Goal: Task Accomplishment & Management: Use online tool/utility

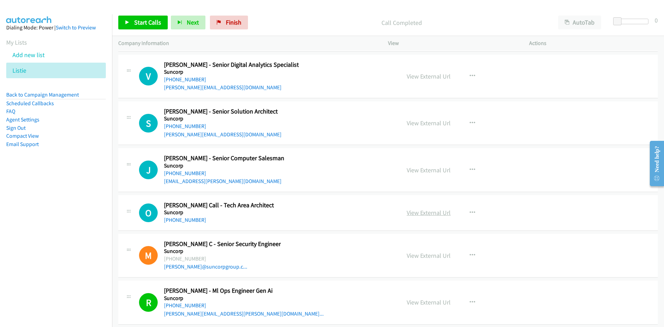
click at [427, 211] on link "View External Url" at bounding box center [429, 213] width 44 height 8
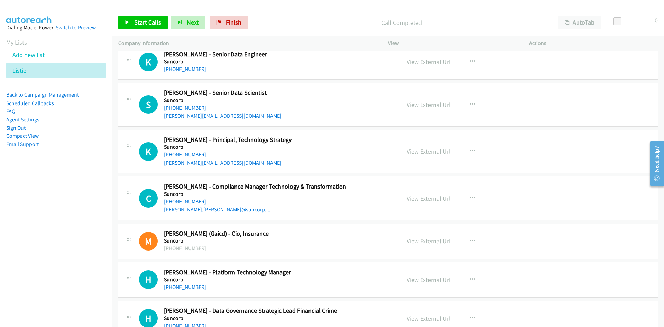
scroll to position [34367, 0]
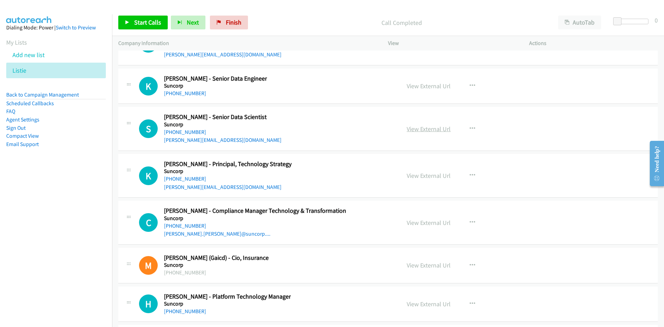
click at [421, 126] on link "View External Url" at bounding box center [429, 129] width 44 height 8
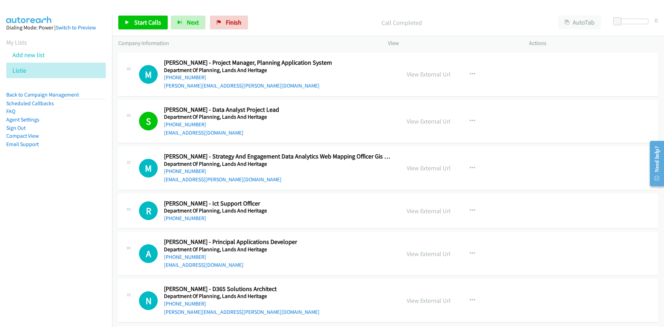
scroll to position [6215, 0]
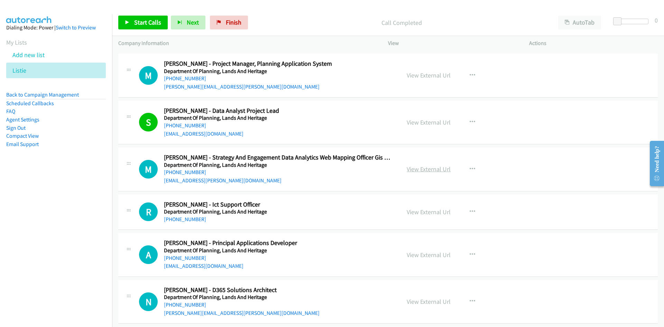
click at [417, 168] on link "View External Url" at bounding box center [429, 169] width 44 height 8
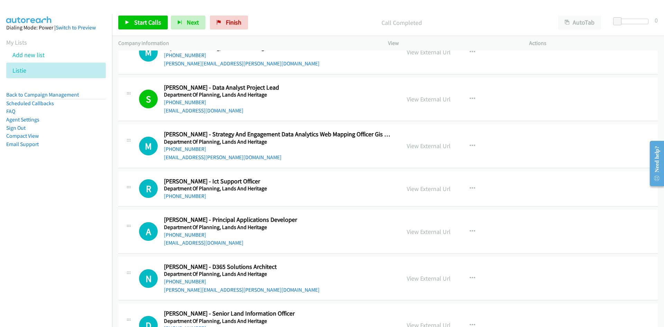
scroll to position [6250, 0]
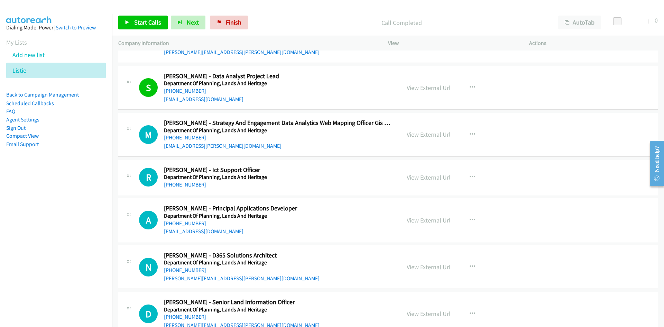
click at [195, 139] on link "[PHONE_NUMBER]" at bounding box center [185, 137] width 42 height 7
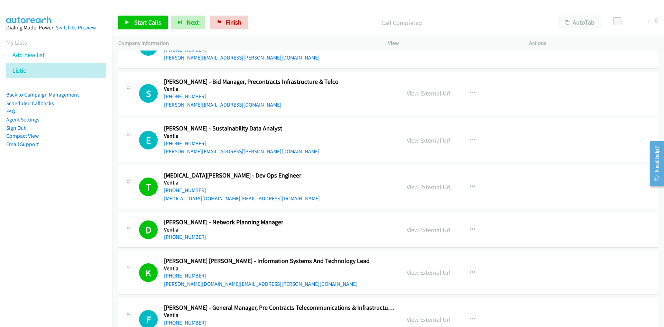
scroll to position [39645, 0]
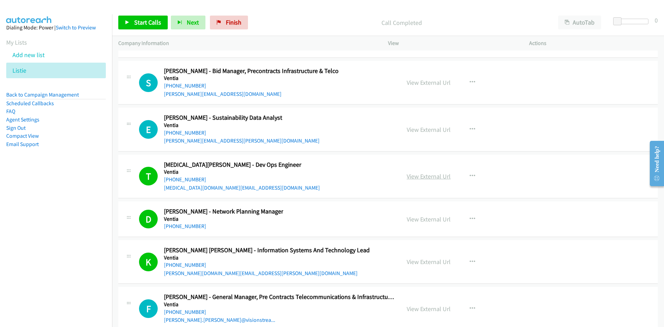
click at [423, 175] on link "View External Url" at bounding box center [429, 176] width 44 height 8
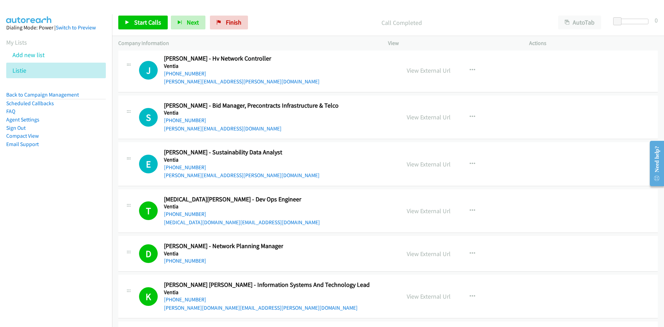
scroll to position [39714, 0]
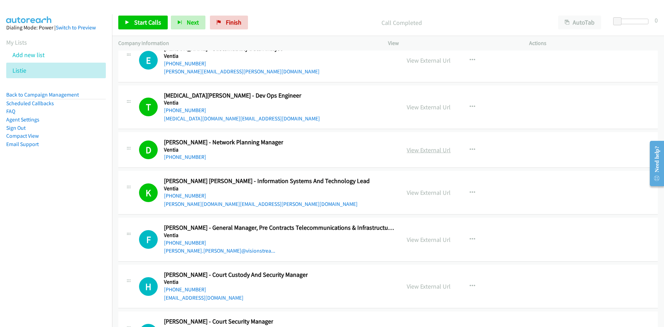
click at [426, 147] on link "View External Url" at bounding box center [429, 150] width 44 height 8
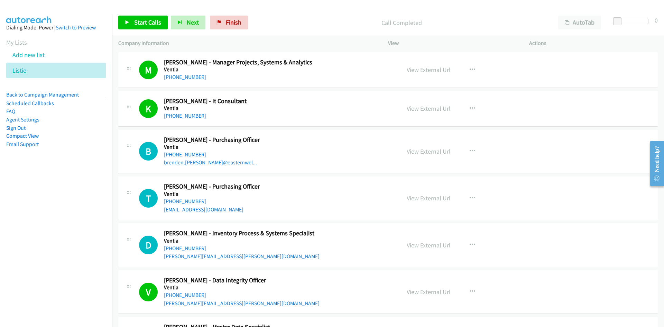
scroll to position [40662, 0]
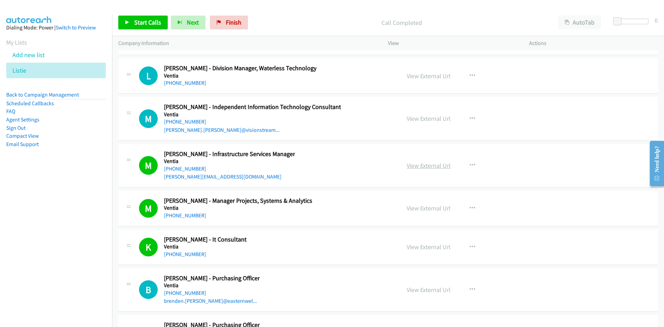
click at [434, 166] on link "View External Url" at bounding box center [429, 166] width 44 height 8
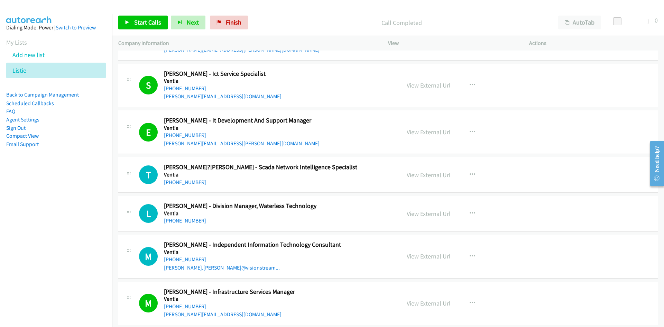
scroll to position [40523, 0]
click at [429, 132] on link "View External Url" at bounding box center [429, 133] width 44 height 8
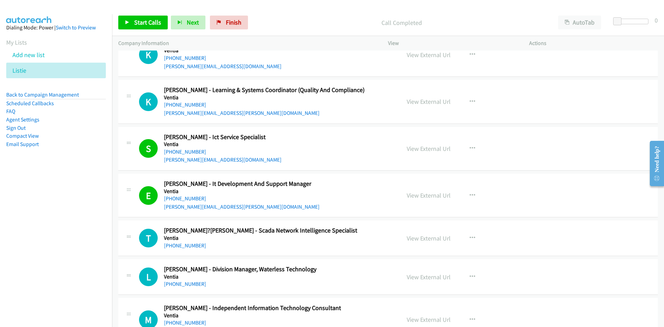
scroll to position [40454, 0]
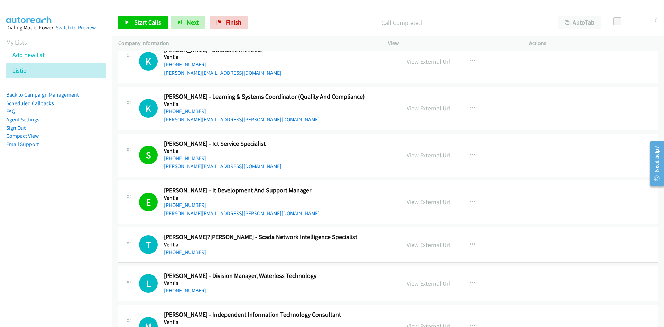
click at [430, 157] on link "View External Url" at bounding box center [429, 155] width 44 height 8
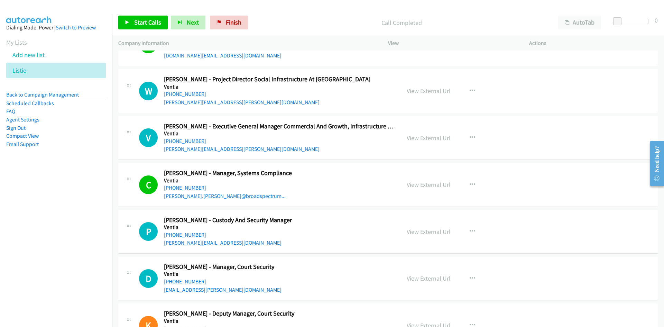
scroll to position [40039, 0]
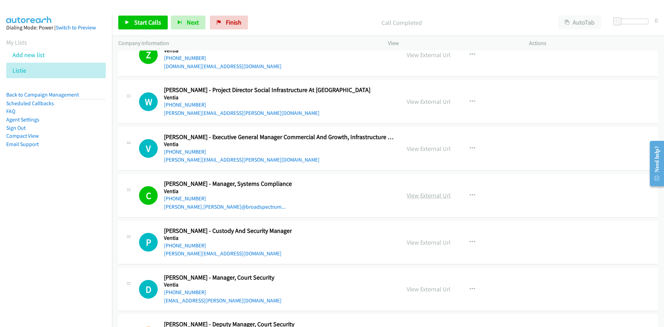
click at [416, 195] on link "View External Url" at bounding box center [429, 195] width 44 height 8
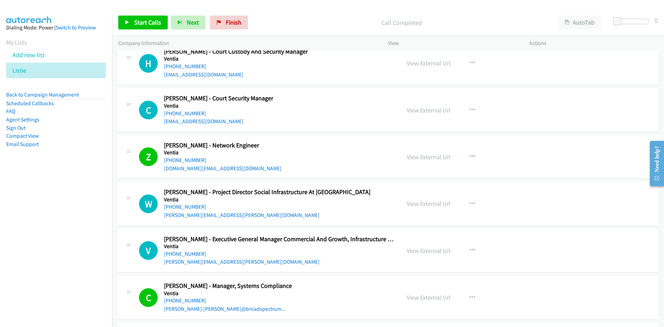
scroll to position [39935, 0]
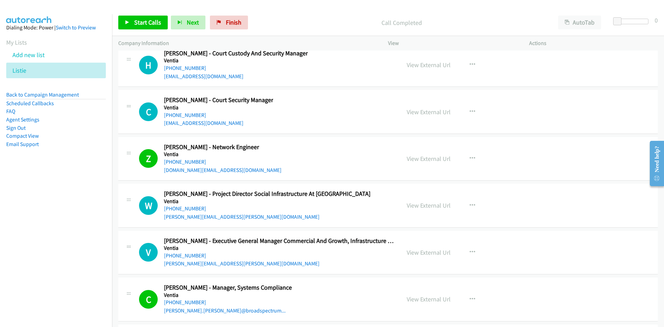
drag, startPoint x: 425, startPoint y: 159, endPoint x: 268, endPoint y: 41, distance: 196.3
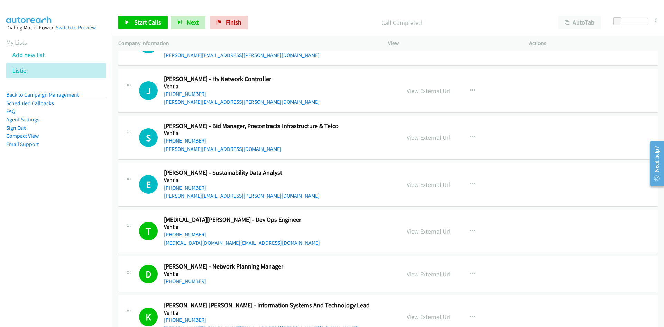
scroll to position [39590, 0]
click at [424, 229] on link "View External Url" at bounding box center [429, 232] width 44 height 8
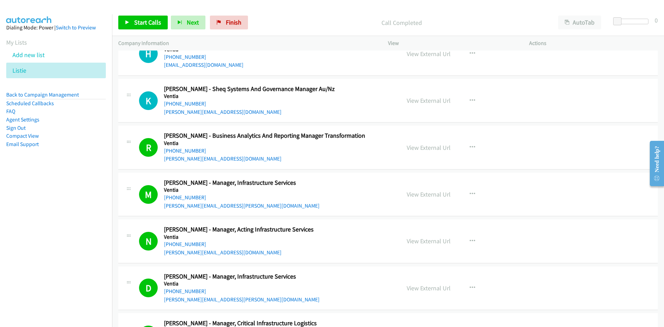
scroll to position [38898, 0]
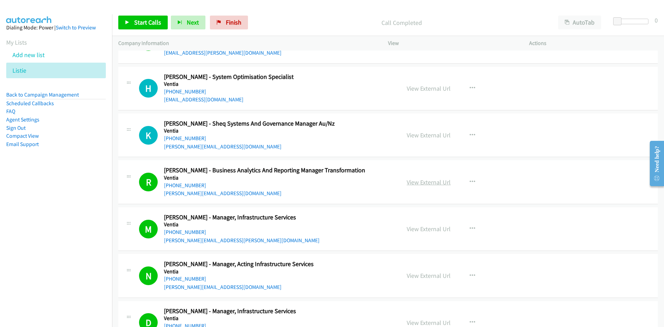
click at [431, 183] on link "View External Url" at bounding box center [429, 182] width 44 height 8
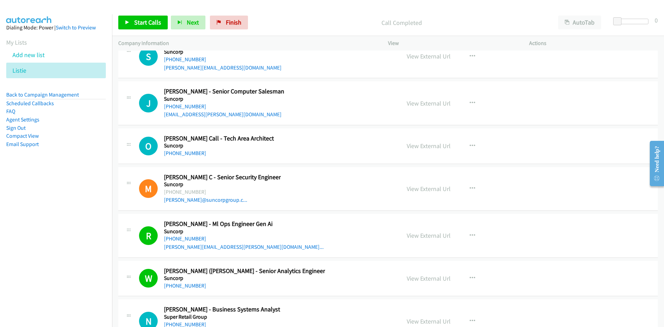
scroll to position [34886, 0]
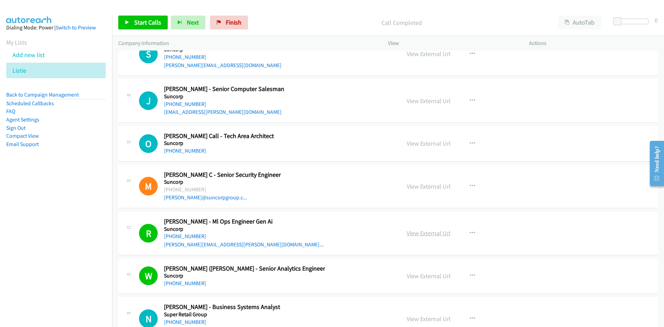
click at [421, 230] on link "View External Url" at bounding box center [429, 233] width 44 height 8
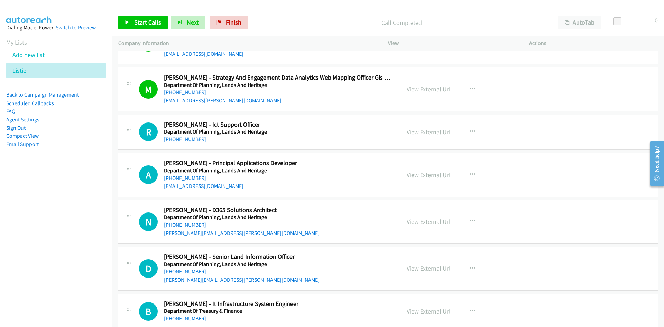
scroll to position [6267, 0]
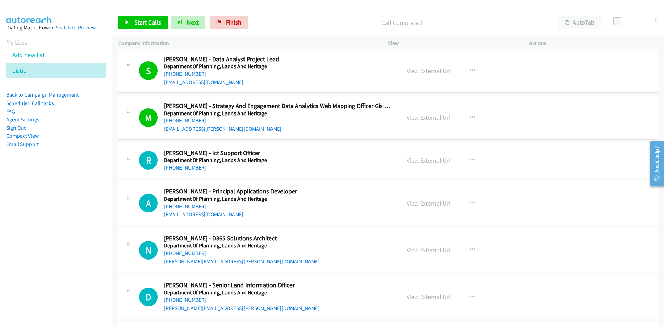
click at [188, 168] on link "[PHONE_NUMBER]" at bounding box center [185, 167] width 42 height 7
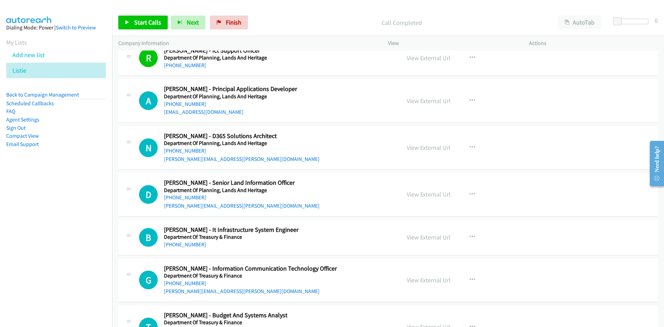
scroll to position [6371, 0]
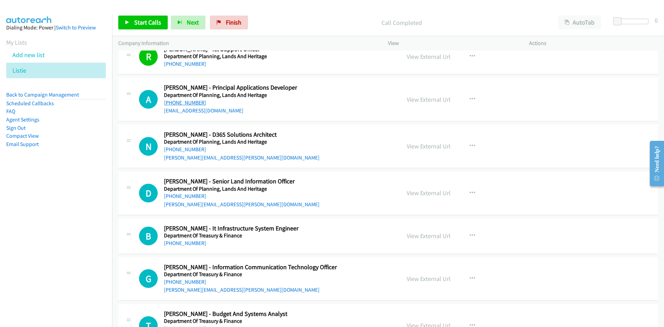
click at [193, 102] on link "[PHONE_NUMBER]" at bounding box center [185, 102] width 42 height 7
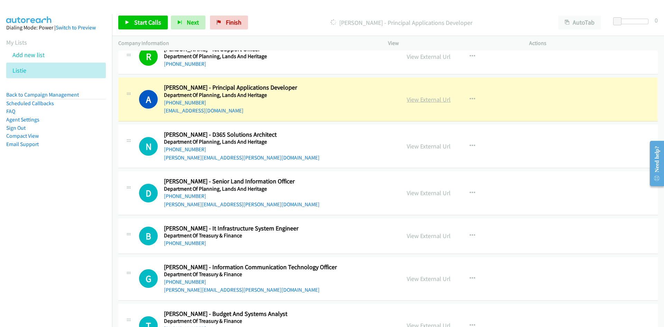
drag, startPoint x: 435, startPoint y: 98, endPoint x: 433, endPoint y: 102, distance: 5.6
click at [435, 98] on link "View External Url" at bounding box center [429, 99] width 44 height 8
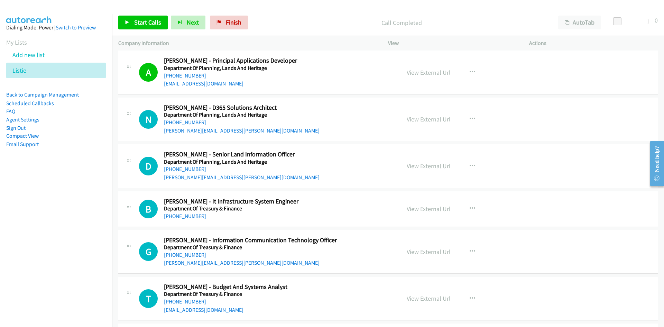
scroll to position [6405, 0]
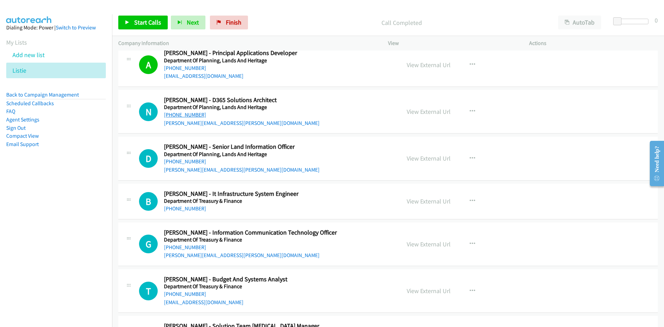
click at [186, 114] on link "[PHONE_NUMBER]" at bounding box center [185, 114] width 42 height 7
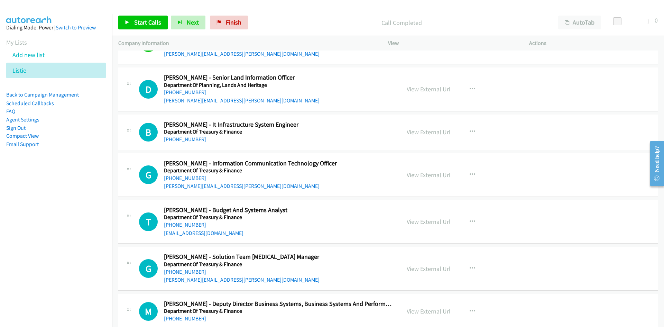
scroll to position [6509, 0]
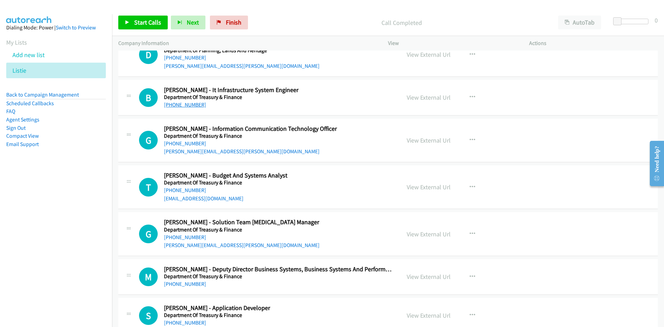
click at [192, 105] on link "[PHONE_NUMBER]" at bounding box center [185, 104] width 42 height 7
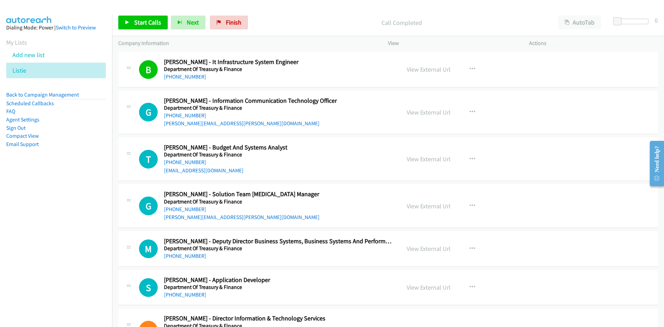
scroll to position [6544, 0]
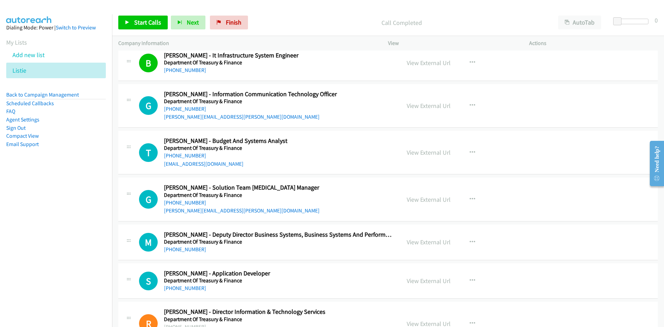
drag, startPoint x: 195, startPoint y: 109, endPoint x: 2, endPoint y: 195, distance: 211.4
click at [195, 109] on link "[PHONE_NUMBER]" at bounding box center [185, 108] width 42 height 7
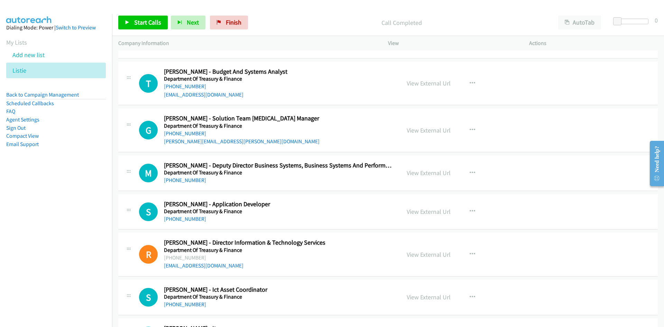
scroll to position [6682, 0]
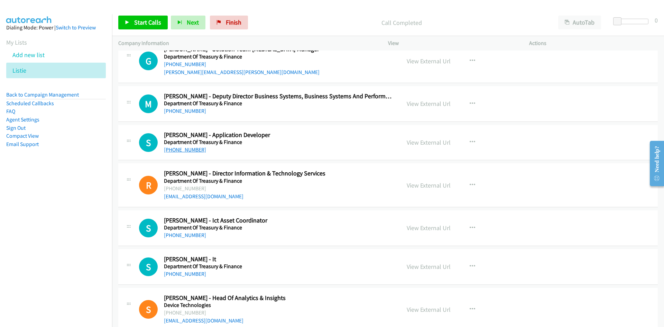
click at [193, 148] on link "[PHONE_NUMBER]" at bounding box center [185, 149] width 42 height 7
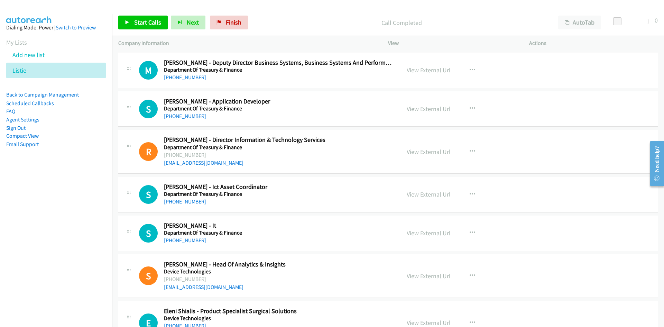
scroll to position [6717, 0]
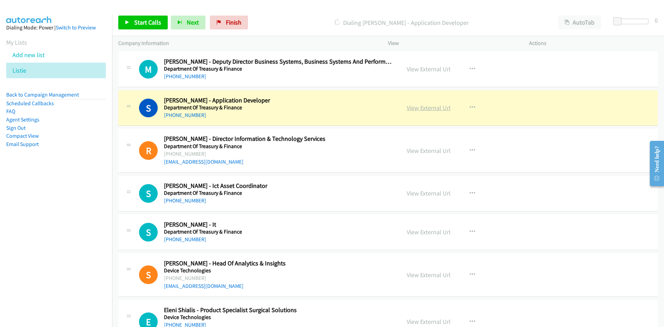
click at [426, 106] on link "View External Url" at bounding box center [429, 108] width 44 height 8
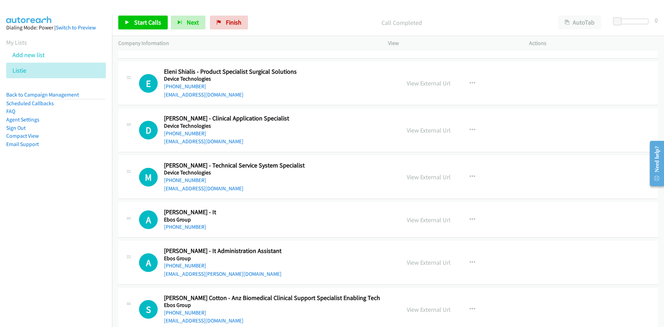
scroll to position [6959, 0]
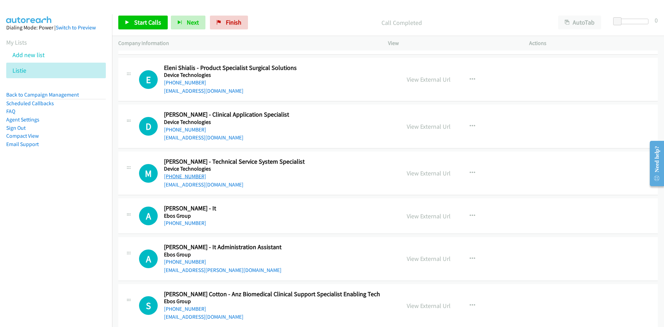
click at [180, 176] on link "[PHONE_NUMBER]" at bounding box center [185, 176] width 42 height 7
drag, startPoint x: 413, startPoint y: 173, endPoint x: 405, endPoint y: 176, distance: 9.3
click at [413, 173] on link "View External Url" at bounding box center [429, 173] width 44 height 8
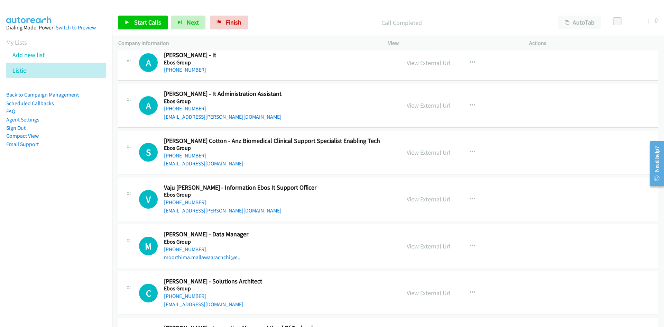
scroll to position [7132, 0]
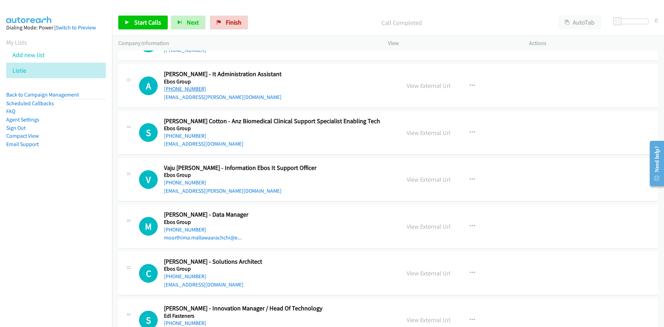
click at [199, 85] on link "[PHONE_NUMBER]" at bounding box center [185, 88] width 42 height 7
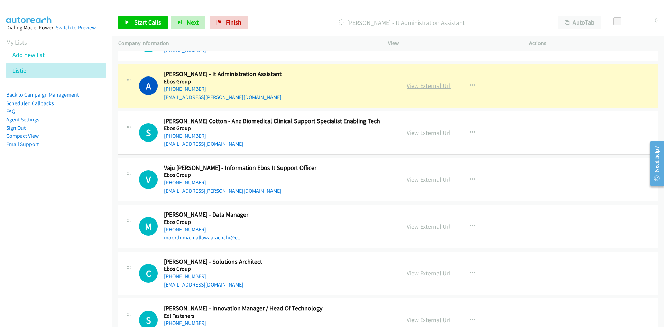
drag, startPoint x: 418, startPoint y: 82, endPoint x: 407, endPoint y: 83, distance: 10.7
click at [418, 82] on link "View External Url" at bounding box center [429, 86] width 44 height 8
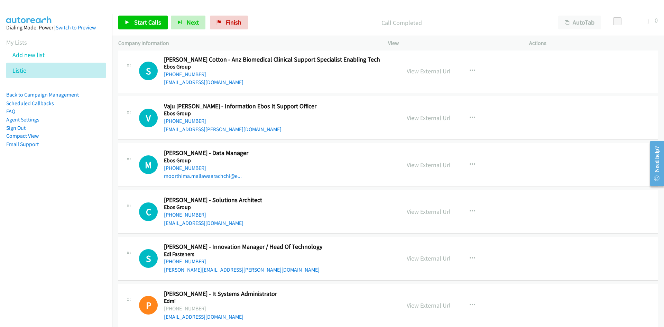
scroll to position [7201, 0]
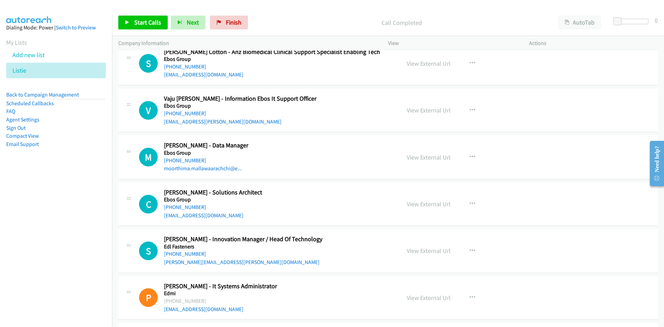
drag, startPoint x: 190, startPoint y: 112, endPoint x: 0, endPoint y: 155, distance: 194.6
click at [192, 112] on link "[PHONE_NUMBER]" at bounding box center [185, 113] width 42 height 7
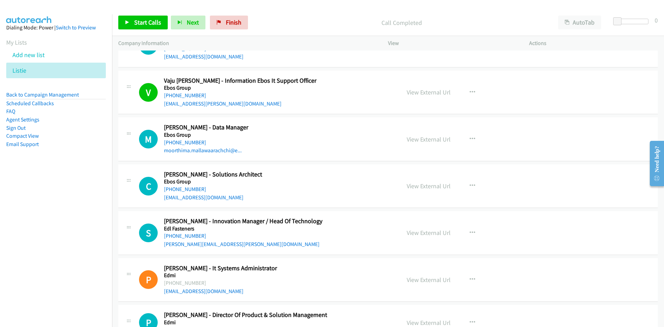
scroll to position [7235, 0]
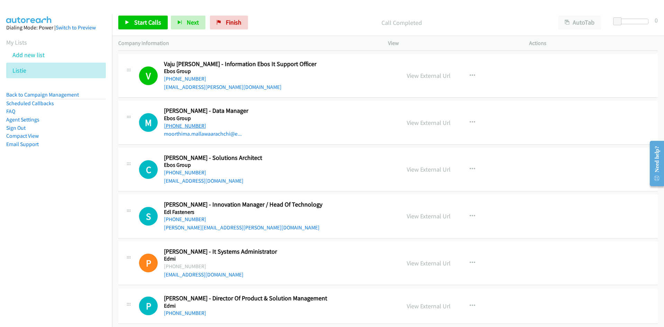
click at [194, 126] on link "[PHONE_NUMBER]" at bounding box center [185, 125] width 42 height 7
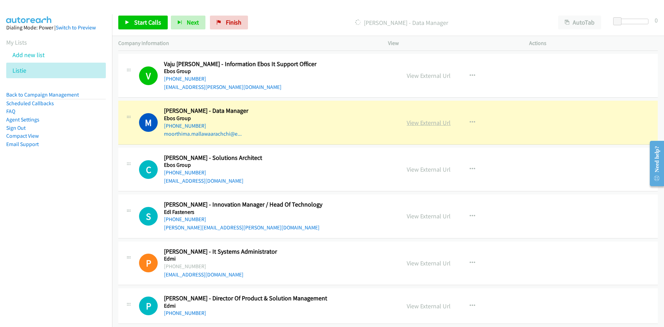
click at [424, 122] on link "View External Url" at bounding box center [429, 123] width 44 height 8
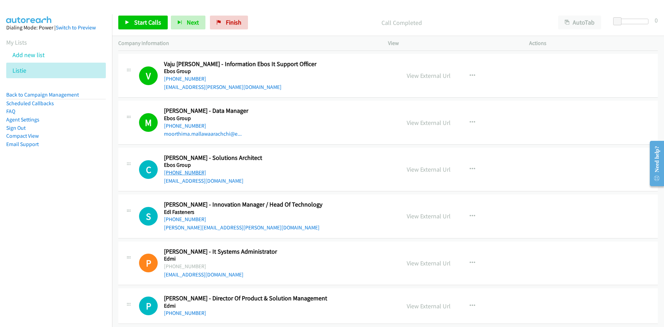
click at [187, 170] on link "[PHONE_NUMBER]" at bounding box center [185, 172] width 42 height 7
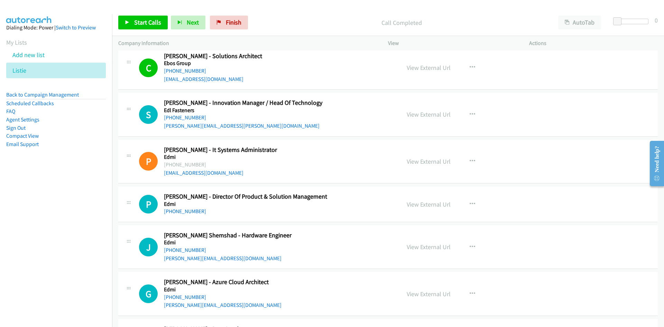
scroll to position [7339, 0]
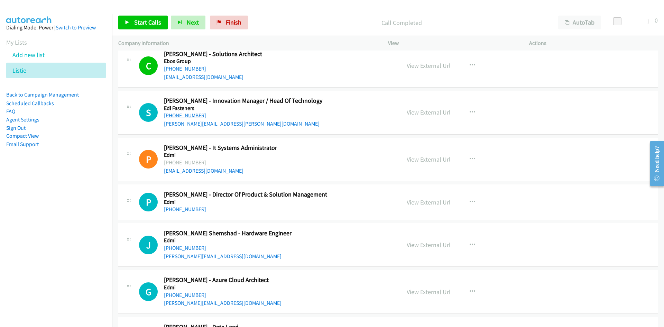
click at [184, 112] on link "[PHONE_NUMBER]" at bounding box center [185, 115] width 42 height 7
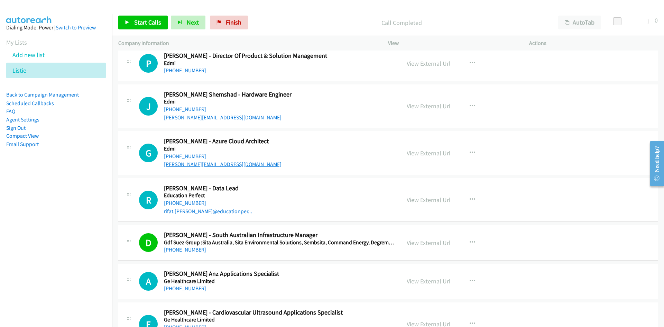
scroll to position [7512, 0]
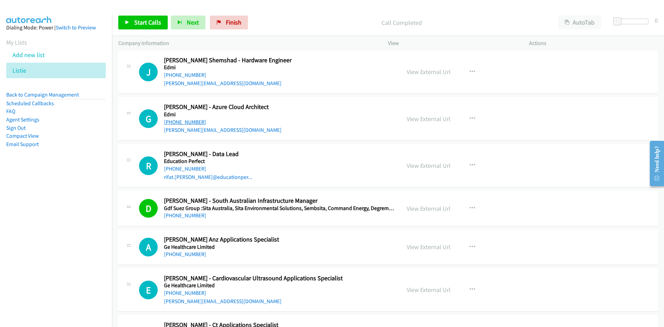
click at [190, 121] on link "[PHONE_NUMBER]" at bounding box center [185, 122] width 42 height 7
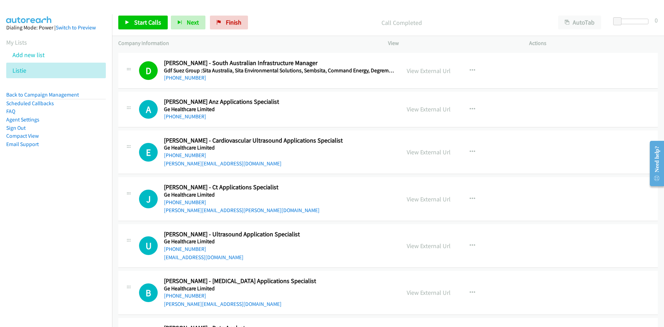
scroll to position [7651, 0]
click at [181, 118] on link "[PHONE_NUMBER]" at bounding box center [185, 115] width 42 height 7
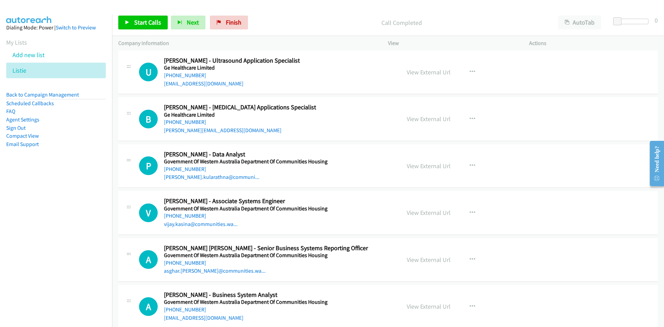
scroll to position [7893, 0]
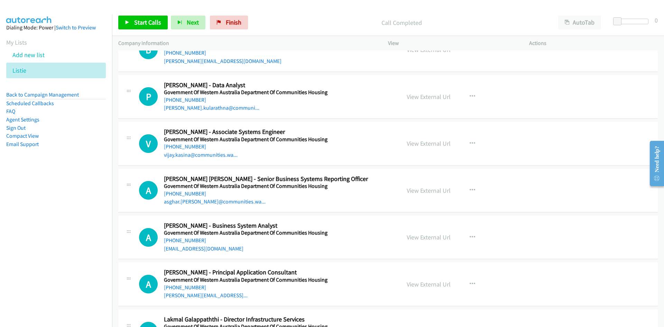
drag, startPoint x: 182, startPoint y: 98, endPoint x: 42, endPoint y: 171, distance: 158.1
click at [182, 98] on link "[PHONE_NUMBER]" at bounding box center [185, 100] width 42 height 7
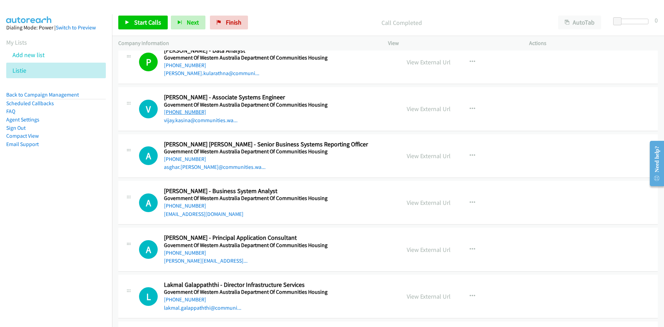
click at [184, 110] on link "[PHONE_NUMBER]" at bounding box center [185, 112] width 42 height 7
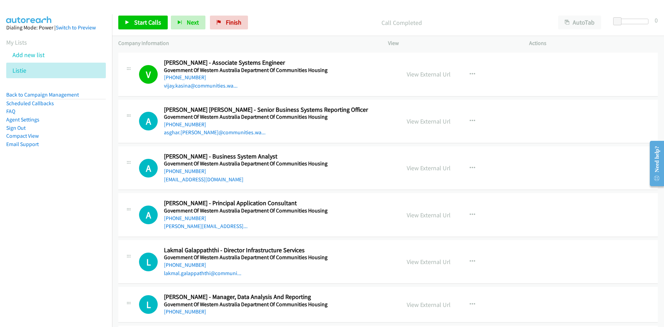
scroll to position [7996, 0]
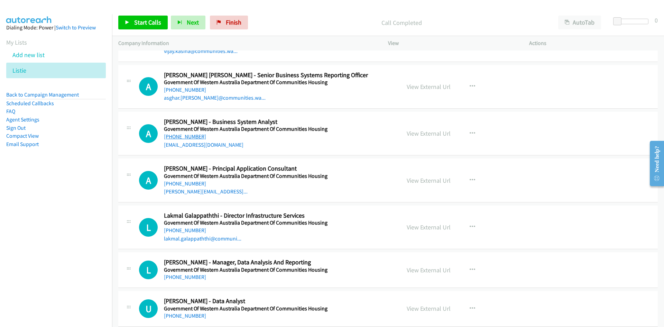
click at [195, 136] on link "[PHONE_NUMBER]" at bounding box center [185, 136] width 42 height 7
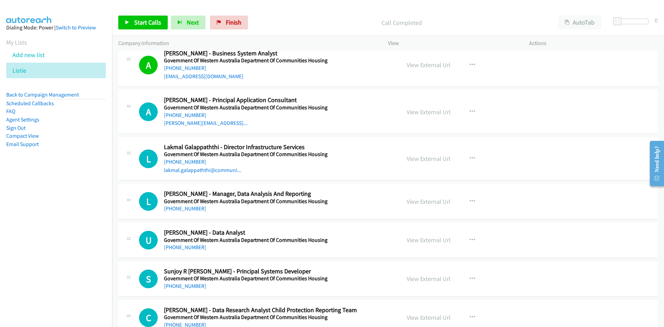
scroll to position [8066, 0]
click at [189, 113] on link "[PHONE_NUMBER]" at bounding box center [185, 114] width 42 height 7
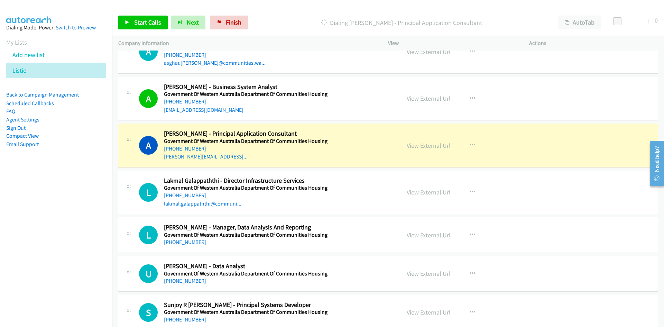
scroll to position [8031, 0]
click at [420, 143] on link "View External Url" at bounding box center [429, 146] width 44 height 8
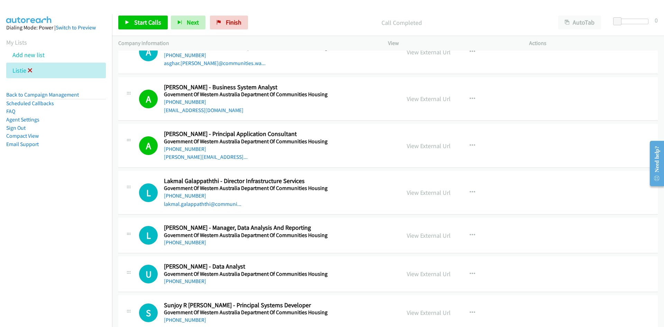
click at [31, 69] on icon at bounding box center [30, 70] width 5 height 5
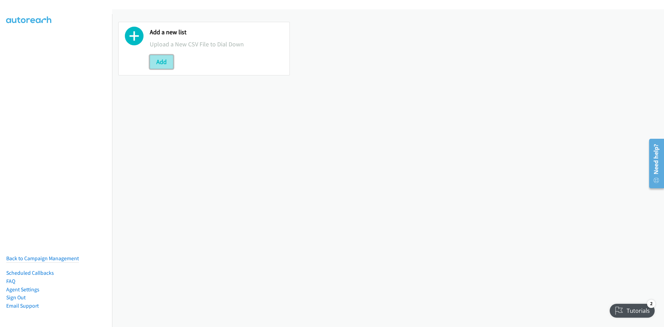
click at [156, 56] on button "Add" at bounding box center [162, 62] width 24 height 14
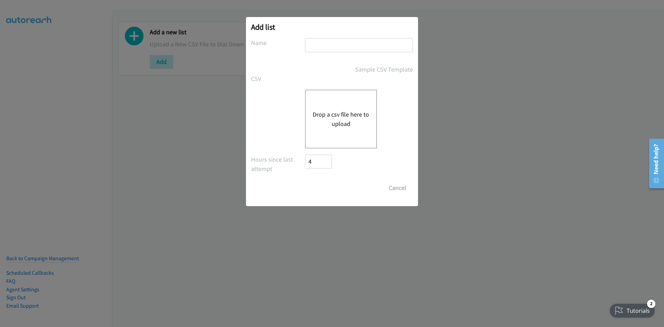
click at [338, 112] on button "Drop a csv file here to upload" at bounding box center [341, 119] width 57 height 19
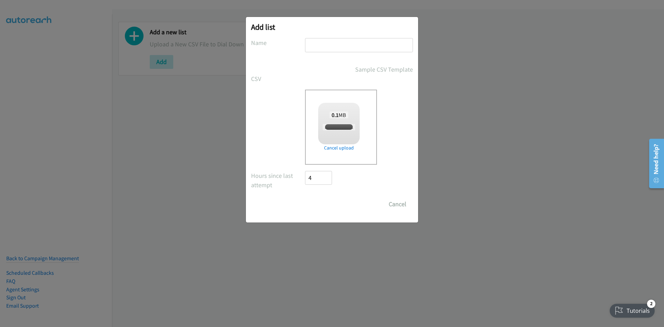
click at [329, 46] on input "text" at bounding box center [359, 45] width 108 height 14
checkbox input "true"
type input "pdk yo"
click at [305, 197] on input "Save List" at bounding box center [323, 204] width 36 height 14
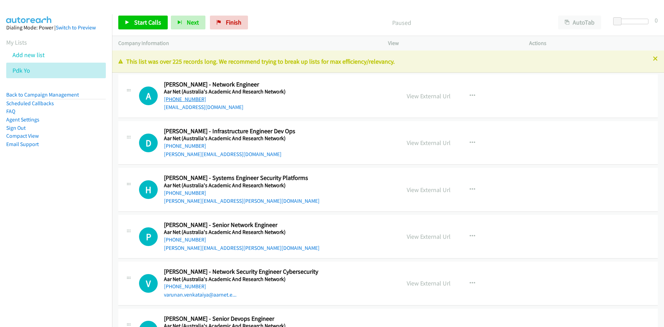
click at [188, 100] on link "+61 438 989 899" at bounding box center [185, 99] width 42 height 7
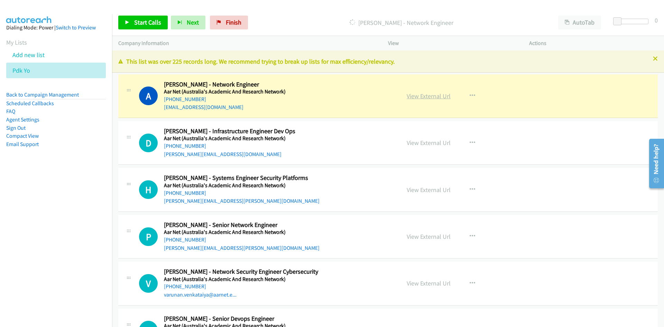
click at [414, 97] on link "View External Url" at bounding box center [429, 96] width 44 height 8
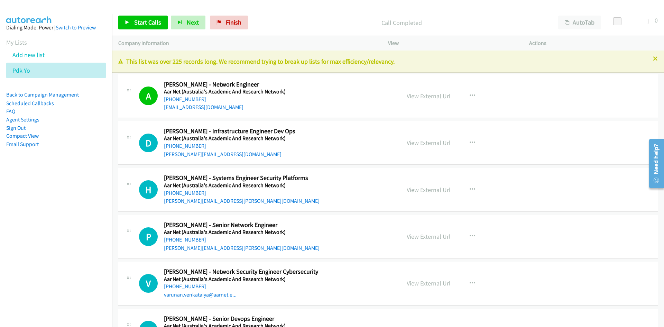
click at [174, 145] on link "+61 401 193 125" at bounding box center [185, 146] width 42 height 7
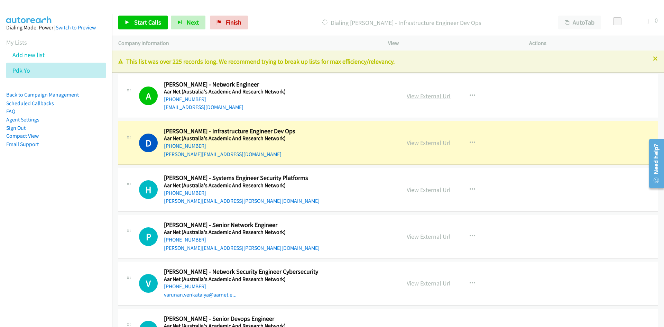
click at [421, 98] on link "View External Url" at bounding box center [429, 96] width 44 height 8
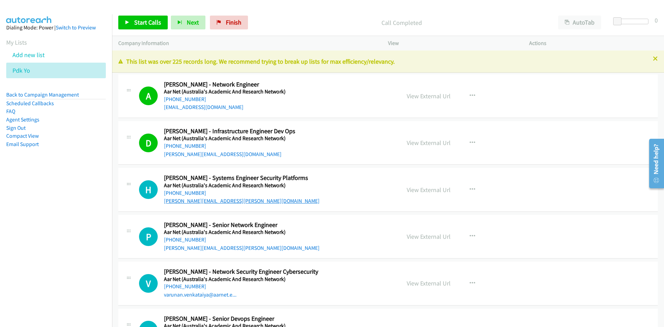
scroll to position [69, 0]
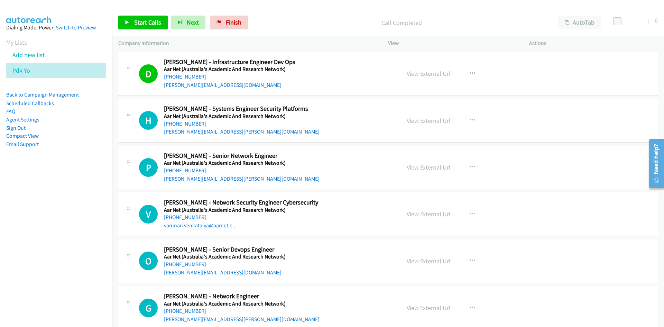
click at [194, 122] on link "+61 405 211 812" at bounding box center [185, 123] width 42 height 7
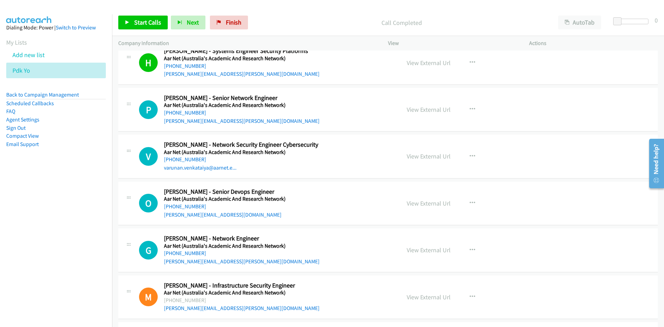
scroll to position [138, 0]
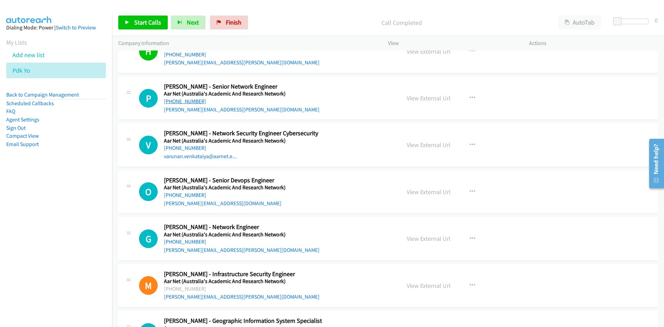
drag, startPoint x: 177, startPoint y: 101, endPoint x: 16, endPoint y: 164, distance: 173.4
click at [177, 101] on link "+61 406 884 900" at bounding box center [185, 101] width 42 height 7
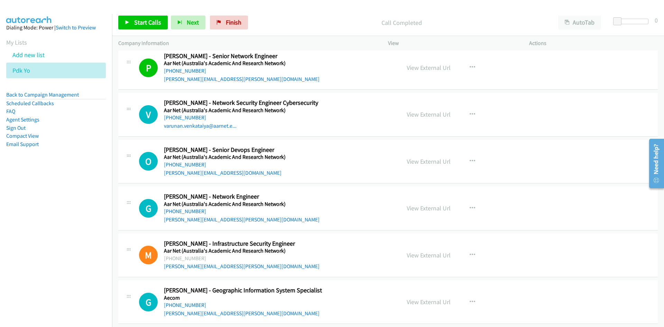
scroll to position [173, 0]
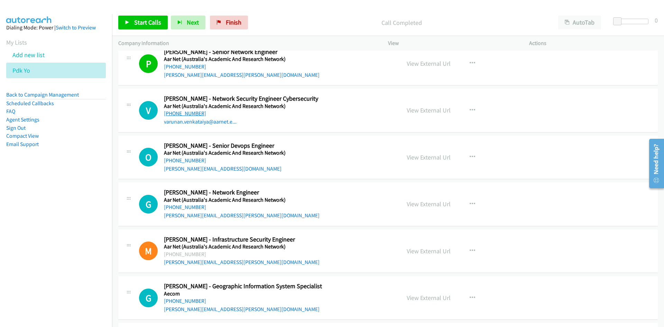
click at [182, 114] on link "+61 406 566 464" at bounding box center [185, 113] width 42 height 7
drag, startPoint x: 181, startPoint y: 160, endPoint x: 66, endPoint y: 217, distance: 128.5
click at [181, 160] on link "+61 449 808 288" at bounding box center [185, 160] width 42 height 7
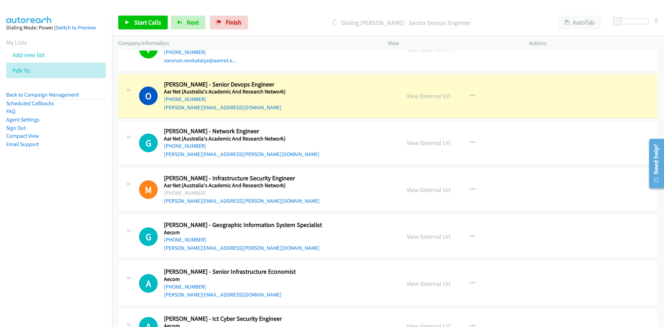
scroll to position [242, 0]
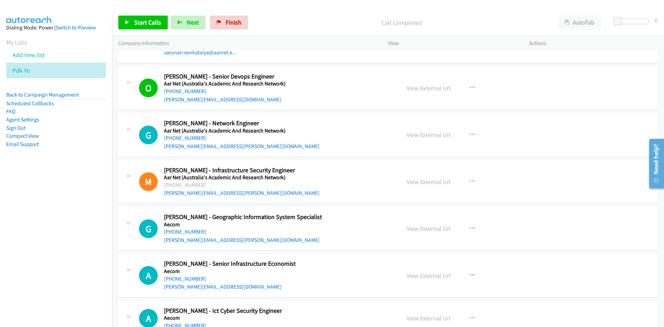
drag, startPoint x: 187, startPoint y: 139, endPoint x: 0, endPoint y: 230, distance: 208.2
click at [187, 139] on link "+61 416 295 857" at bounding box center [185, 138] width 42 height 7
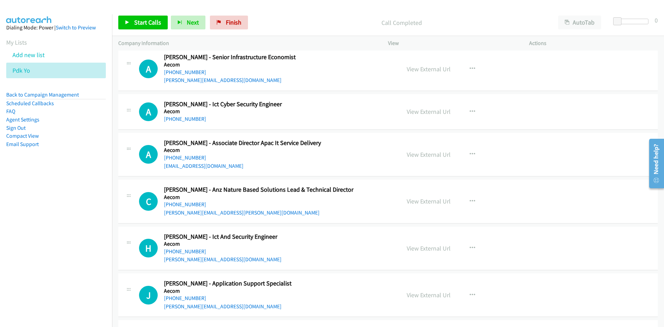
scroll to position [450, 0]
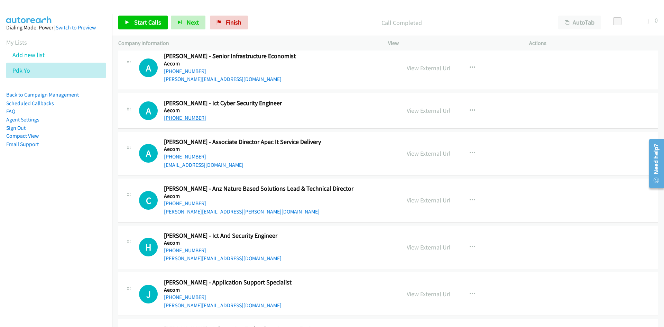
click at [188, 117] on link "+61 478 945 650" at bounding box center [185, 117] width 42 height 7
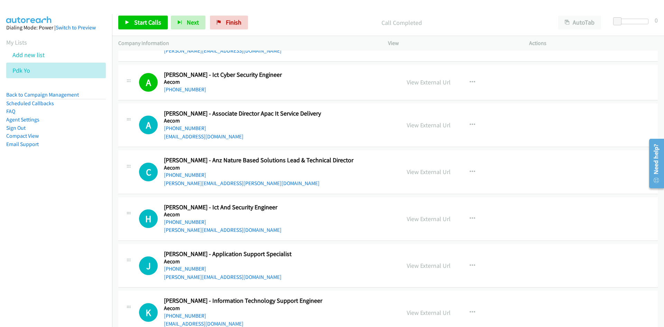
scroll to position [484, 0]
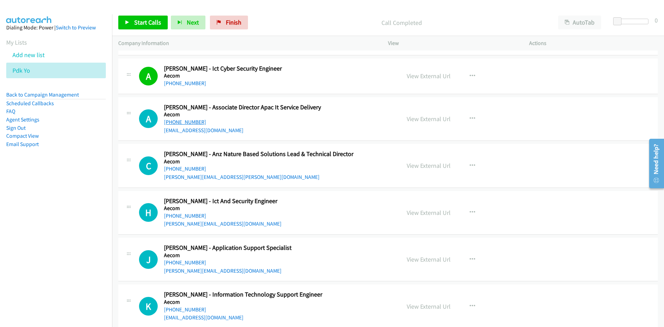
click at [192, 122] on link "+61 404 808 486" at bounding box center [185, 122] width 42 height 7
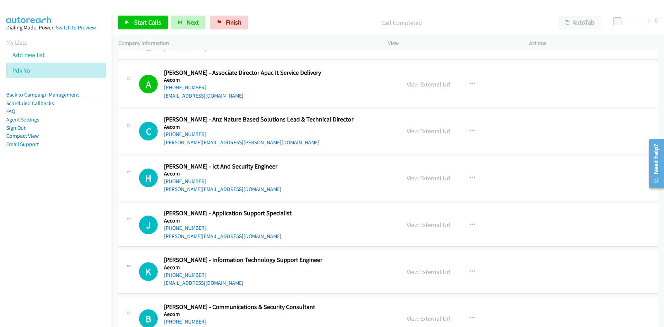
scroll to position [553, 0]
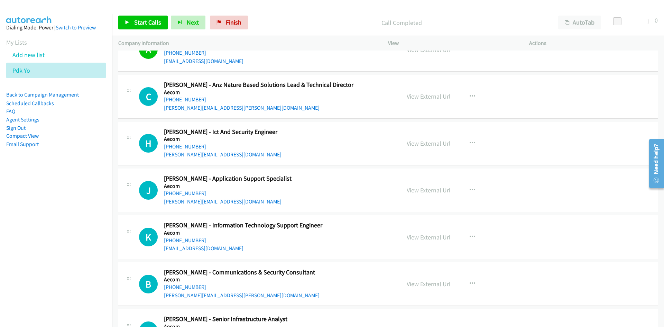
click at [189, 145] on link "+61 431 823 335" at bounding box center [185, 146] width 42 height 7
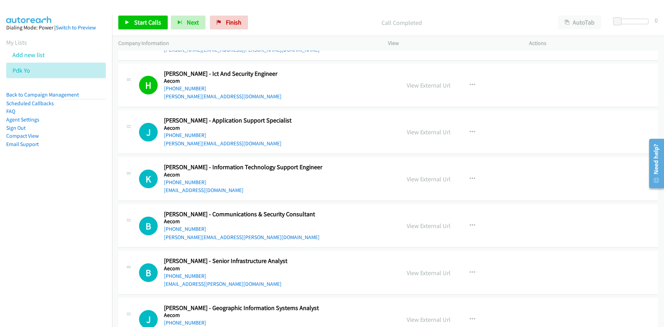
scroll to position [623, 0]
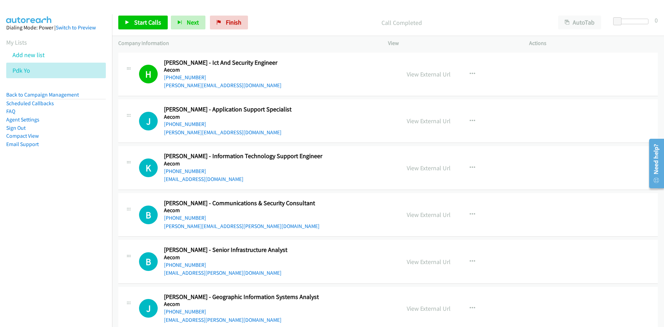
drag, startPoint x: 199, startPoint y: 172, endPoint x: 11, endPoint y: 227, distance: 195.5
click at [199, 172] on link "+61 470 233 296" at bounding box center [185, 171] width 42 height 7
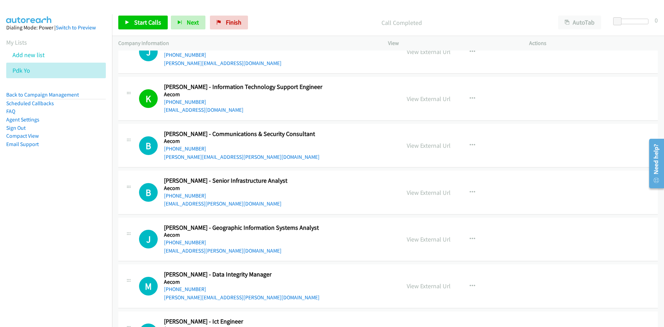
scroll to position [726, 0]
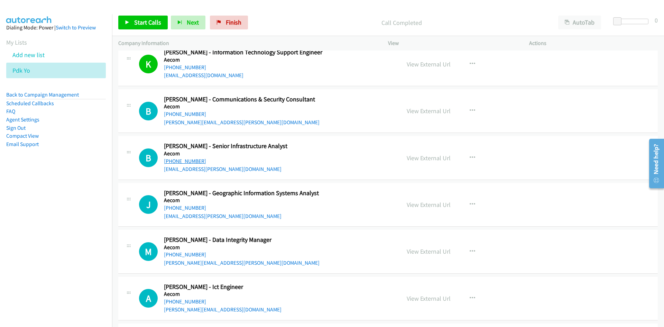
click at [187, 159] on link "+61 401 117 798" at bounding box center [185, 161] width 42 height 7
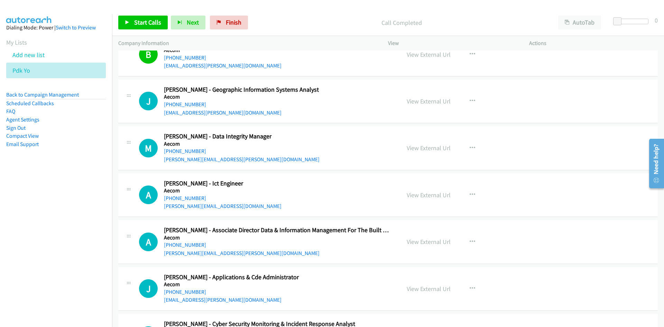
scroll to position [830, 0]
drag, startPoint x: 189, startPoint y: 149, endPoint x: 181, endPoint y: 151, distance: 9.0
click at [189, 149] on link "+61 402 570 760" at bounding box center [185, 150] width 42 height 7
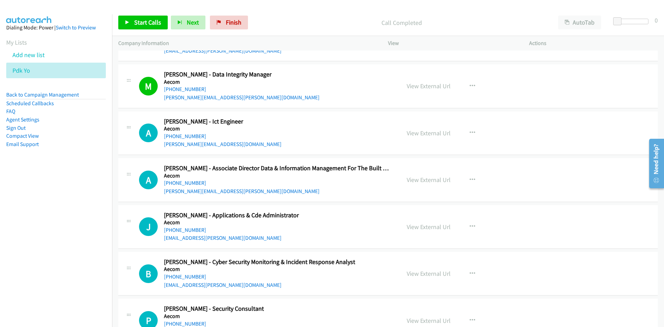
scroll to position [899, 0]
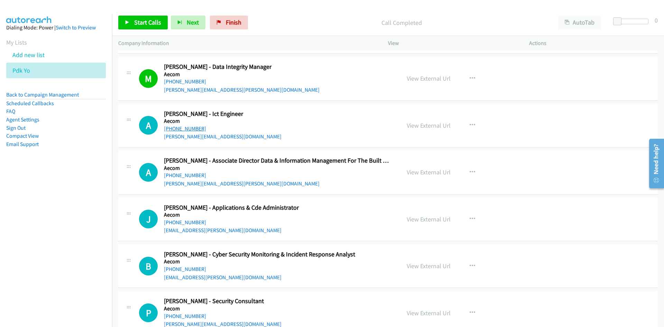
click at [189, 131] on link "+61 401 879 796" at bounding box center [185, 128] width 42 height 7
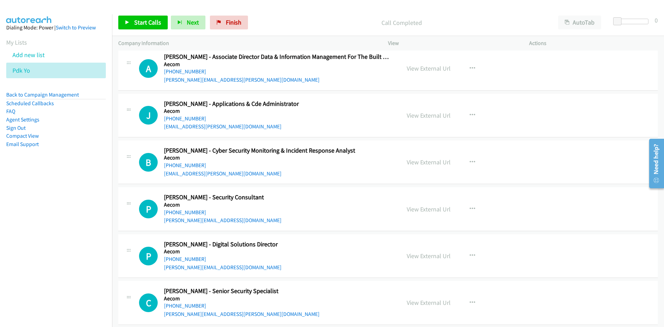
scroll to position [1038, 0]
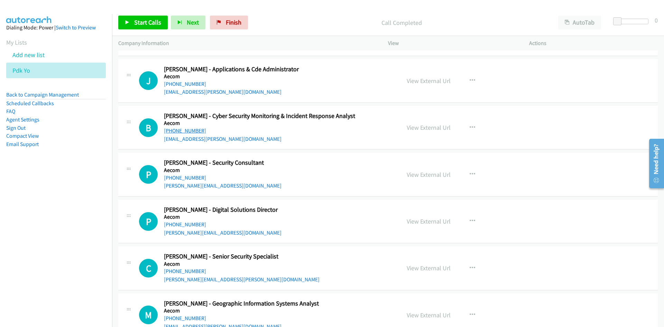
drag, startPoint x: 193, startPoint y: 130, endPoint x: 95, endPoint y: 181, distance: 110.3
click at [193, 130] on link "+61 421 740 409" at bounding box center [185, 130] width 42 height 7
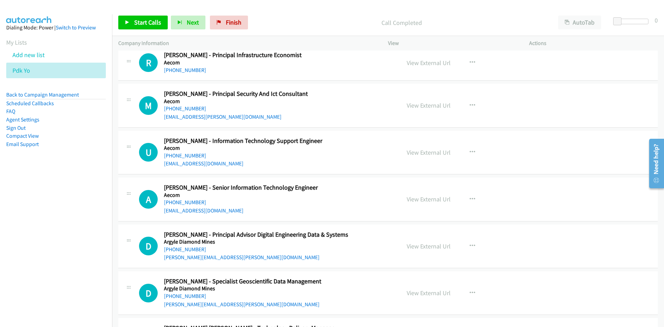
scroll to position [1487, 0]
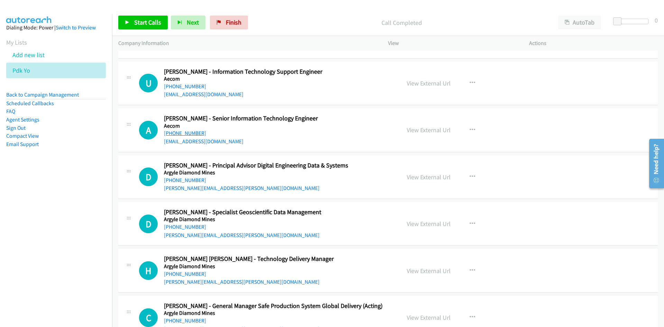
drag, startPoint x: 191, startPoint y: 132, endPoint x: 5, endPoint y: 200, distance: 198.0
click at [191, 132] on link "+61 415 723 579" at bounding box center [185, 133] width 42 height 7
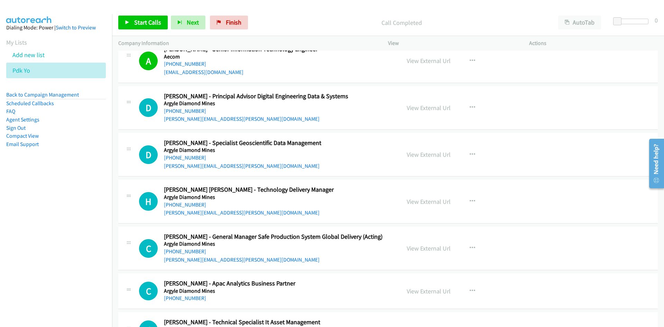
scroll to position [1626, 0]
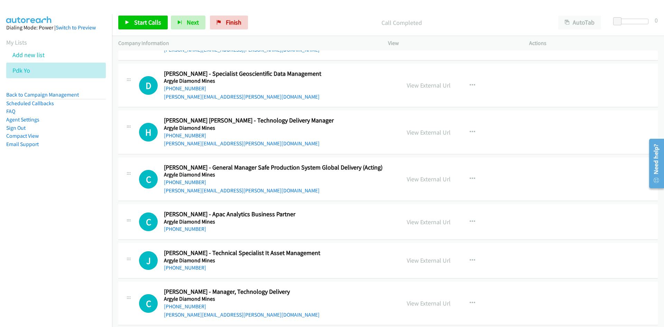
drag, startPoint x: 186, startPoint y: 137, endPoint x: 99, endPoint y: 181, distance: 97.1
click at [186, 137] on link "+61 403 070 049" at bounding box center [185, 135] width 42 height 7
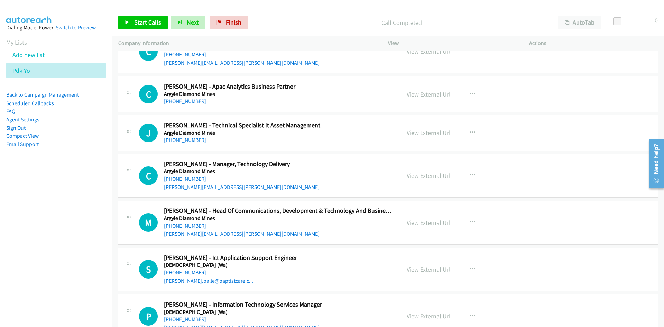
scroll to position [1764, 0]
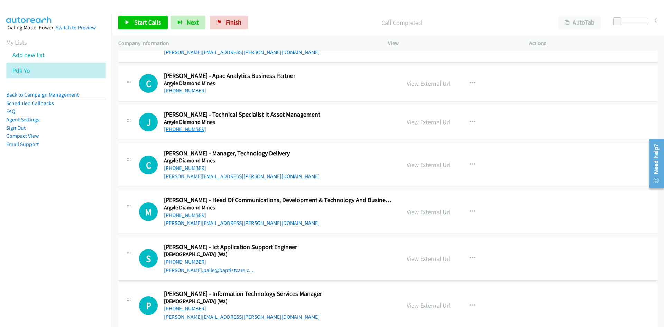
drag, startPoint x: 183, startPoint y: 128, endPoint x: 69, endPoint y: 178, distance: 124.1
click at [183, 128] on link "+61 410 446 805" at bounding box center [185, 129] width 42 height 7
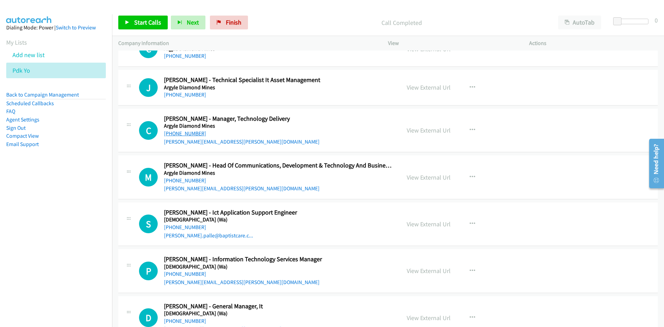
click at [186, 132] on link "+61 400 214 102" at bounding box center [185, 133] width 42 height 7
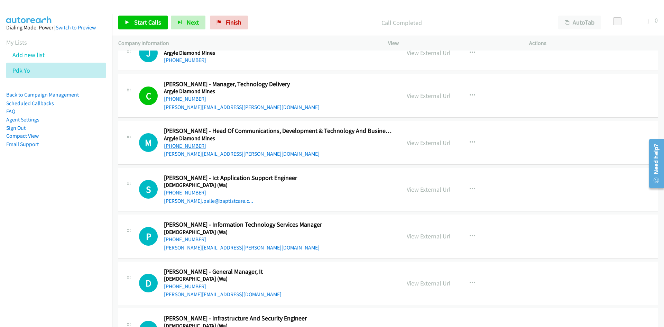
drag, startPoint x: 195, startPoint y: 145, endPoint x: 86, endPoint y: 194, distance: 119.8
click at [195, 145] on link "+61 400 727 027" at bounding box center [185, 146] width 42 height 7
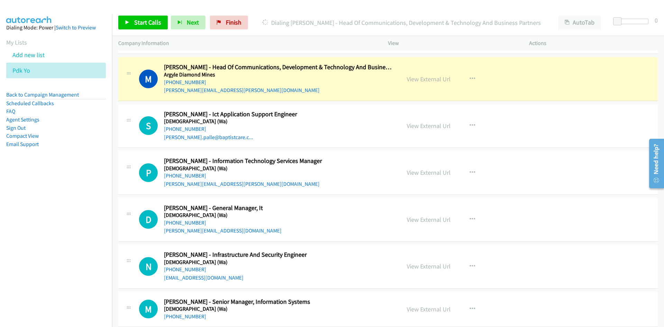
scroll to position [1902, 0]
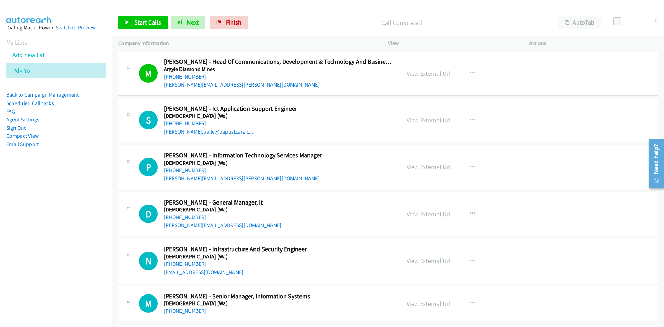
click at [197, 123] on link "+61 410 296 321" at bounding box center [185, 123] width 42 height 7
click at [187, 170] on link "+61 407 448 110" at bounding box center [185, 170] width 42 height 7
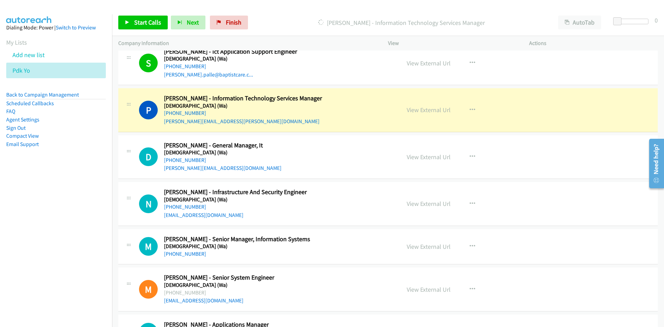
scroll to position [1972, 0]
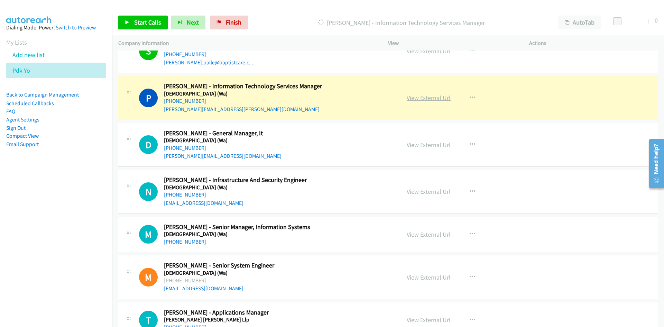
click at [431, 97] on link "View External Url" at bounding box center [429, 98] width 44 height 8
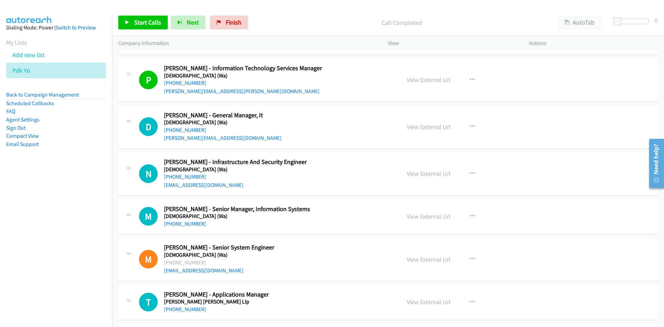
scroll to position [2006, 0]
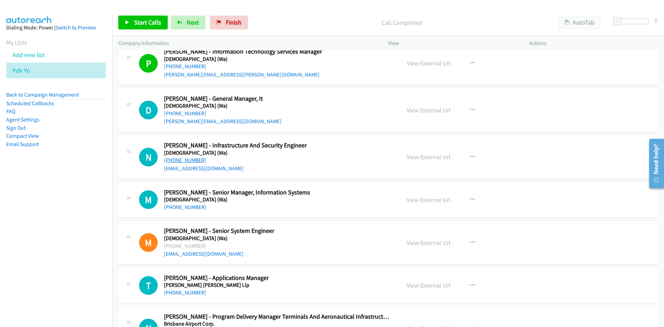
click at [186, 160] on link "+61 434 196 080" at bounding box center [185, 160] width 42 height 7
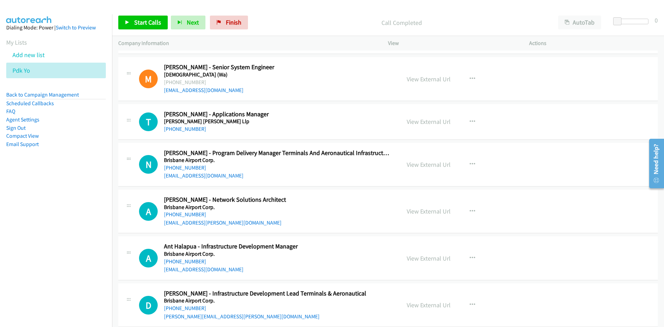
scroll to position [2179, 0]
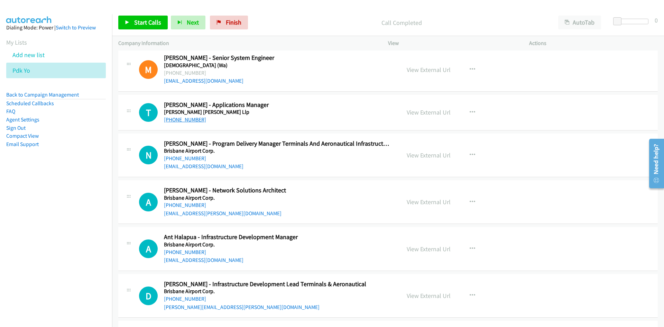
drag, startPoint x: 187, startPoint y: 117, endPoint x: 3, endPoint y: 200, distance: 201.1
click at [187, 117] on link "+61 408 800 324" at bounding box center [185, 119] width 42 height 7
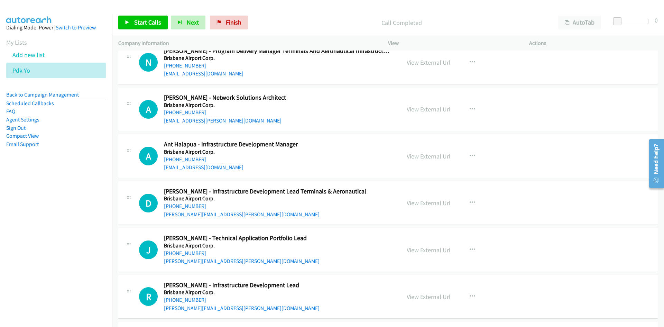
scroll to position [2283, 0]
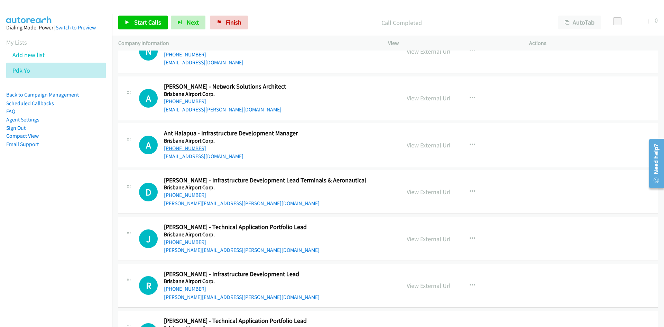
click at [194, 148] on link "+61 404 989 045" at bounding box center [185, 148] width 42 height 7
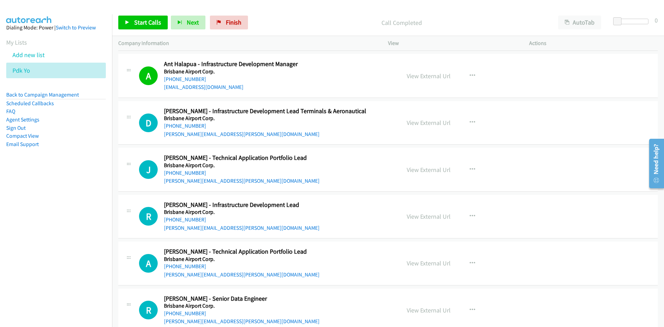
scroll to position [2387, 0]
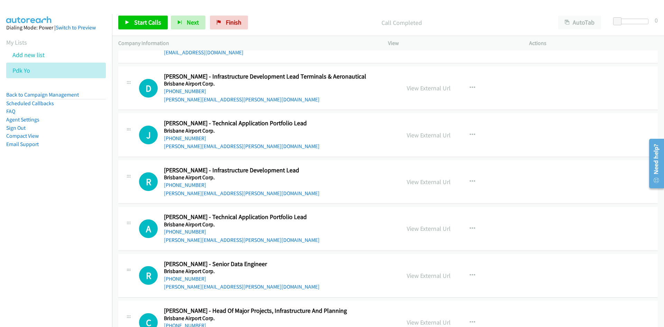
drag, startPoint x: 196, startPoint y: 138, endPoint x: 79, endPoint y: 177, distance: 123.1
click at [196, 138] on link "+61 403 314 753" at bounding box center [185, 138] width 42 height 7
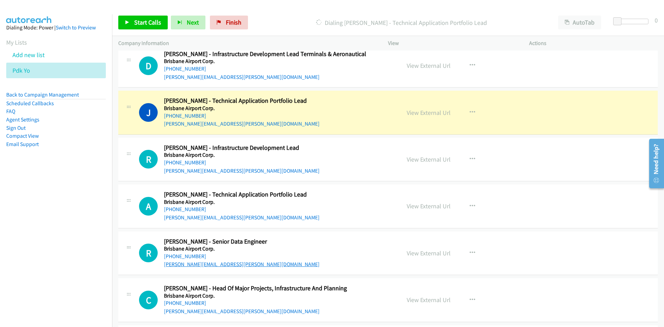
scroll to position [2421, 0]
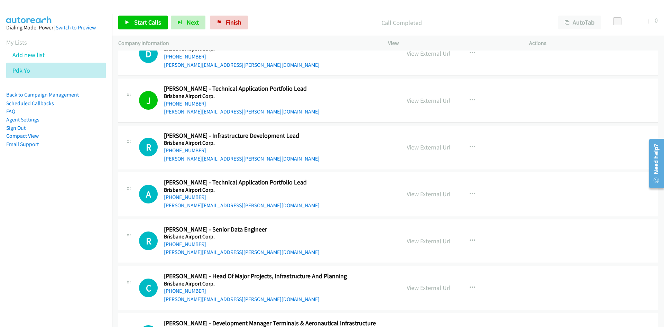
drag, startPoint x: 172, startPoint y: 149, endPoint x: 0, endPoint y: 215, distance: 184.4
click at [172, 149] on link "+61 467 719 989" at bounding box center [185, 150] width 42 height 7
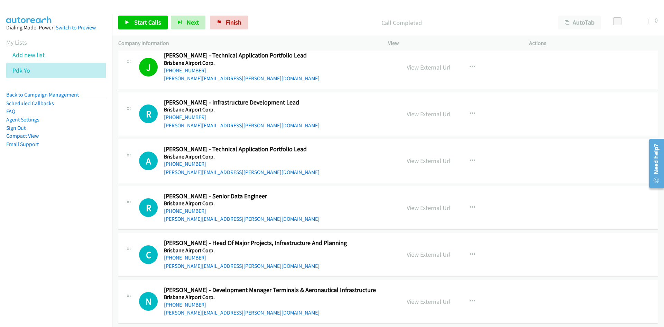
scroll to position [2456, 0]
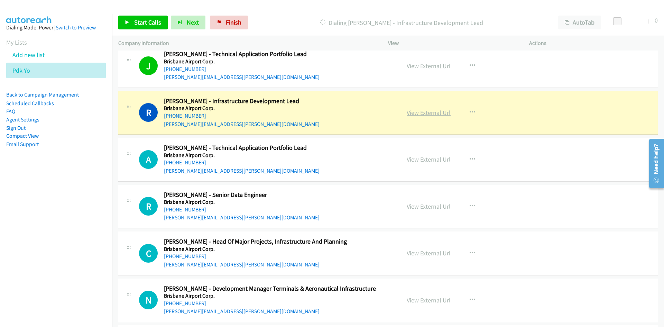
click at [426, 114] on link "View External Url" at bounding box center [429, 113] width 44 height 8
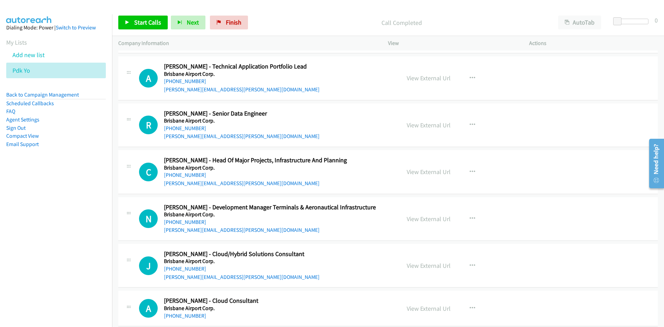
scroll to position [2560, 0]
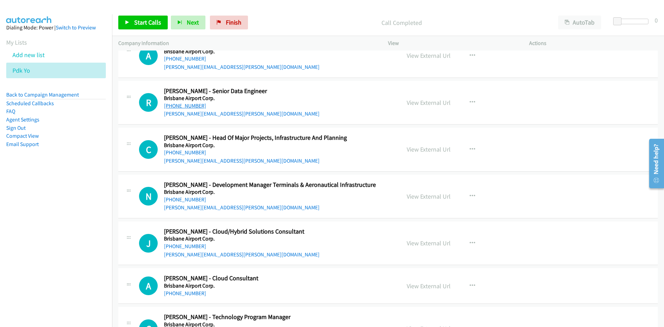
click at [180, 105] on link "+61 402 335 328" at bounding box center [185, 105] width 42 height 7
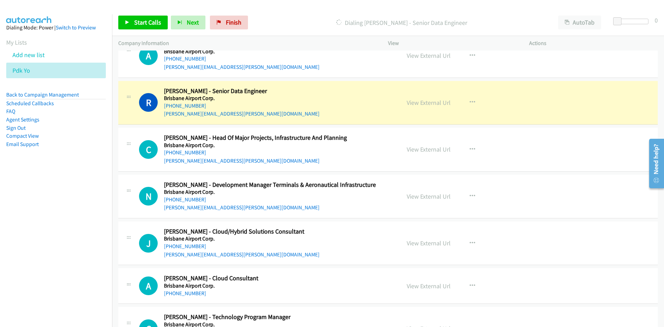
drag, startPoint x: 432, startPoint y: 104, endPoint x: 398, endPoint y: 107, distance: 34.0
click at [432, 104] on link "View External Url" at bounding box center [429, 103] width 44 height 8
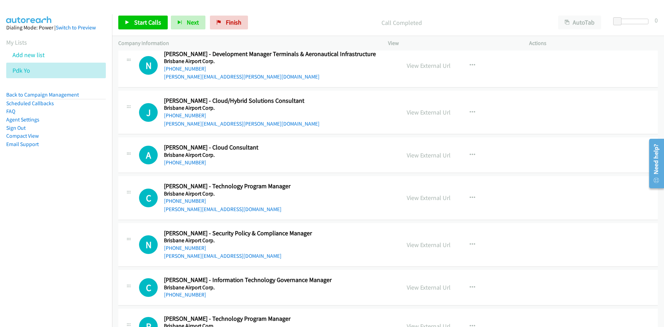
scroll to position [2698, 0]
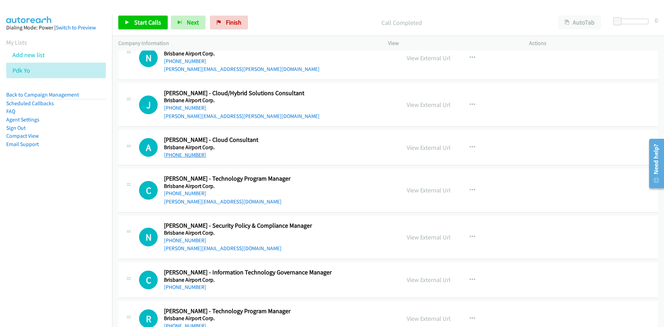
click at [184, 156] on link "+61 481 294 529" at bounding box center [185, 154] width 42 height 7
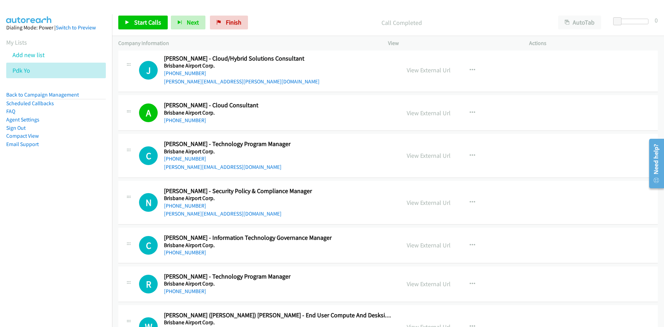
drag, startPoint x: 176, startPoint y: 158, endPoint x: 1, endPoint y: 217, distance: 184.6
click at [176, 158] on link "+61 420 202 602" at bounding box center [185, 158] width 42 height 7
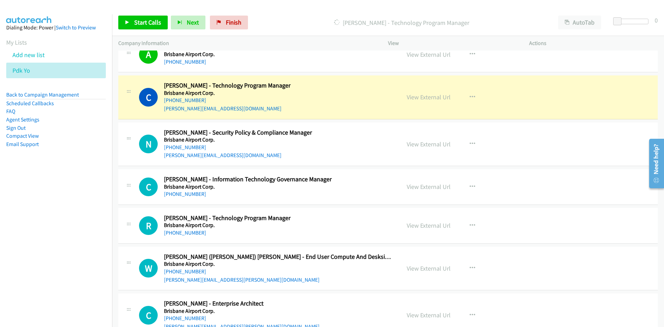
scroll to position [2802, 0]
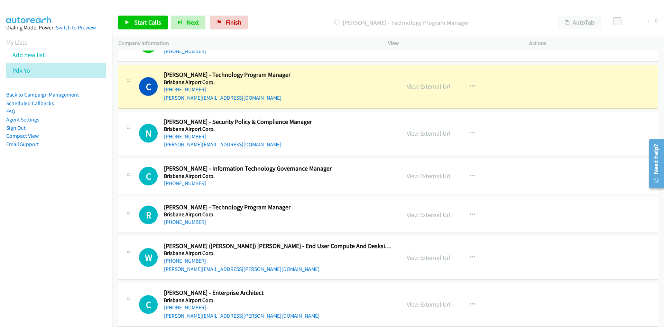
click at [418, 86] on link "View External Url" at bounding box center [429, 86] width 44 height 8
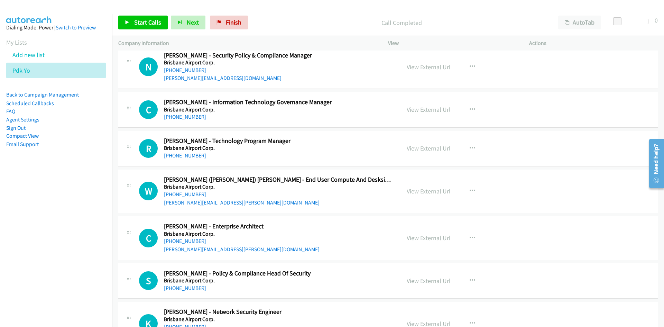
scroll to position [2871, 0]
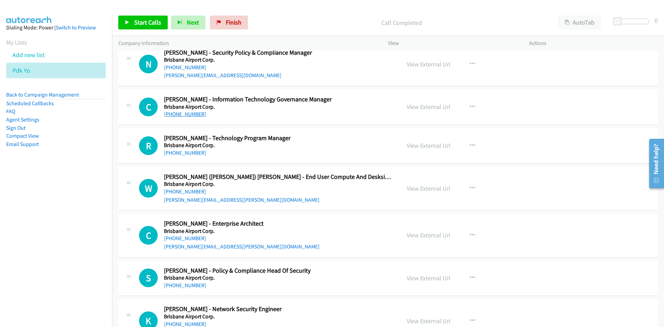
click at [190, 116] on link "+61 418 153 942" at bounding box center [185, 114] width 42 height 7
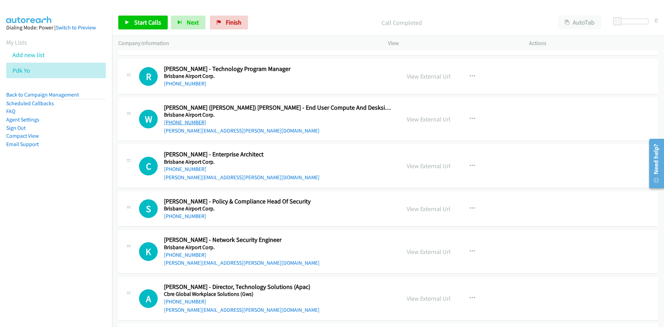
drag, startPoint x: 187, startPoint y: 120, endPoint x: 47, endPoint y: 180, distance: 152.8
click at [187, 120] on link "+61 468 951 336" at bounding box center [185, 122] width 42 height 7
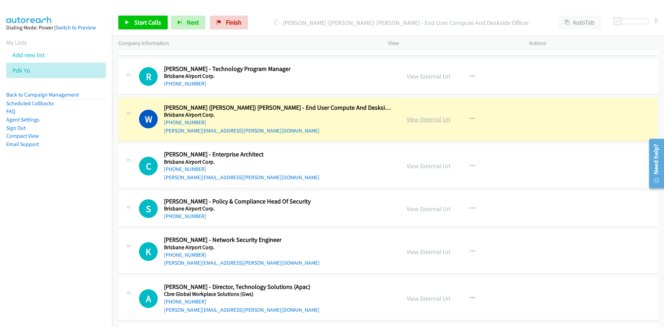
click at [417, 119] on link "View External Url" at bounding box center [429, 119] width 44 height 8
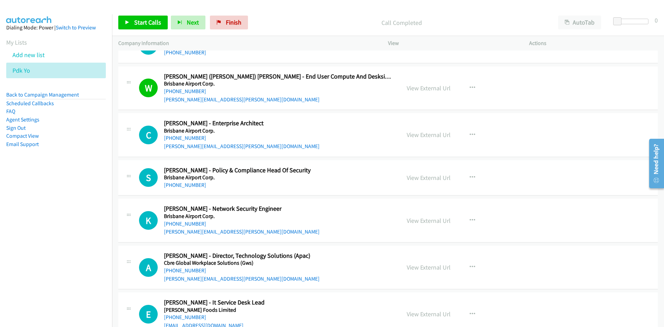
scroll to position [3009, 0]
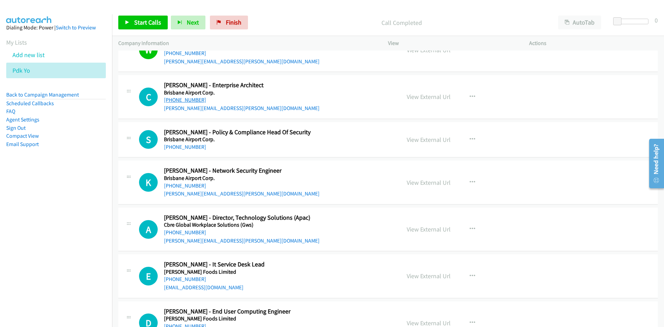
click at [184, 99] on link "+61 424 281 903" at bounding box center [185, 100] width 42 height 7
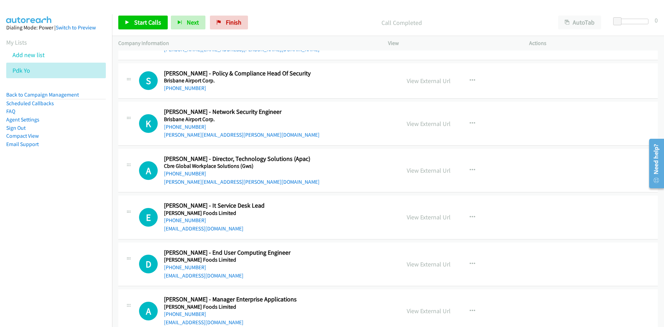
scroll to position [3113, 0]
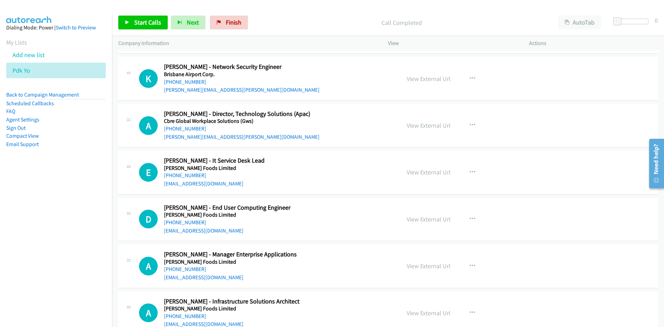
drag, startPoint x: 195, startPoint y: 130, endPoint x: 69, endPoint y: 191, distance: 140.0
click at [195, 130] on link "+61 449 984 248" at bounding box center [185, 128] width 42 height 7
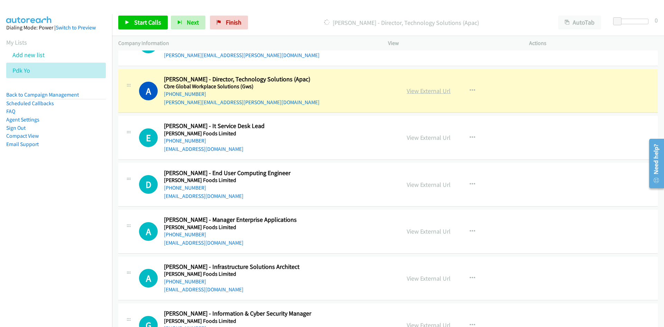
click at [428, 92] on link "View External Url" at bounding box center [429, 91] width 44 height 8
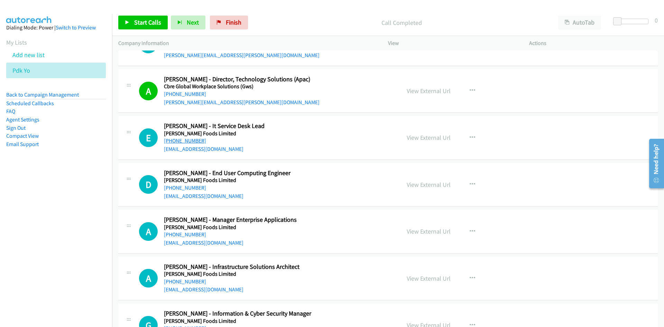
click at [193, 141] on link "+61 439 209 713" at bounding box center [185, 140] width 42 height 7
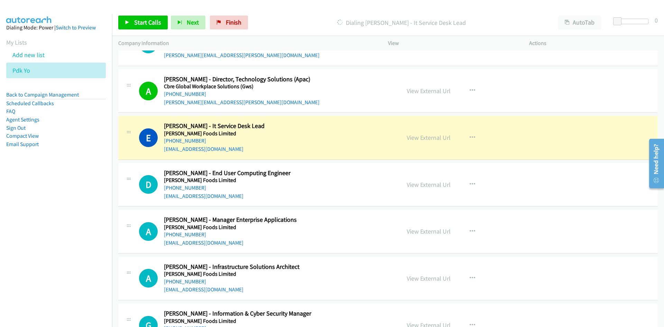
scroll to position [3182, 0]
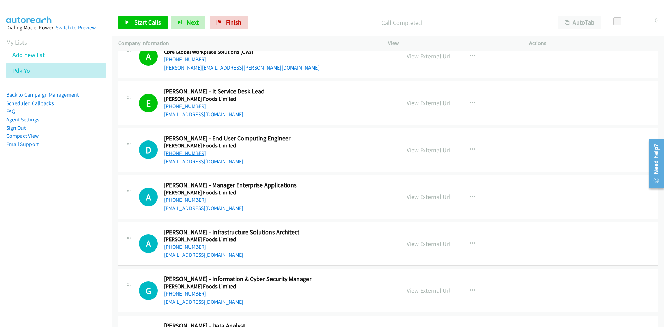
click at [175, 154] on link "+61 452 368 695" at bounding box center [185, 153] width 42 height 7
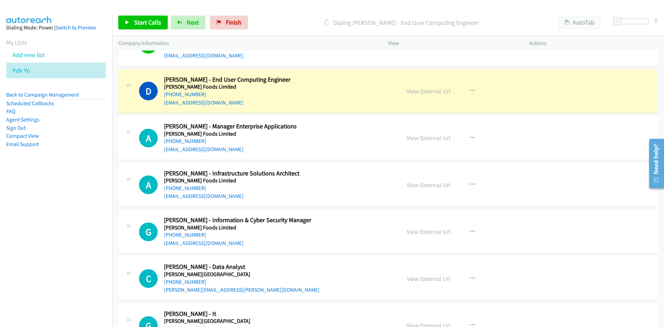
scroll to position [3251, 0]
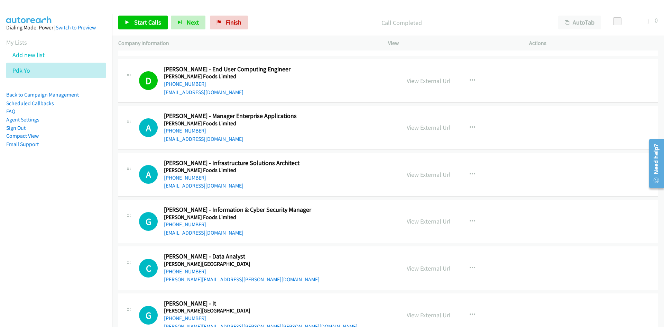
click at [196, 130] on link "+61 418 798 715" at bounding box center [185, 130] width 42 height 7
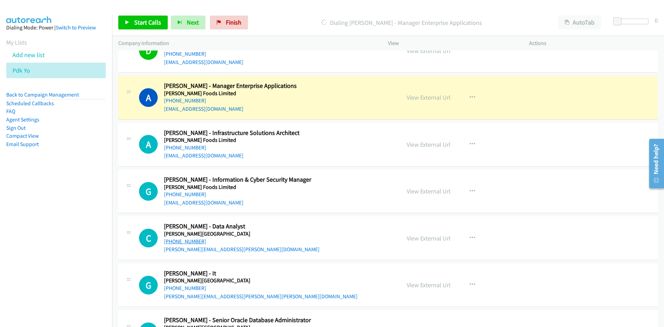
scroll to position [3286, 0]
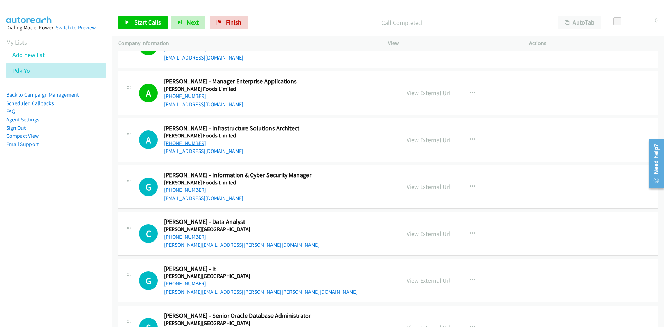
click at [188, 141] on link "+61 7 3352 0800" at bounding box center [185, 143] width 42 height 7
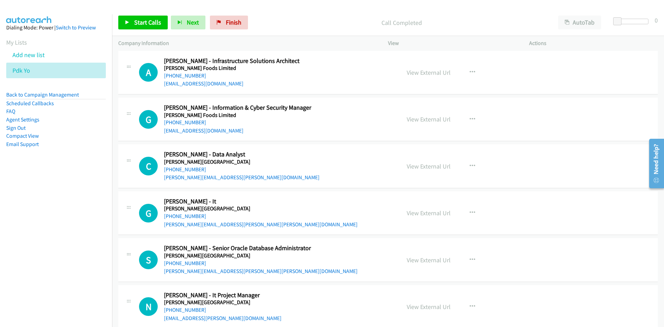
scroll to position [3355, 0]
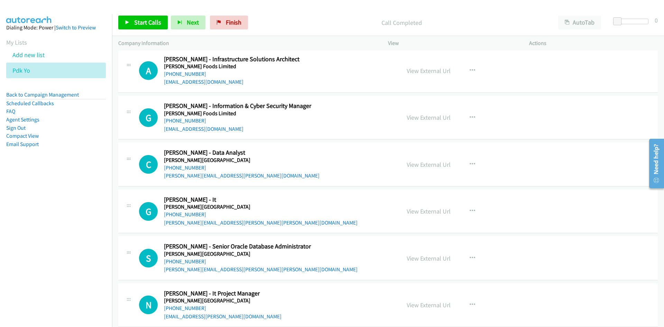
drag, startPoint x: 182, startPoint y: 120, endPoint x: 0, endPoint y: 191, distance: 194.8
click at [183, 118] on link "+61 468 464 044" at bounding box center [185, 120] width 42 height 7
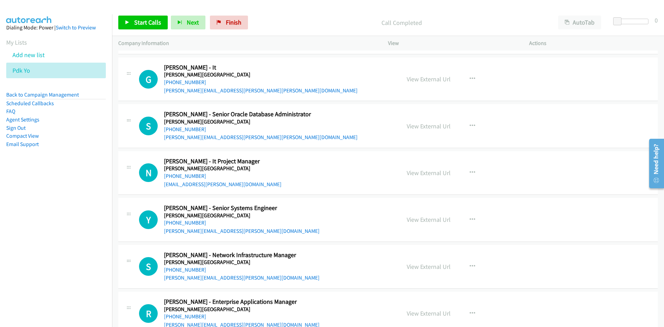
scroll to position [3493, 0]
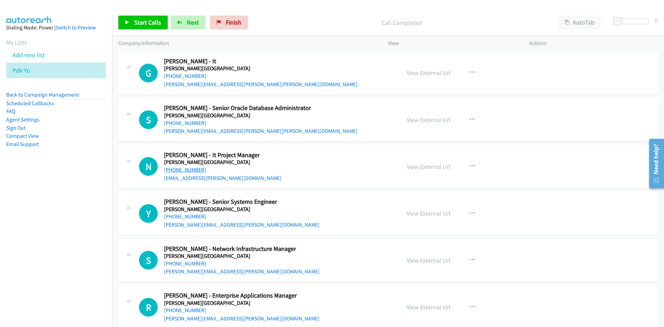
click at [187, 168] on link "+61 418 764 042" at bounding box center [185, 169] width 42 height 7
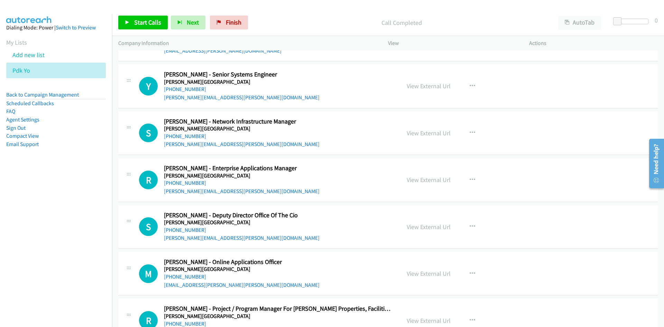
scroll to position [3632, 0]
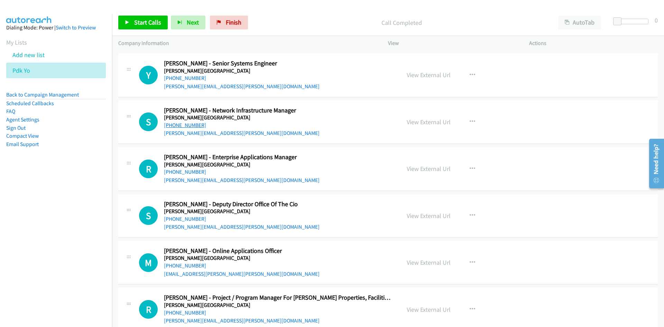
click at [192, 123] on link "+61 401 103 650" at bounding box center [185, 125] width 42 height 7
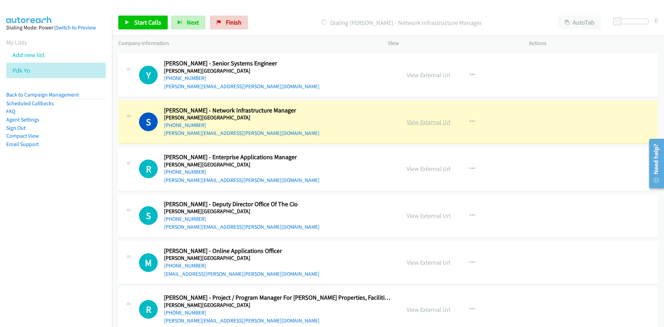
click at [424, 119] on link "View External Url" at bounding box center [429, 122] width 44 height 8
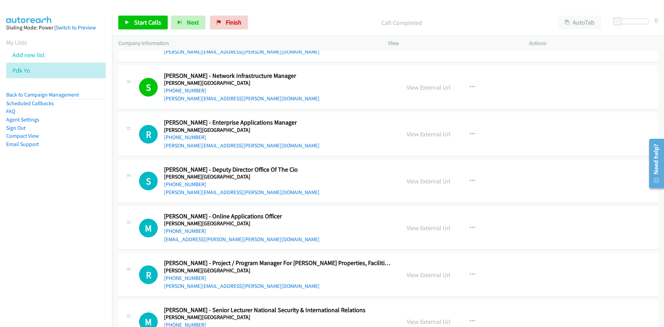
scroll to position [3701, 0]
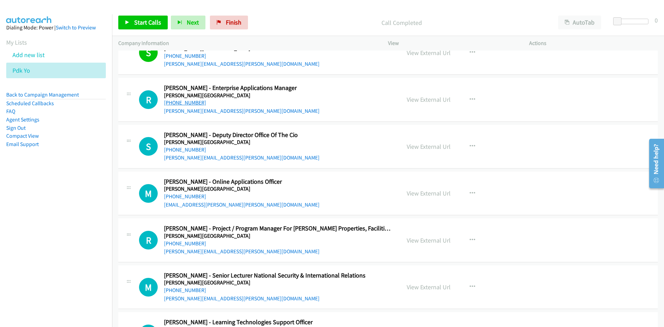
click at [188, 101] on link "+61 409 188 096" at bounding box center [185, 102] width 42 height 7
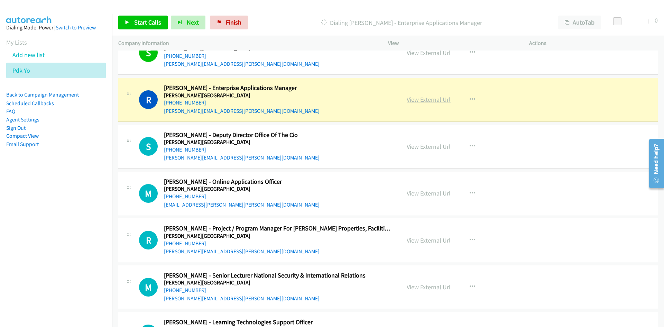
click at [431, 99] on link "View External Url" at bounding box center [429, 99] width 44 height 8
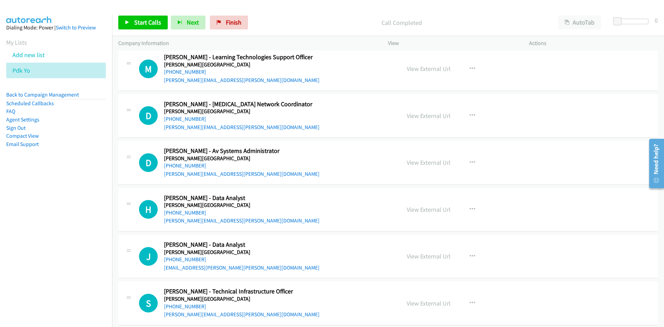
scroll to position [3978, 0]
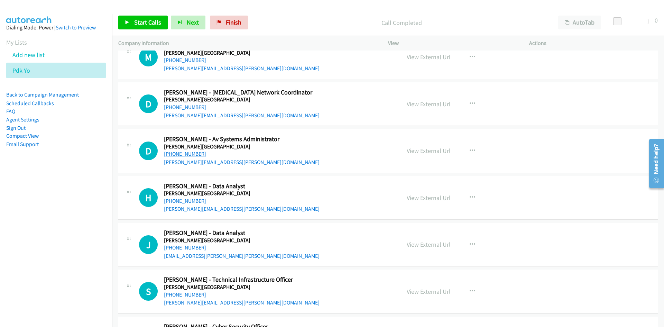
click at [182, 154] on link "+61 400 656 984" at bounding box center [185, 153] width 42 height 7
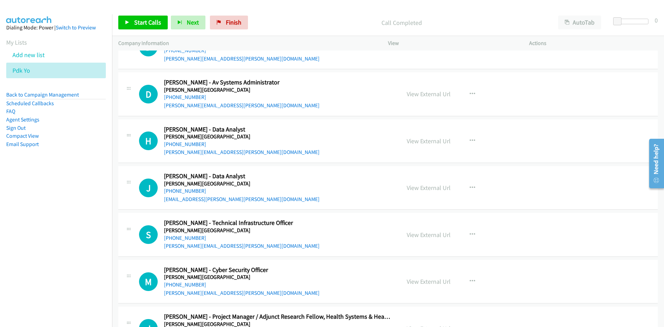
scroll to position [4047, 0]
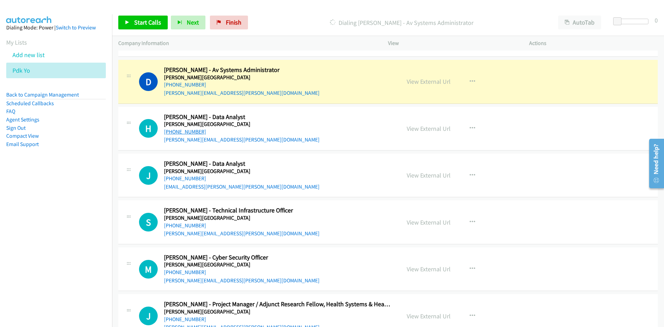
click at [181, 133] on link "+61 416 638 689" at bounding box center [185, 131] width 42 height 7
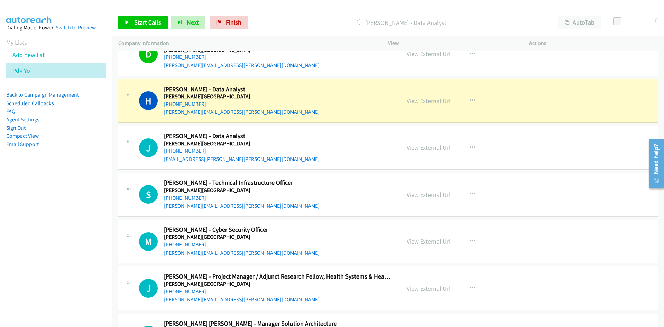
scroll to position [4081, 0]
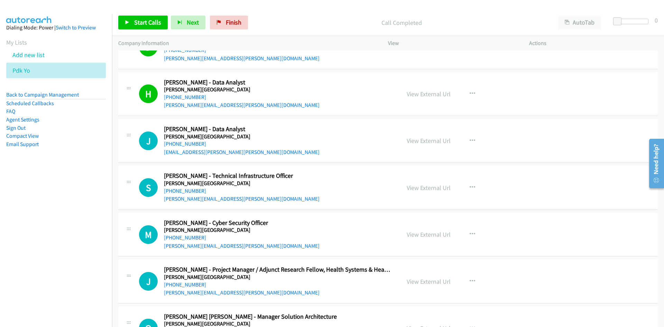
drag, startPoint x: 192, startPoint y: 144, endPoint x: 50, endPoint y: 217, distance: 159.3
click at [192, 144] on link "+61 424 385 497" at bounding box center [185, 143] width 42 height 7
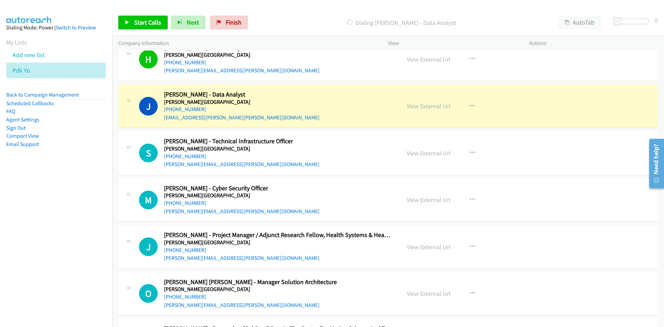
drag, startPoint x: 168, startPoint y: 158, endPoint x: 1, endPoint y: 232, distance: 182.1
click at [168, 158] on link "+61 401 103 582" at bounding box center [185, 156] width 42 height 7
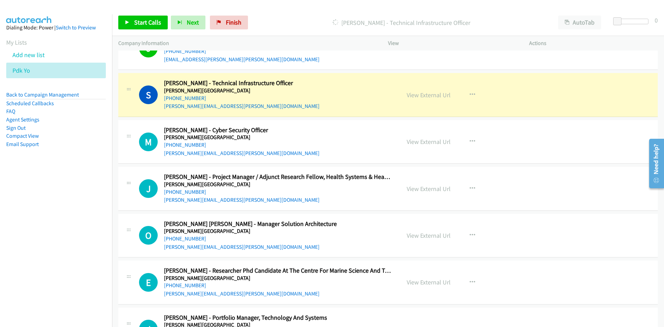
scroll to position [4185, 0]
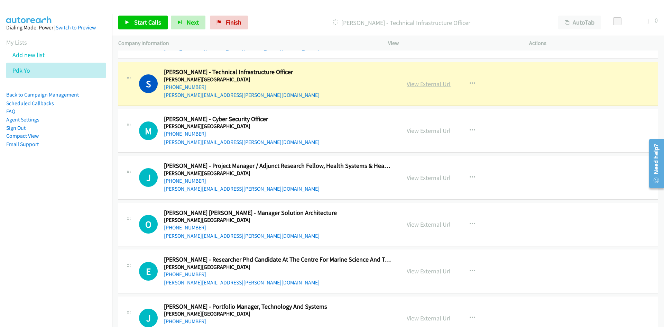
click at [428, 83] on link "View External Url" at bounding box center [429, 84] width 44 height 8
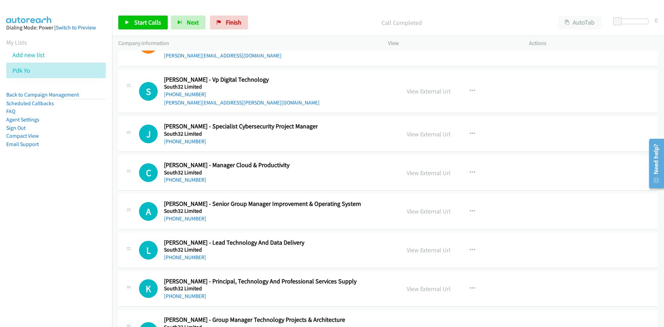
scroll to position [29457, 0]
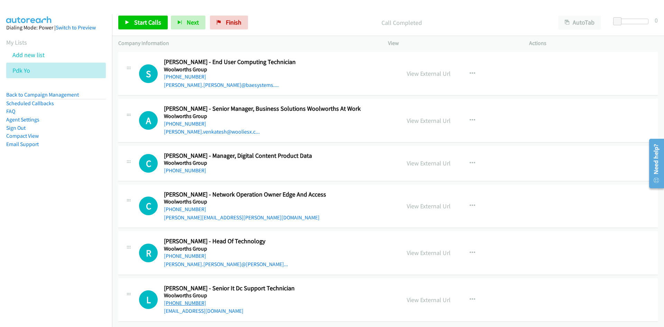
click at [194, 300] on link "+61 404 829 906" at bounding box center [185, 303] width 42 height 7
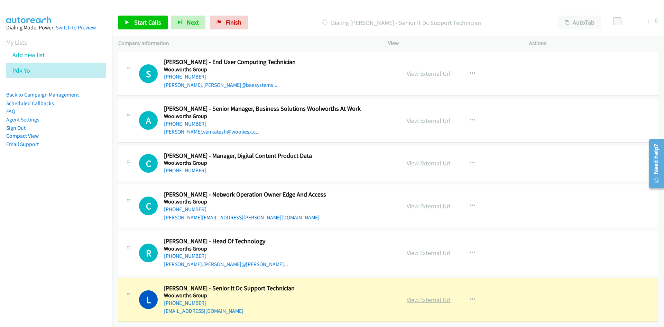
click at [420, 296] on link "View External Url" at bounding box center [429, 300] width 44 height 8
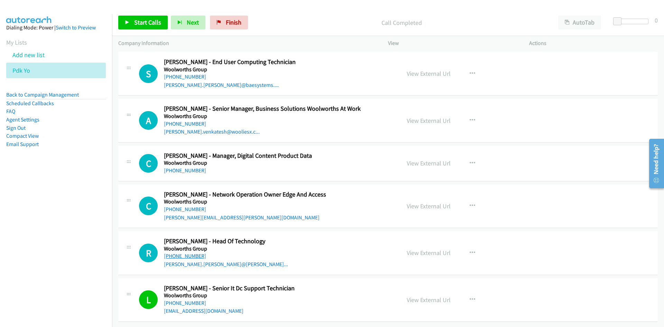
click at [182, 252] on link "+61 430 407 766" at bounding box center [185, 255] width 42 height 7
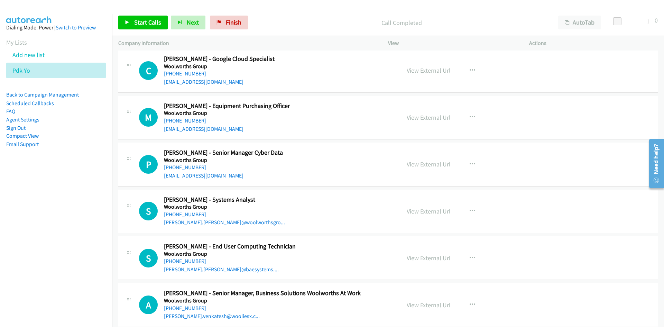
scroll to position [29249, 0]
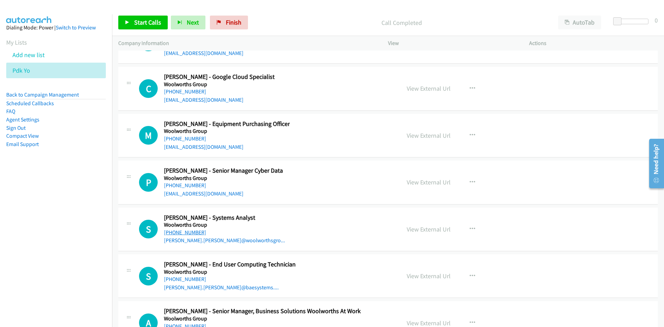
click at [187, 231] on link "+61 437 613 402" at bounding box center [185, 232] width 42 height 7
drag, startPoint x: 193, startPoint y: 187, endPoint x: 1, endPoint y: 238, distance: 199.2
click at [193, 187] on link "+61 410 415 039" at bounding box center [185, 185] width 42 height 7
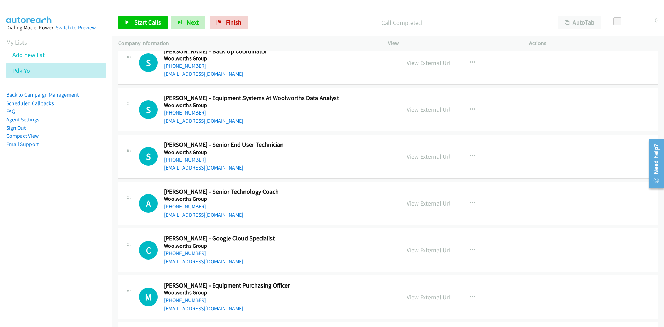
scroll to position [29076, 0]
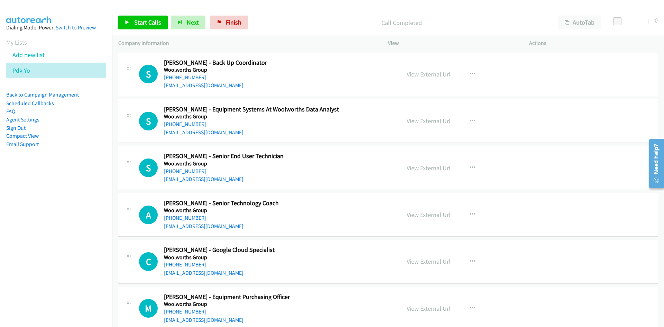
drag, startPoint x: 184, startPoint y: 172, endPoint x: 95, endPoint y: 205, distance: 95.0
click at [184, 172] on link "+61 411 470 351" at bounding box center [185, 171] width 42 height 7
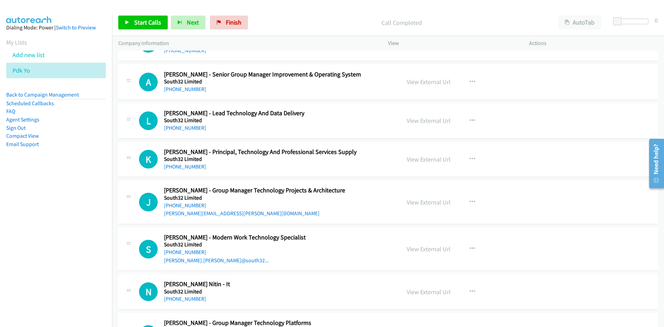
scroll to position [28765, 0]
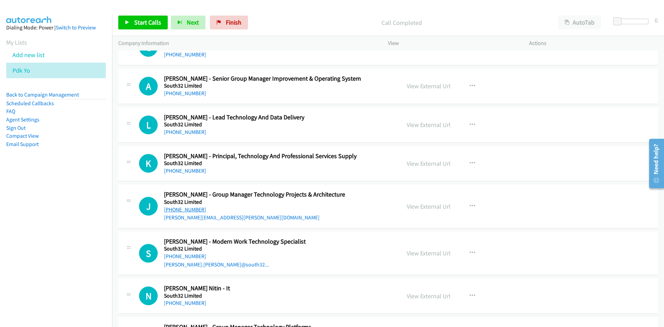
click at [191, 207] on link "+61 481 003 673" at bounding box center [185, 209] width 42 height 7
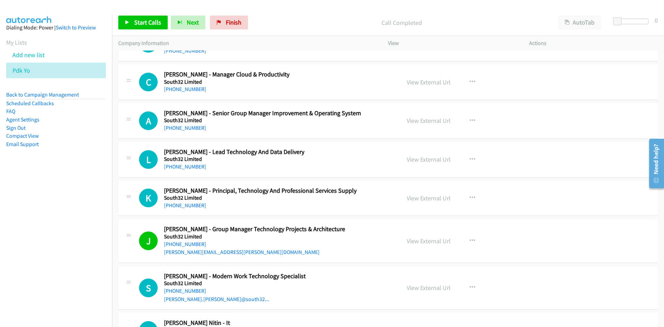
scroll to position [28696, 0]
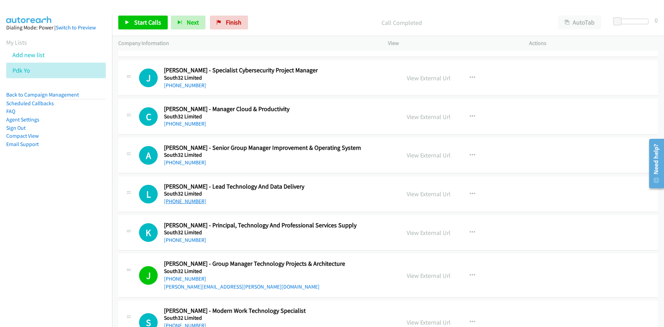
click at [186, 203] on link "+61 468 940 180" at bounding box center [185, 201] width 42 height 7
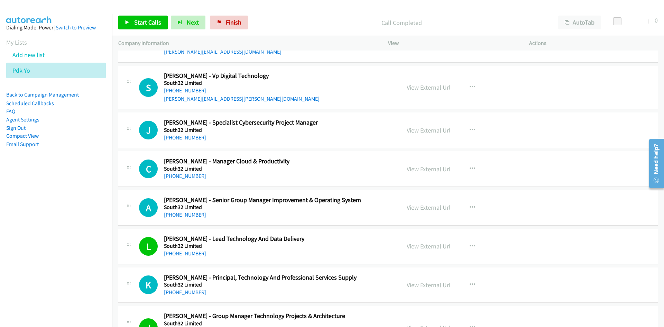
scroll to position [28627, 0]
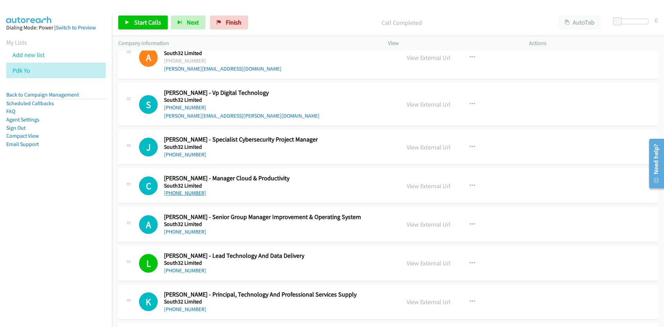
click at [183, 193] on link "+61 415 173 429" at bounding box center [185, 193] width 42 height 7
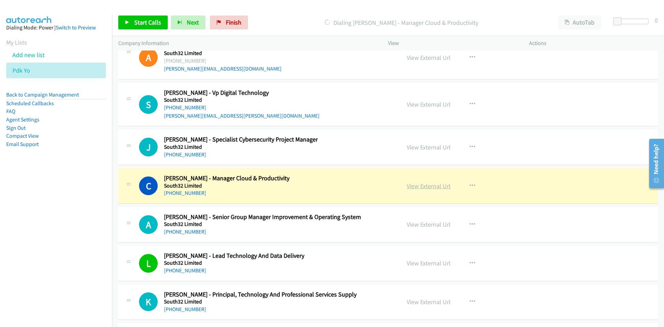
click at [427, 183] on link "View External Url" at bounding box center [429, 186] width 44 height 8
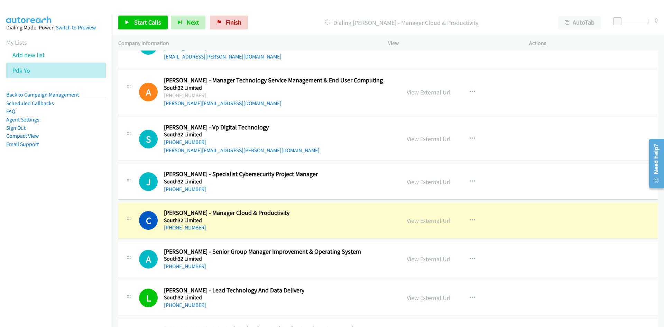
scroll to position [28557, 0]
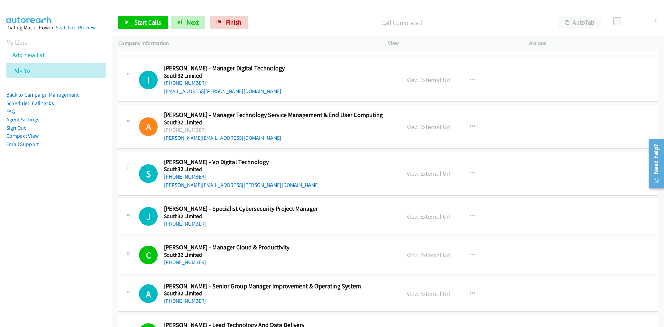
drag, startPoint x: 190, startPoint y: 224, endPoint x: 87, endPoint y: 231, distance: 103.3
click at [190, 224] on link "+61 416 671 902" at bounding box center [185, 223] width 42 height 7
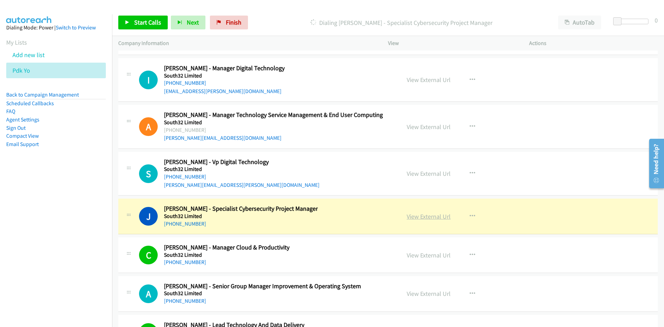
click at [428, 215] on link "View External Url" at bounding box center [429, 216] width 44 height 8
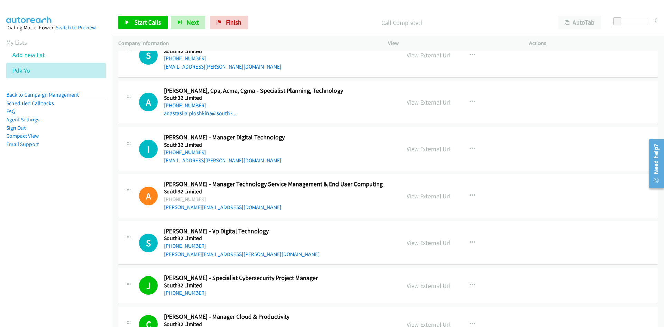
scroll to position [28419, 0]
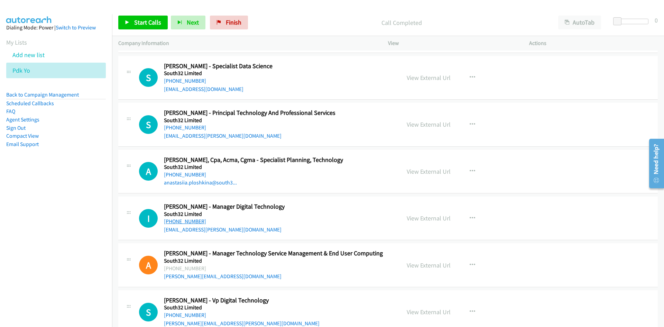
click at [181, 221] on link "+61 458 965 435" at bounding box center [185, 221] width 42 height 7
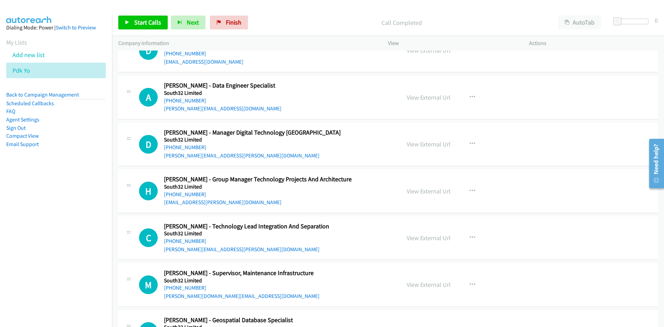
scroll to position [27831, 0]
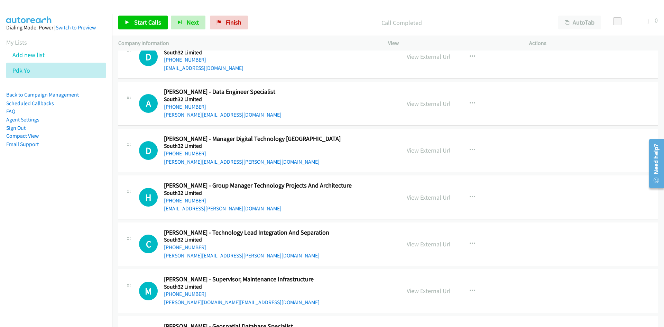
click at [173, 198] on link "+61 477 185 232" at bounding box center [185, 200] width 42 height 7
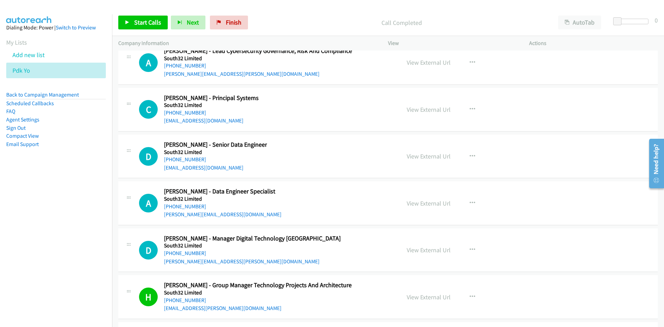
scroll to position [27727, 0]
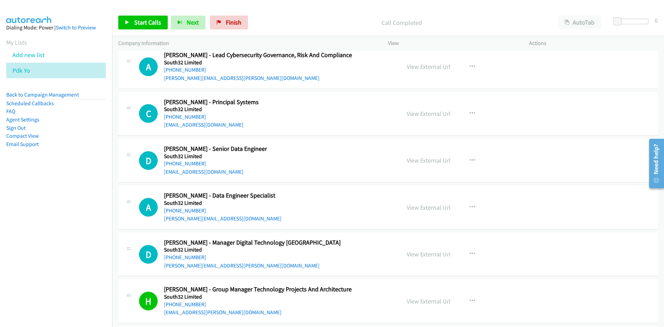
drag, startPoint x: 190, startPoint y: 209, endPoint x: 2, endPoint y: 233, distance: 190.1
click at [190, 209] on link "+61 449 620 371" at bounding box center [185, 210] width 42 height 7
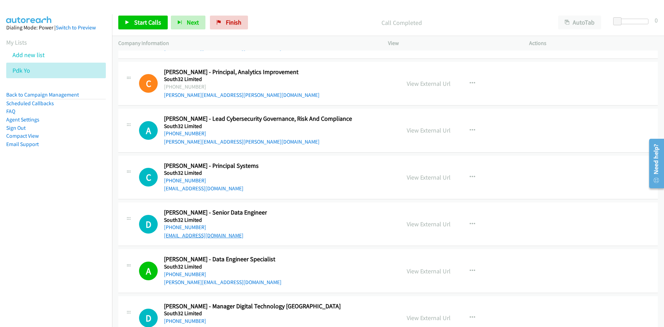
scroll to position [27658, 0]
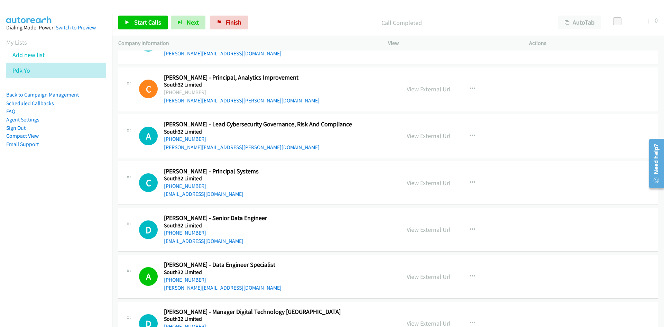
click at [185, 233] on link "+61 470 281 771" at bounding box center [185, 232] width 42 height 7
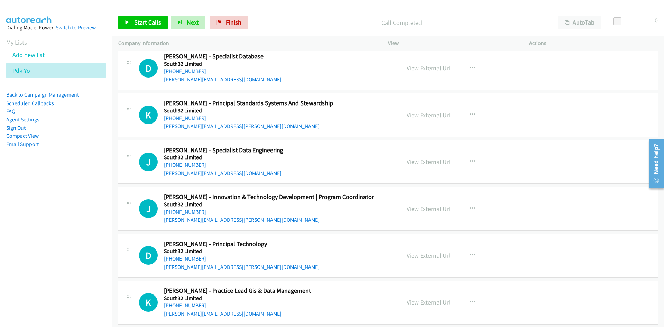
scroll to position [27035, 0]
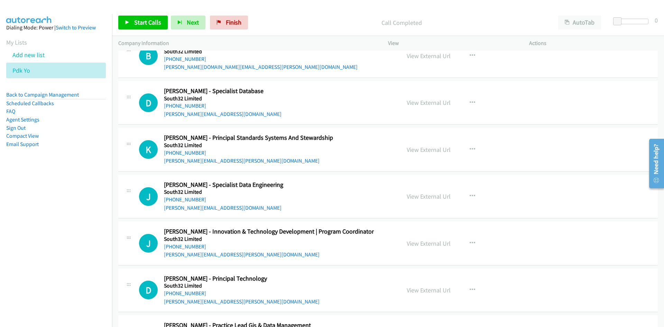
drag, startPoint x: 185, startPoint y: 197, endPoint x: 94, endPoint y: 226, distance: 94.7
click at [185, 197] on link "+61 434 121 112" at bounding box center [185, 199] width 42 height 7
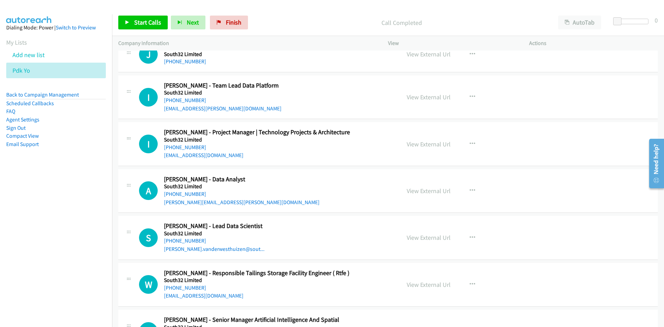
scroll to position [26378, 0]
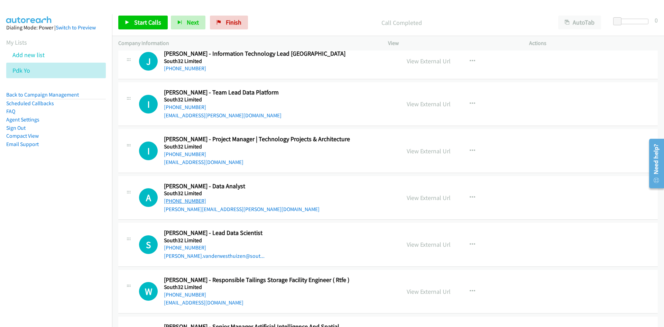
click at [193, 199] on link "+61 448 217 110" at bounding box center [185, 200] width 42 height 7
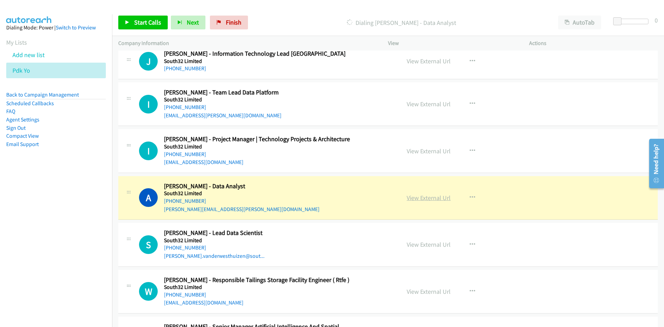
click at [432, 195] on link "View External Url" at bounding box center [429, 198] width 44 height 8
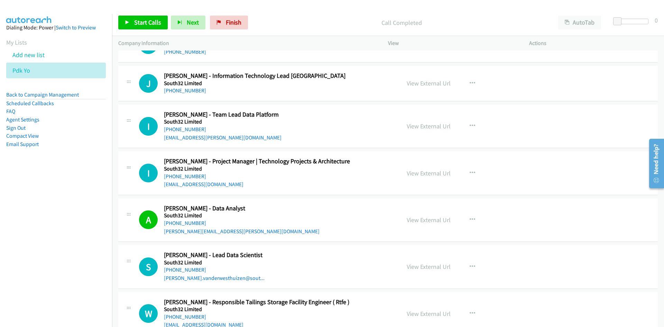
scroll to position [26344, 0]
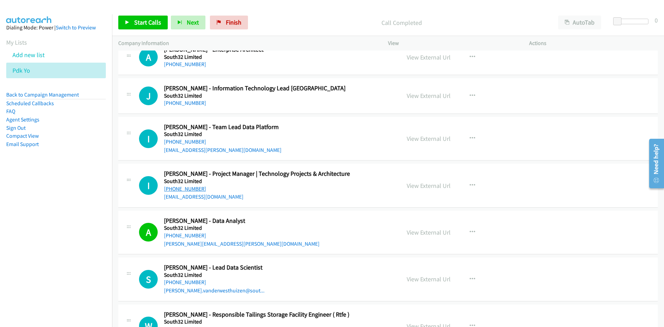
click at [189, 189] on link "+61 405 134 873" at bounding box center [185, 188] width 42 height 7
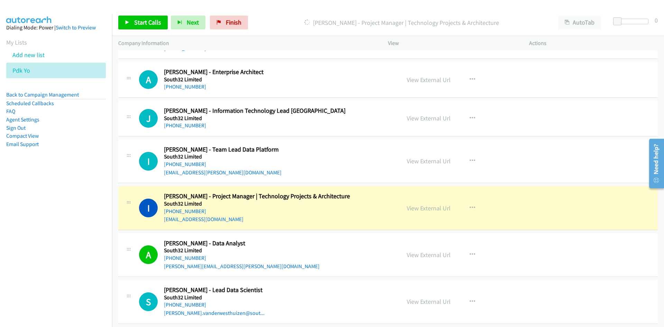
scroll to position [26309, 0]
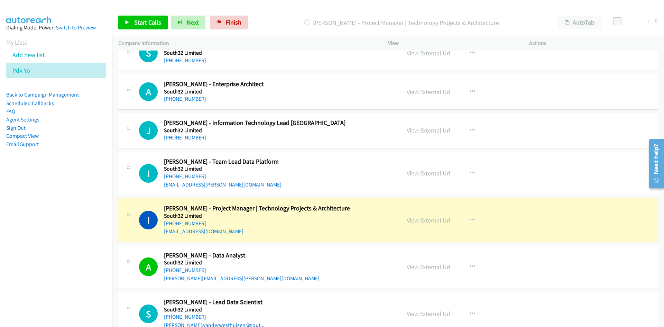
click at [419, 218] on link "View External Url" at bounding box center [429, 220] width 44 height 8
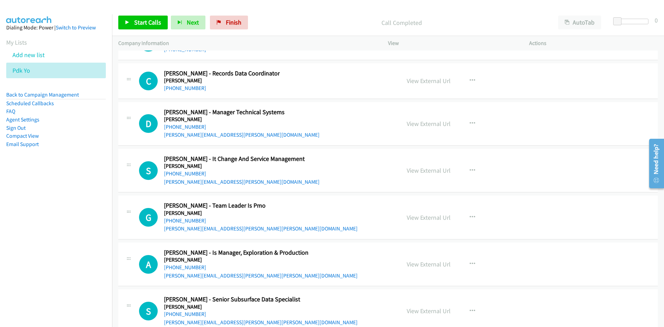
scroll to position [25514, 0]
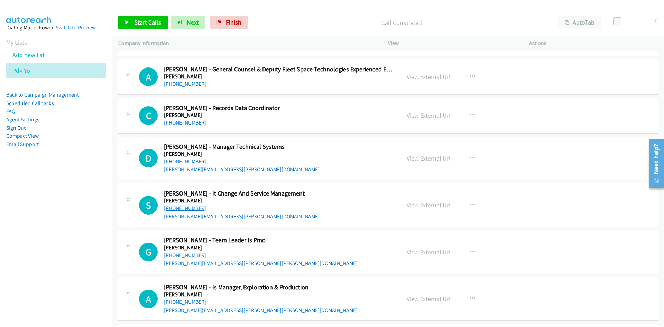
click at [194, 206] on link "+61 422 758 237" at bounding box center [185, 208] width 42 height 7
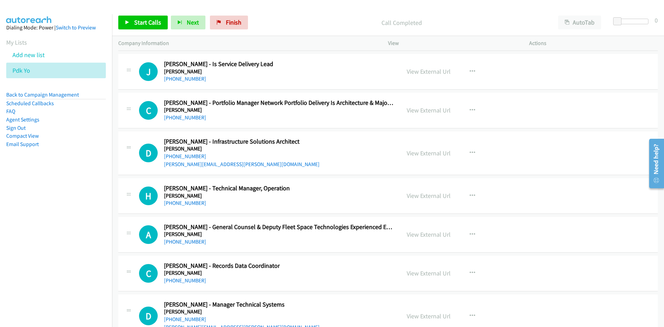
scroll to position [25341, 0]
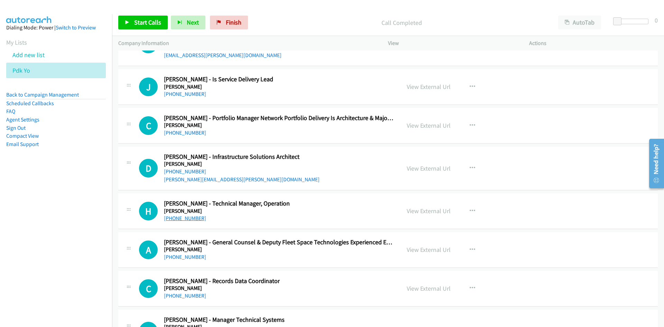
drag, startPoint x: 190, startPoint y: 218, endPoint x: 70, endPoint y: 249, distance: 123.6
click at [190, 218] on link "+61 434 384 472" at bounding box center [185, 218] width 42 height 7
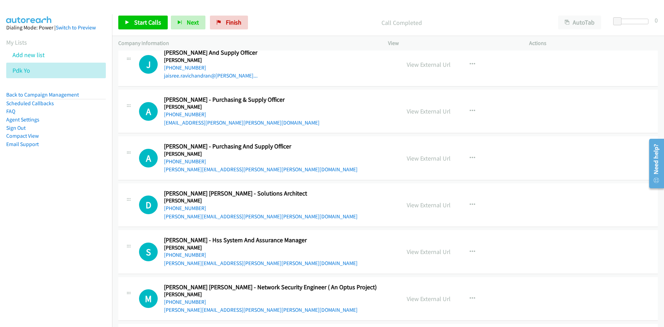
scroll to position [24649, 0]
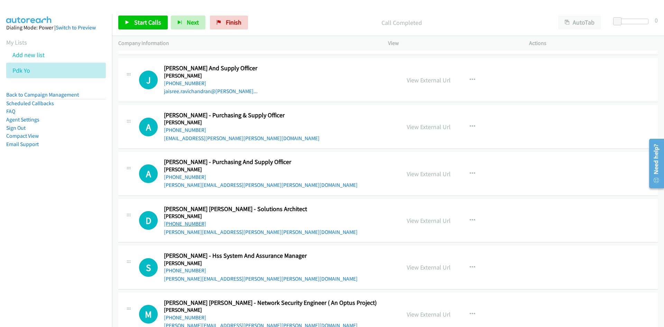
click at [181, 223] on link "+61 409 689 038" at bounding box center [185, 223] width 42 height 7
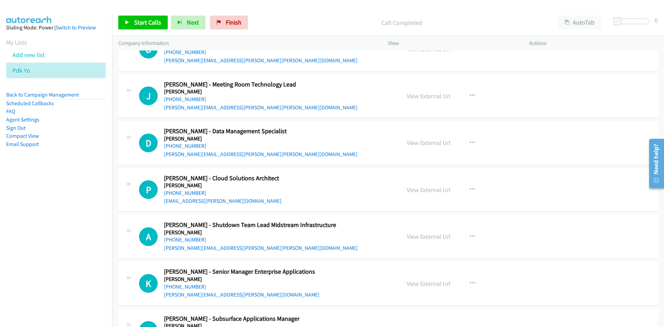
scroll to position [24165, 0]
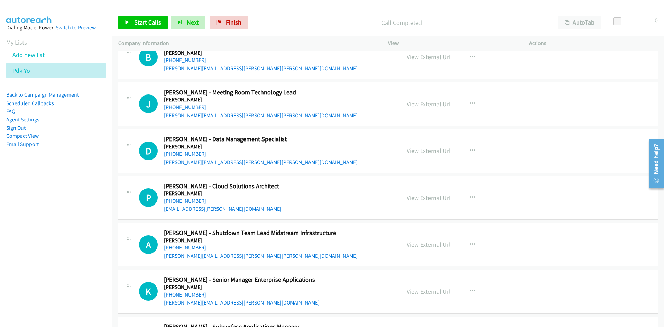
drag, startPoint x: 192, startPoint y: 200, endPoint x: 2, endPoint y: 229, distance: 192.4
click at [192, 200] on link "+61 470 389 702" at bounding box center [185, 200] width 42 height 7
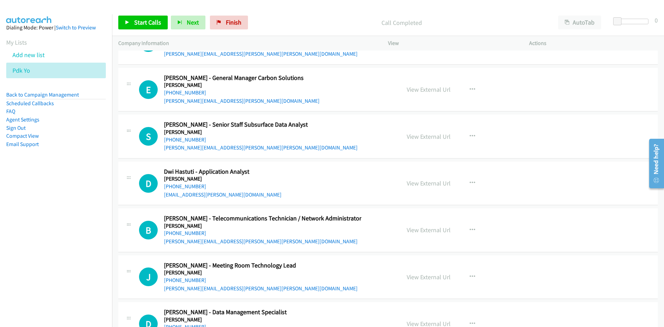
scroll to position [23957, 0]
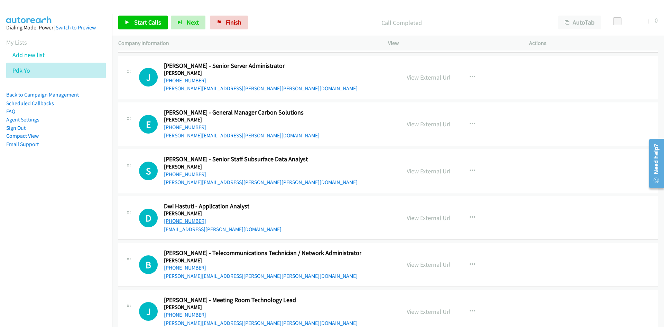
click at [196, 219] on link "+61 438 138 033" at bounding box center [185, 221] width 42 height 7
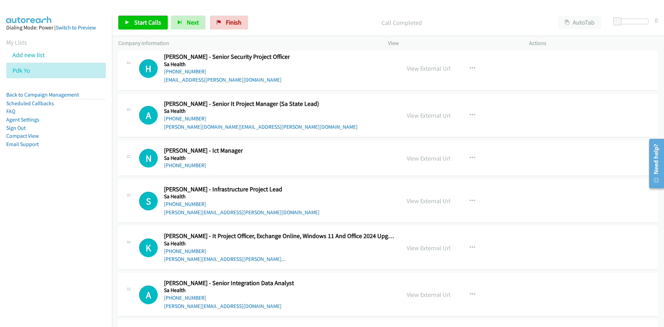
scroll to position [23162, 0]
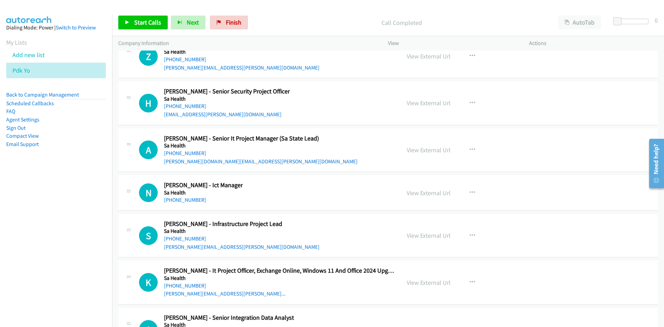
drag, startPoint x: 194, startPoint y: 152, endPoint x: 3, endPoint y: 237, distance: 208.6
click at [181, 151] on link "+61 476 584 731" at bounding box center [185, 153] width 42 height 7
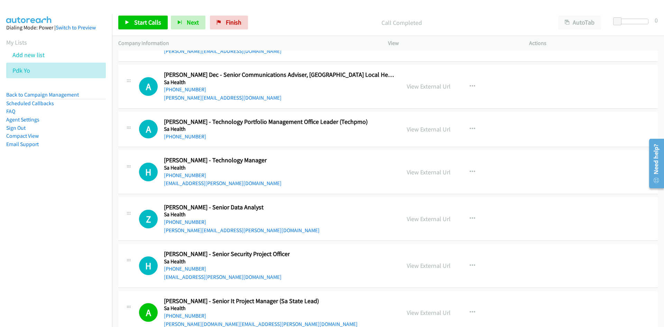
scroll to position [22989, 0]
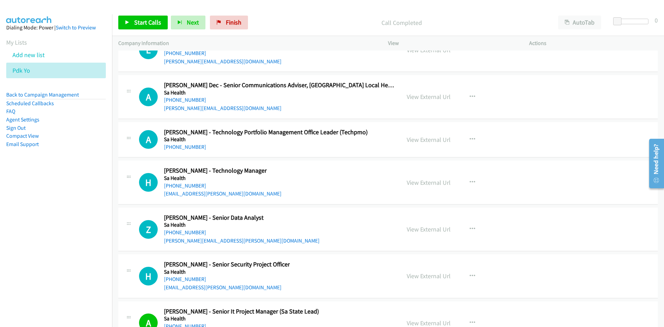
drag, startPoint x: 196, startPoint y: 184, endPoint x: 164, endPoint y: 211, distance: 41.5
click at [196, 184] on link "+61 433 638 731" at bounding box center [185, 185] width 42 height 7
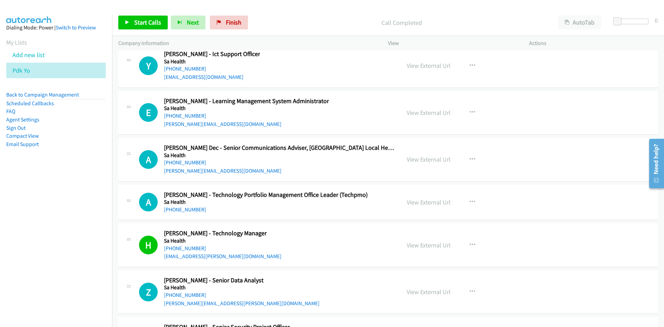
scroll to position [22919, 0]
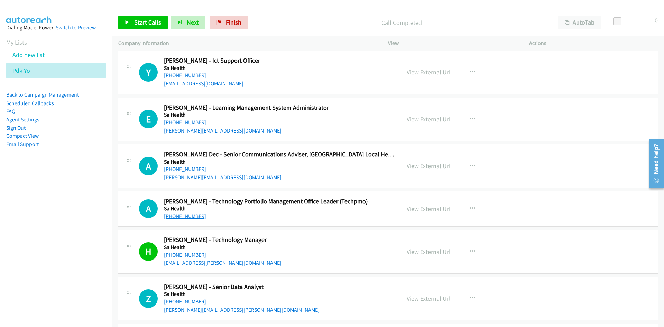
click at [193, 215] on link "+61 402 204 667" at bounding box center [185, 216] width 42 height 7
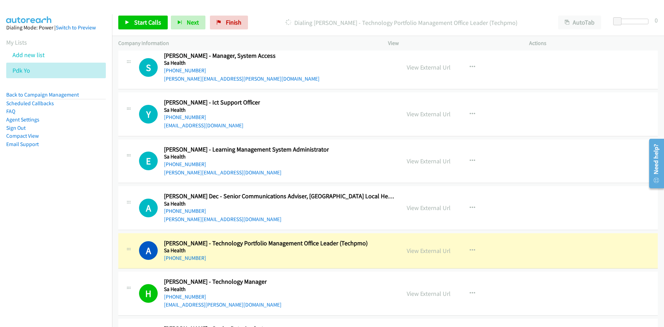
scroll to position [22850, 0]
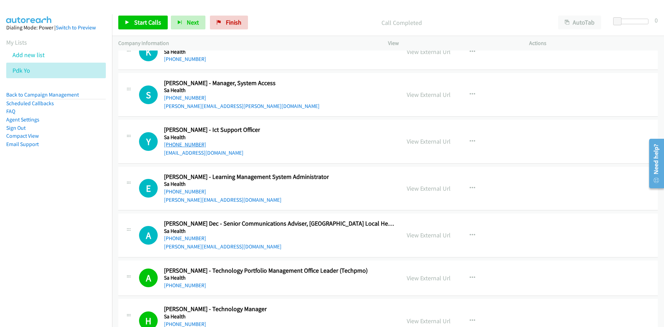
drag, startPoint x: 178, startPoint y: 145, endPoint x: 37, endPoint y: 219, distance: 160.0
click at [178, 145] on link "+61 450 489 994" at bounding box center [185, 144] width 42 height 7
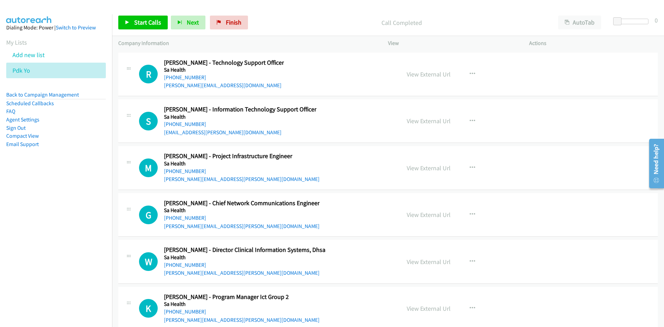
scroll to position [22504, 0]
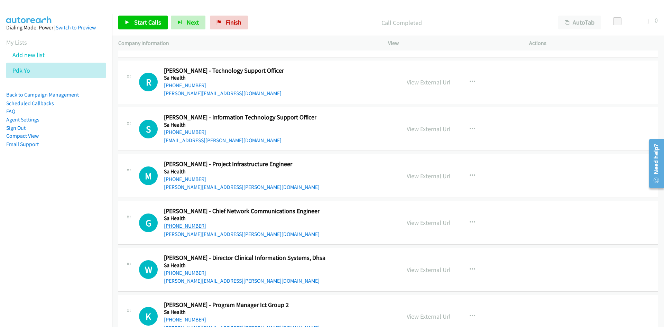
click at [192, 226] on link "+61 426 027 676" at bounding box center [185, 225] width 42 height 7
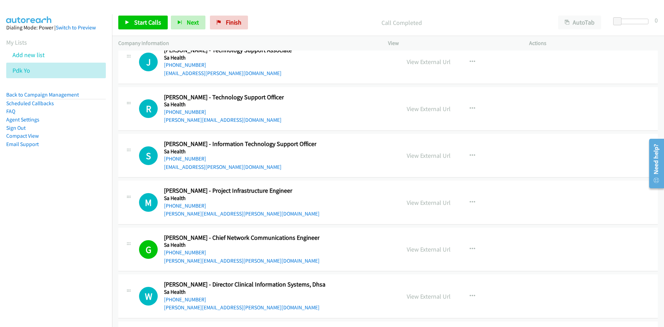
scroll to position [22470, 0]
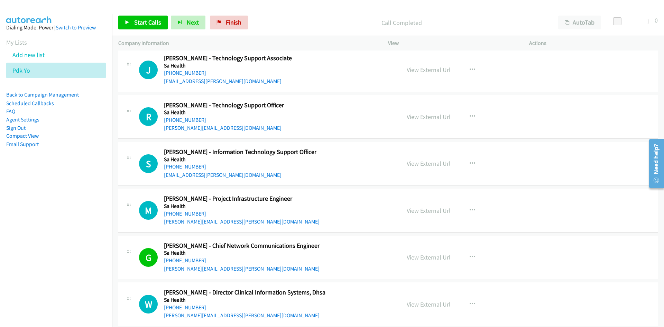
click at [198, 166] on link "+61 416 587 958" at bounding box center [185, 166] width 42 height 7
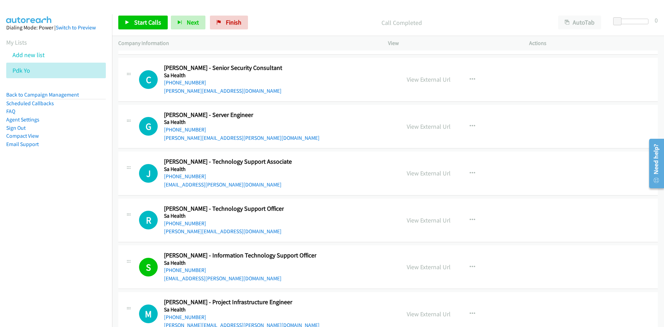
scroll to position [22366, 0]
click at [185, 220] on link "+61 492 429 159" at bounding box center [185, 223] width 42 height 7
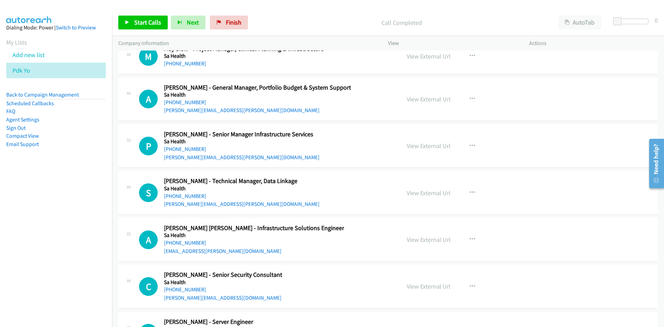
scroll to position [22159, 0]
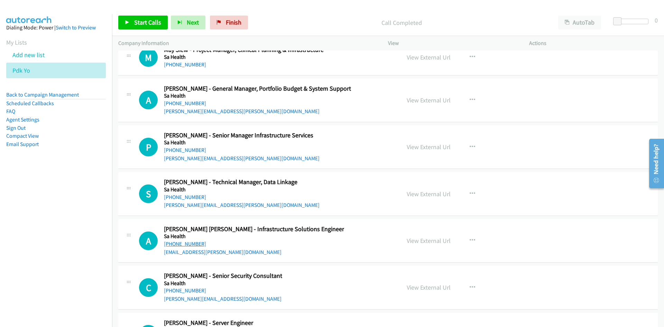
click at [189, 244] on link "+61 432 720 797" at bounding box center [185, 243] width 42 height 7
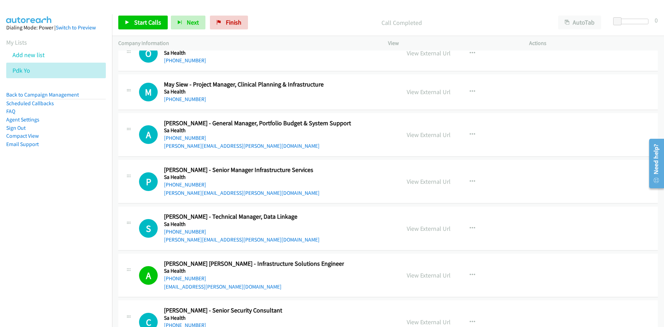
drag, startPoint x: 182, startPoint y: 186, endPoint x: 62, endPoint y: 208, distance: 121.6
click at [182, 186] on link "+61 411 282 310" at bounding box center [185, 184] width 42 height 7
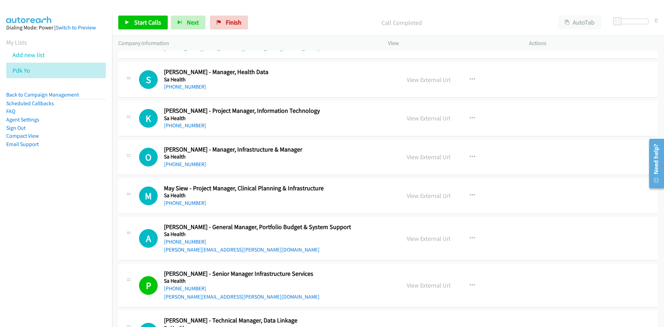
scroll to position [21986, 0]
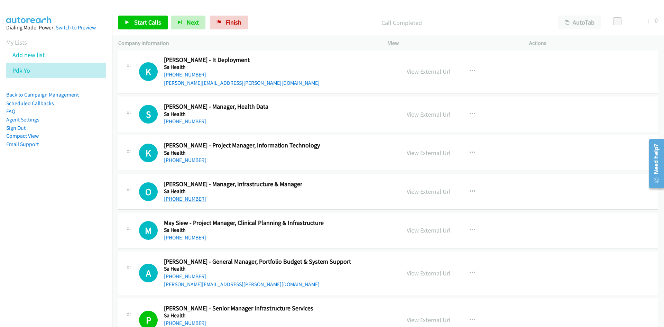
click at [174, 197] on link "+61 439 817 327" at bounding box center [185, 198] width 42 height 7
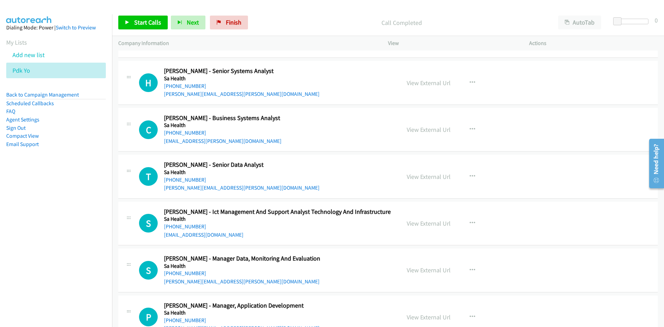
scroll to position [21501, 0]
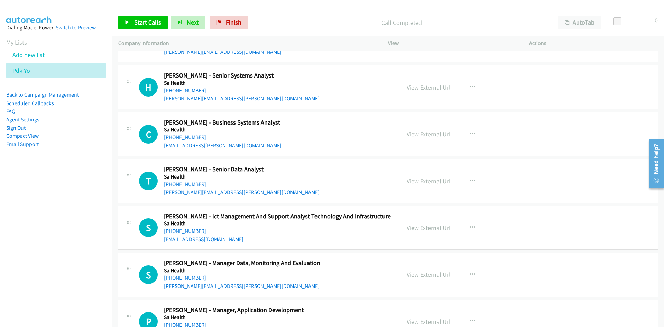
click at [187, 181] on link "+61 479 002 988" at bounding box center [185, 184] width 42 height 7
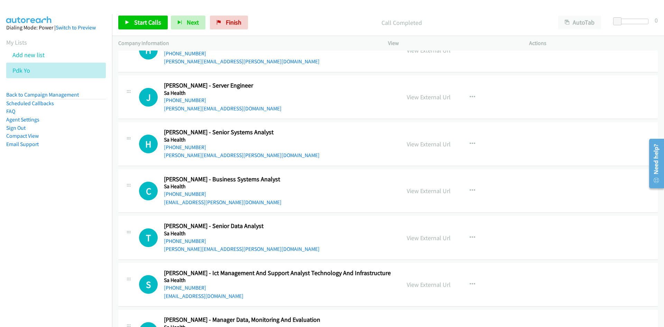
scroll to position [21432, 0]
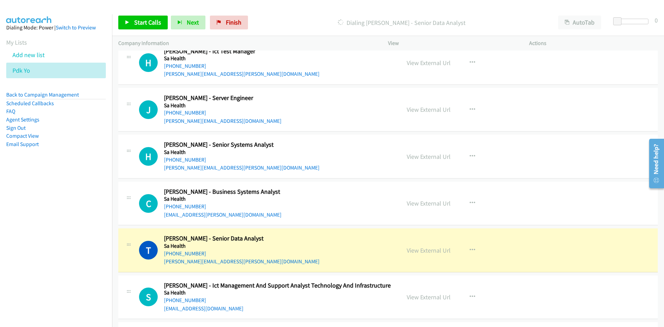
click at [72, 223] on nav "Dialing Mode: Power | Switch to Preview My Lists Add new list Pdk Yo Back to Ca…" at bounding box center [56, 177] width 112 height 327
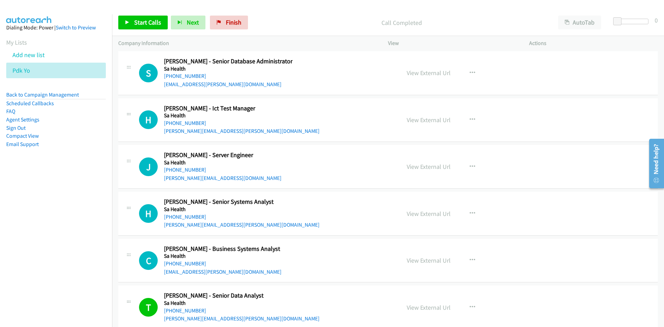
scroll to position [21363, 0]
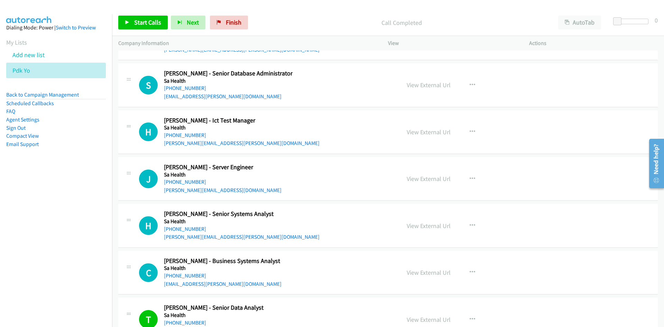
drag, startPoint x: 185, startPoint y: 230, endPoint x: 110, endPoint y: 251, distance: 77.9
click at [185, 230] on link "+61 426 231 908" at bounding box center [185, 229] width 42 height 7
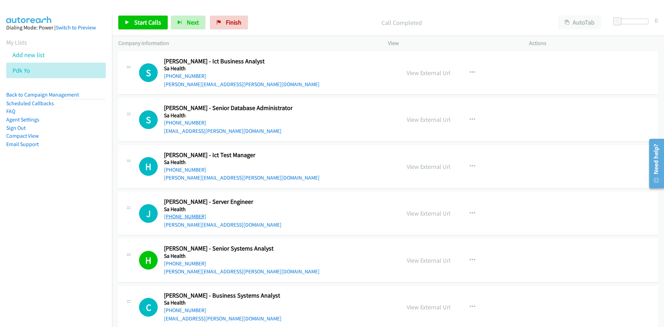
click at [186, 215] on link "+61 411 166 110" at bounding box center [185, 216] width 42 height 7
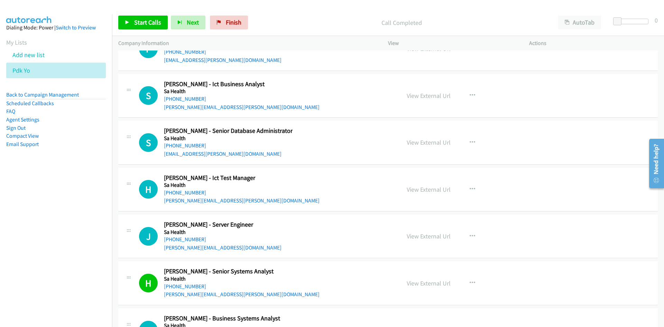
scroll to position [21294, 0]
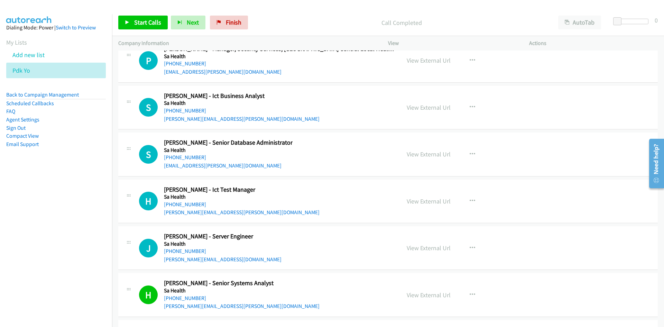
drag, startPoint x: 187, startPoint y: 207, endPoint x: 176, endPoint y: 208, distance: 11.1
click at [187, 207] on link "+61 411 197 791" at bounding box center [185, 204] width 42 height 7
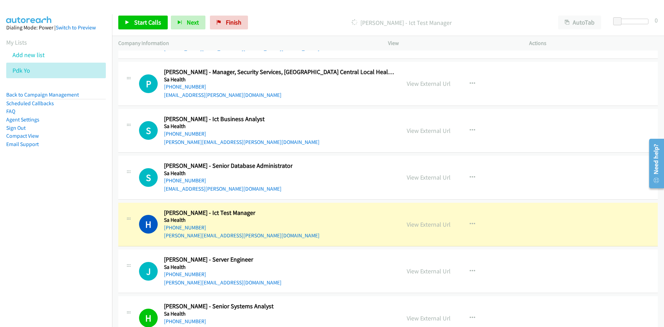
scroll to position [21259, 0]
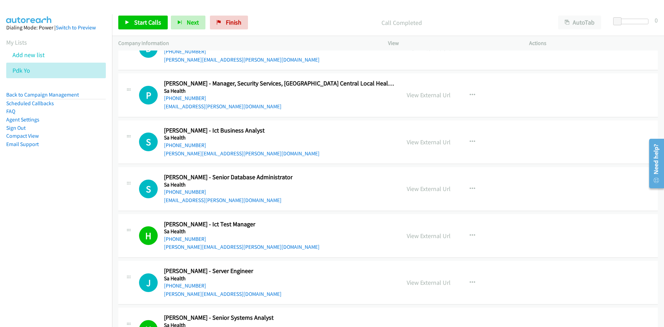
drag, startPoint x: 186, startPoint y: 192, endPoint x: 1, endPoint y: 211, distance: 186.0
click at [197, 190] on link "+61 469 825 457" at bounding box center [185, 192] width 42 height 7
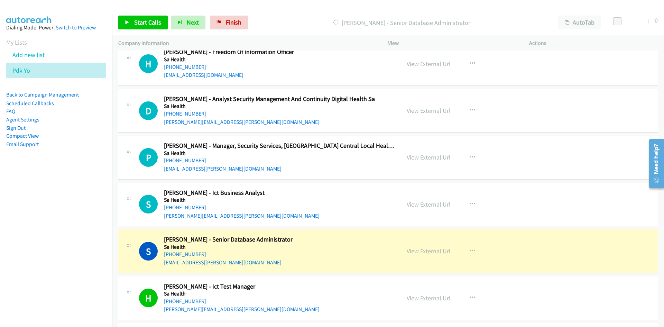
scroll to position [21190, 0]
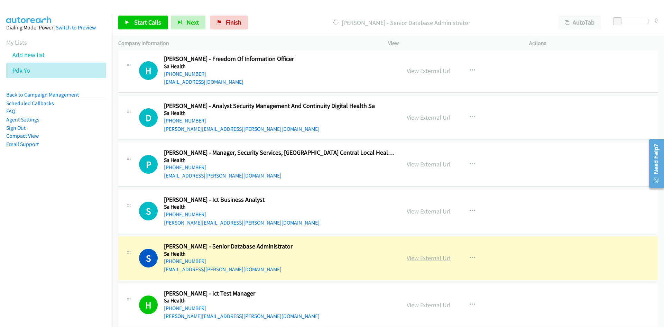
click at [431, 259] on link "View External Url" at bounding box center [429, 258] width 44 height 8
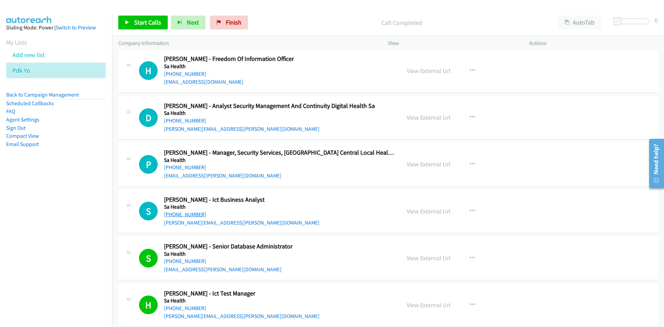
click at [189, 214] on link "+61 412 174 143" at bounding box center [185, 214] width 42 height 7
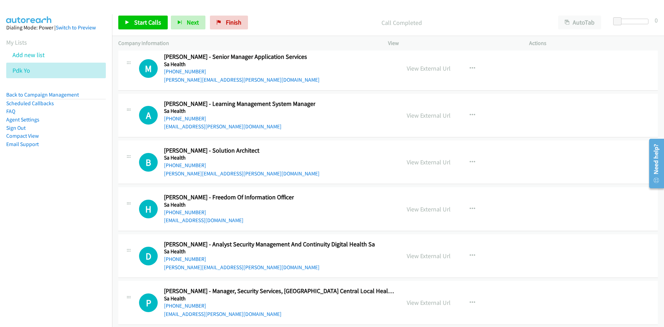
scroll to position [21017, 0]
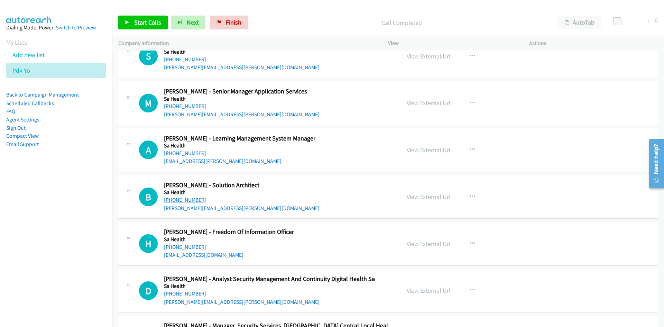
click at [194, 198] on link "+61 403 194 910" at bounding box center [185, 199] width 42 height 7
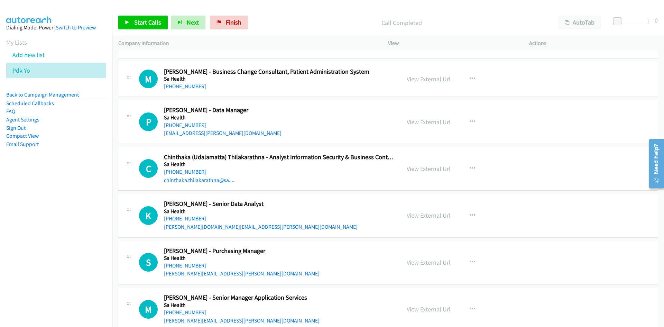
scroll to position [20810, 0]
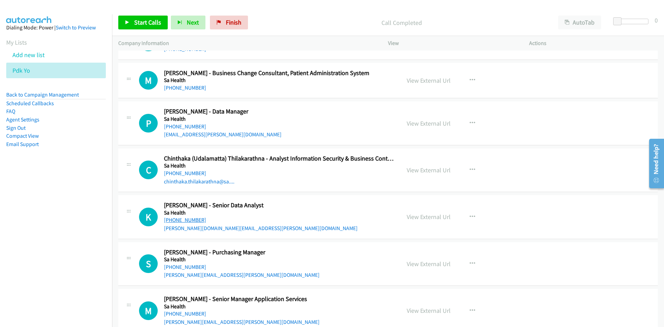
click at [197, 217] on link "+61 481 278 345" at bounding box center [185, 220] width 42 height 7
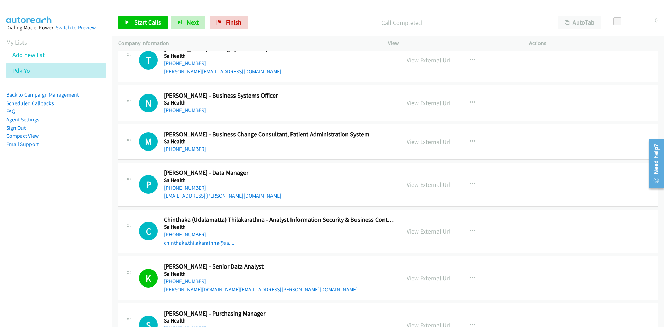
scroll to position [20740, 0]
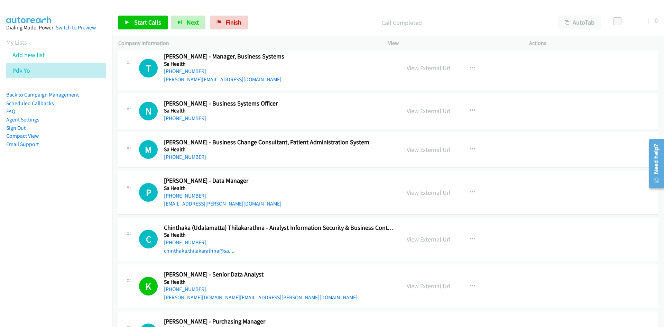
click at [185, 193] on link "+61 416 818 338" at bounding box center [185, 195] width 42 height 7
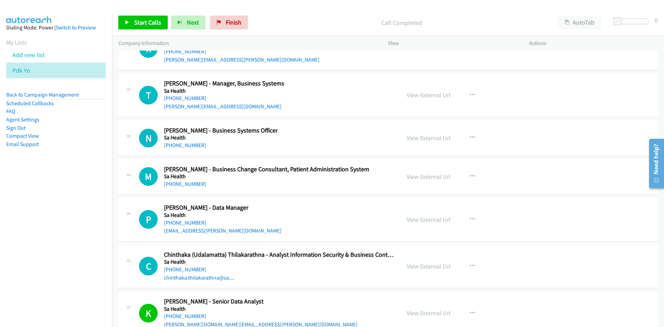
scroll to position [20706, 0]
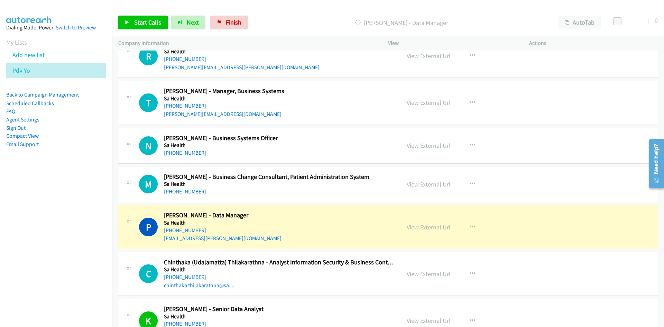
click at [428, 225] on link "View External Url" at bounding box center [429, 227] width 44 height 8
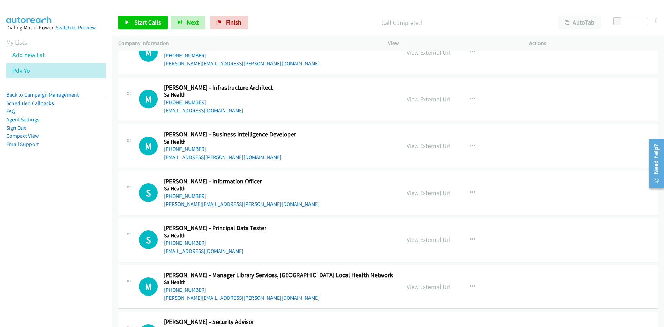
scroll to position [20291, 0]
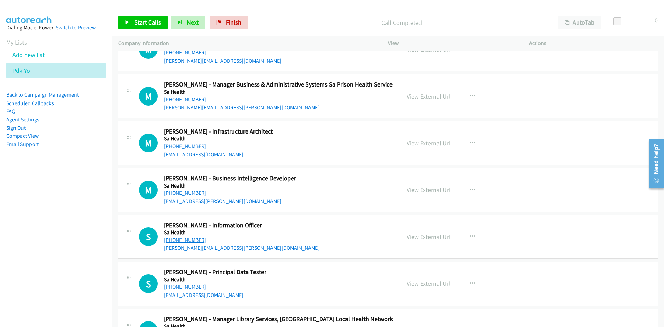
click at [189, 241] on link "+61 404 644 514" at bounding box center [185, 240] width 42 height 7
drag, startPoint x: 184, startPoint y: 193, endPoint x: 0, endPoint y: 233, distance: 188.3
click at [184, 193] on link "+61 449 980 025" at bounding box center [185, 193] width 42 height 7
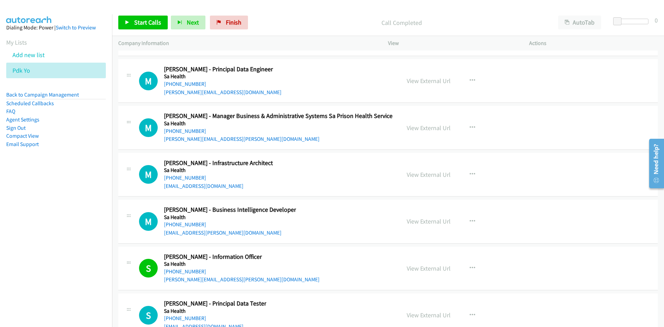
scroll to position [20256, 0]
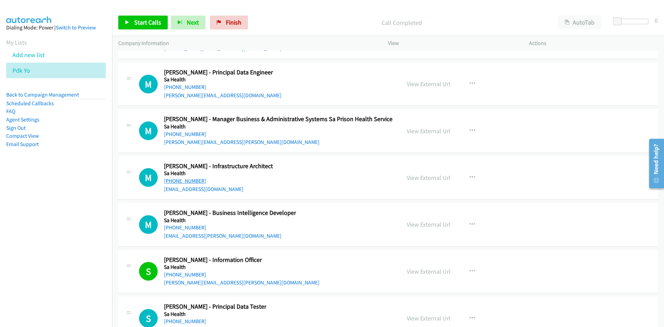
click at [184, 180] on link "+61 423 028 528" at bounding box center [185, 180] width 42 height 7
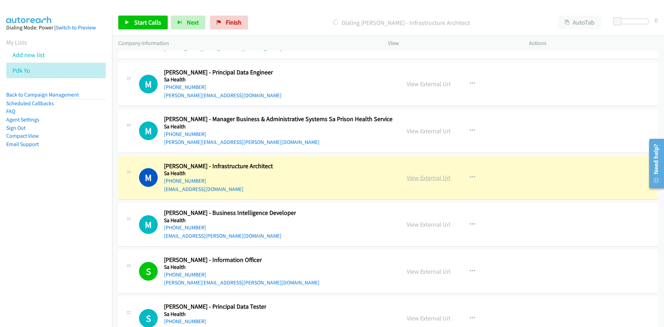
click at [421, 177] on link "View External Url" at bounding box center [429, 178] width 44 height 8
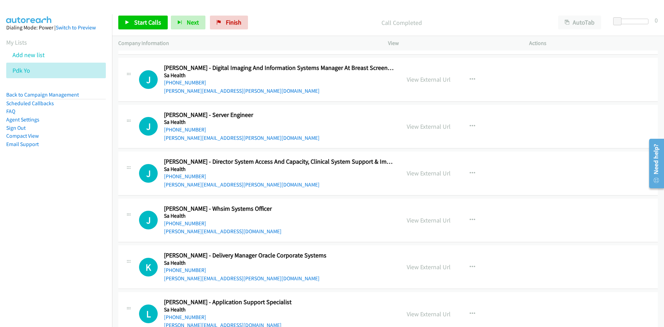
scroll to position [19945, 0]
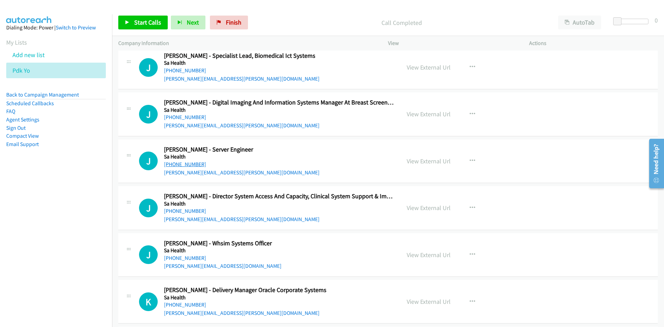
click at [189, 164] on link "+61 418 925 606" at bounding box center [185, 164] width 42 height 7
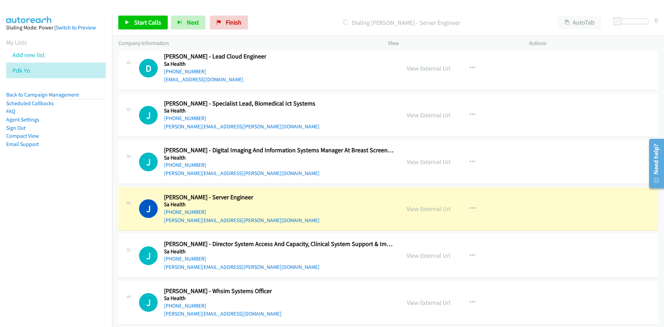
scroll to position [19876, 0]
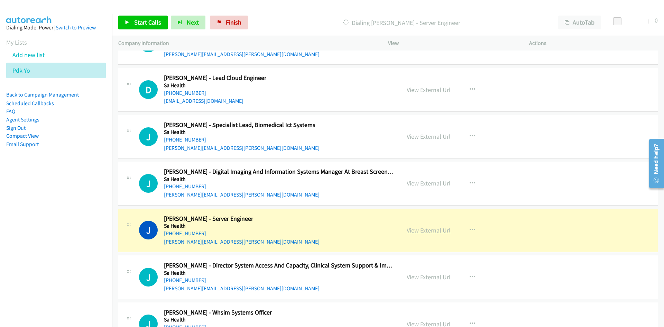
click at [431, 231] on link "View External Url" at bounding box center [429, 230] width 44 height 8
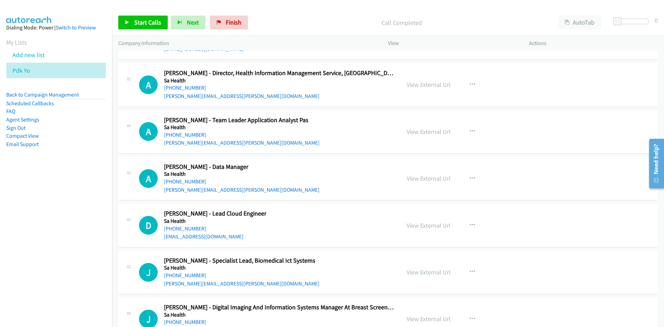
scroll to position [19737, 0]
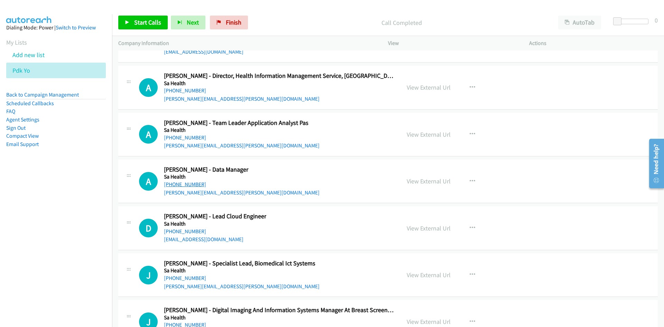
click at [184, 184] on link "+61 405 138 550" at bounding box center [185, 184] width 42 height 7
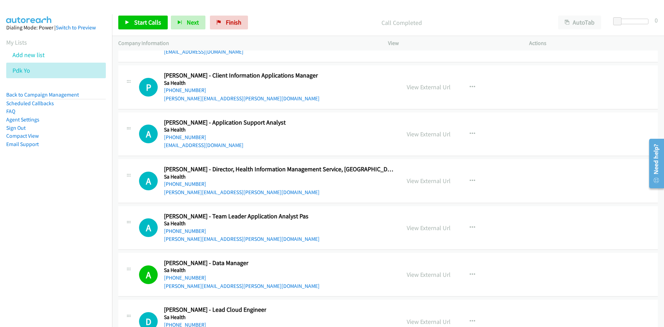
scroll to position [19634, 0]
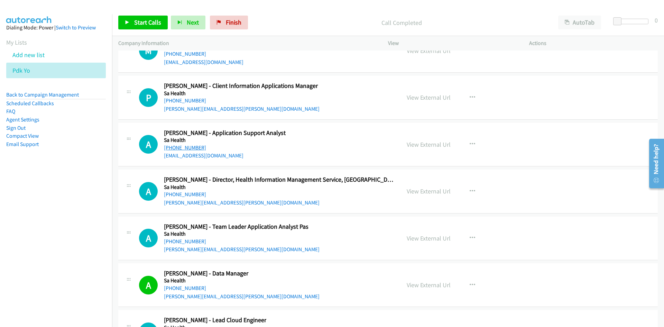
click at [190, 148] on link "+61 411 229 094" at bounding box center [185, 147] width 42 height 7
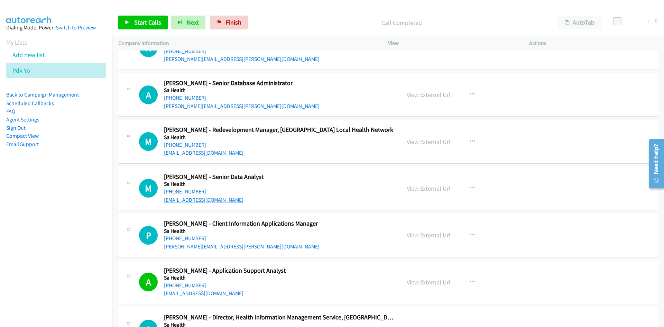
scroll to position [19495, 0]
click at [180, 192] on link "+61 419 812 520" at bounding box center [185, 192] width 42 height 7
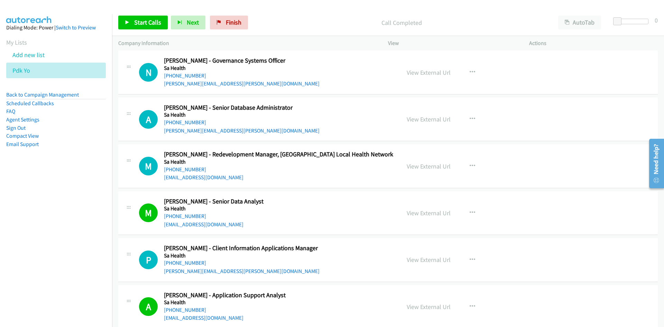
scroll to position [19461, 0]
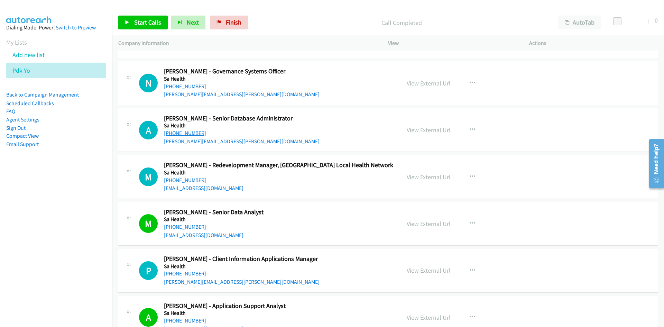
click at [194, 131] on link "+61 401 772 282" at bounding box center [185, 133] width 42 height 7
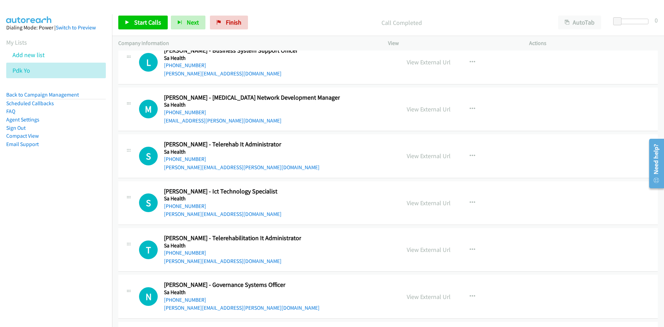
scroll to position [19219, 0]
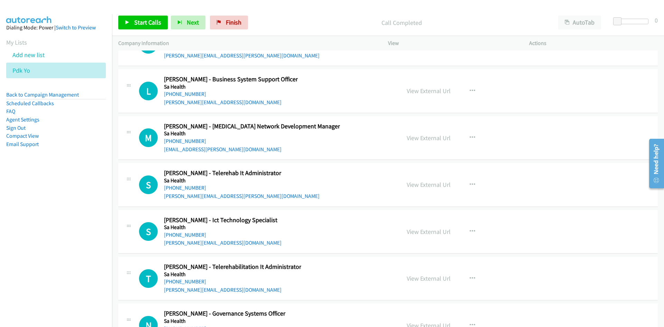
drag, startPoint x: 185, startPoint y: 232, endPoint x: 152, endPoint y: 238, distance: 33.4
click at [185, 232] on link "+61 422 372 426" at bounding box center [185, 234] width 42 height 7
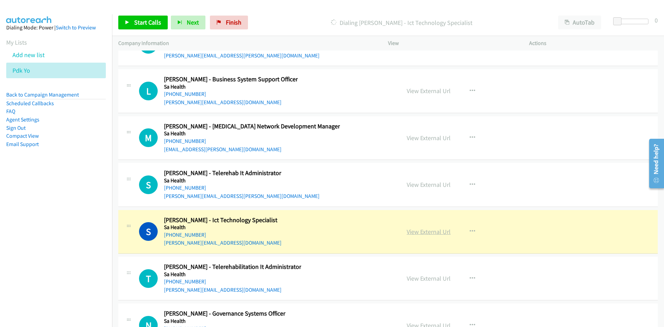
click at [430, 232] on link "View External Url" at bounding box center [429, 232] width 44 height 8
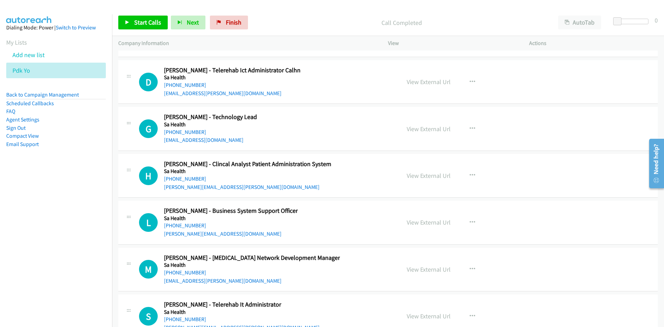
scroll to position [19080, 0]
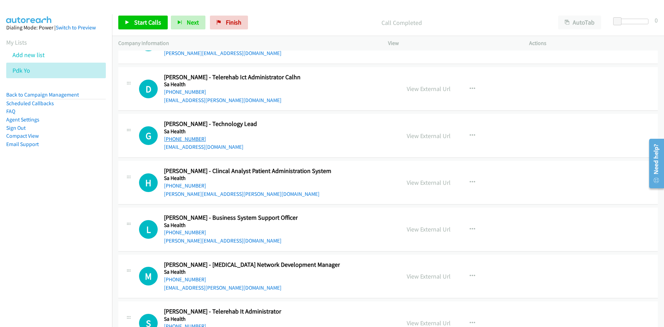
click at [194, 139] on link "+61 466 865 908" at bounding box center [185, 139] width 42 height 7
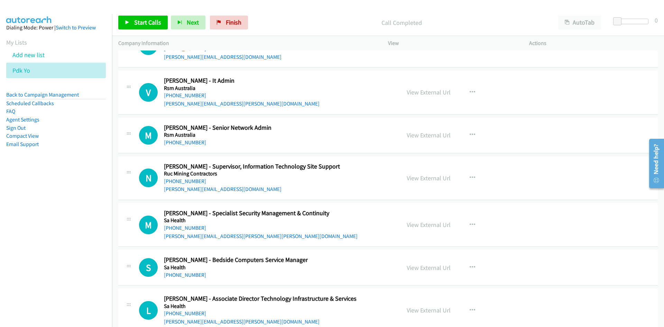
scroll to position [18665, 0]
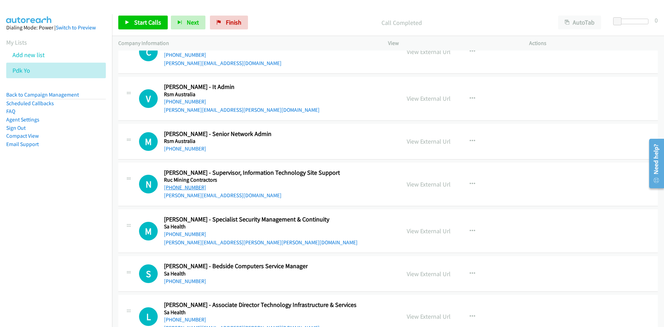
click at [184, 189] on link "+61 428 467 289" at bounding box center [185, 187] width 42 height 7
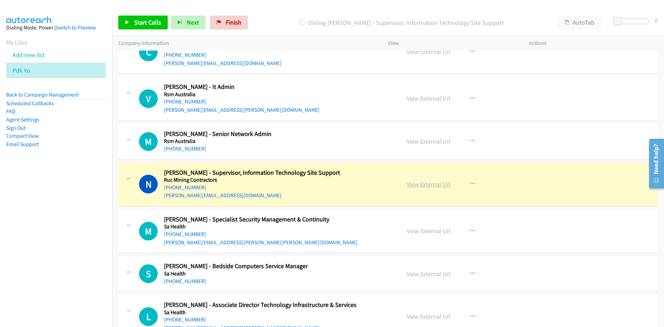
click at [423, 185] on link "View External Url" at bounding box center [429, 184] width 44 height 8
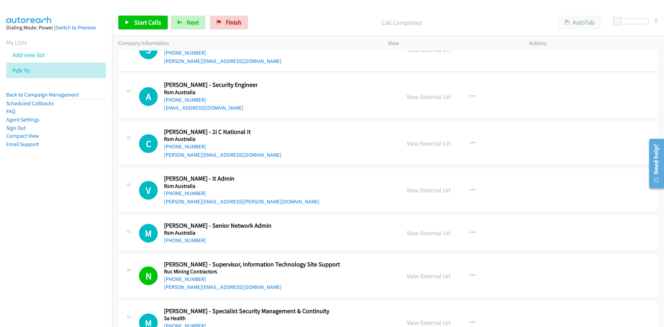
scroll to position [18561, 0]
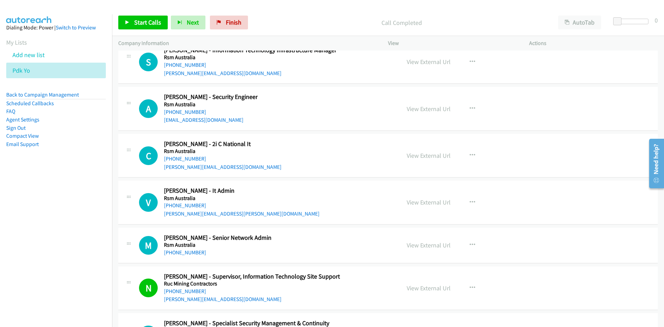
click at [176, 206] on link "+61 416 966 988" at bounding box center [185, 205] width 42 height 7
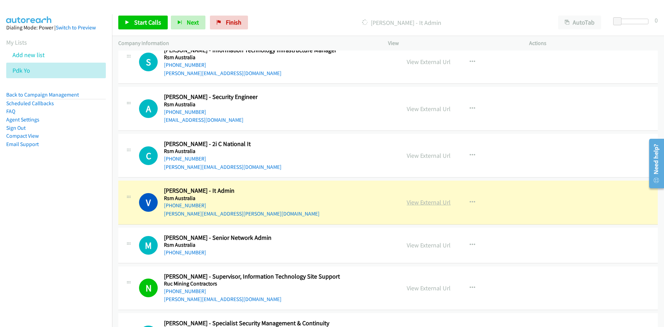
click at [437, 203] on link "View External Url" at bounding box center [429, 202] width 44 height 8
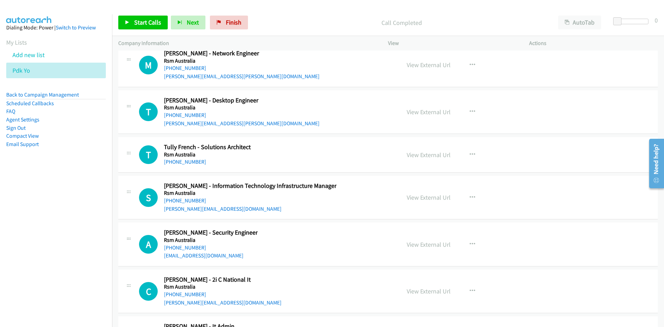
scroll to position [18423, 0]
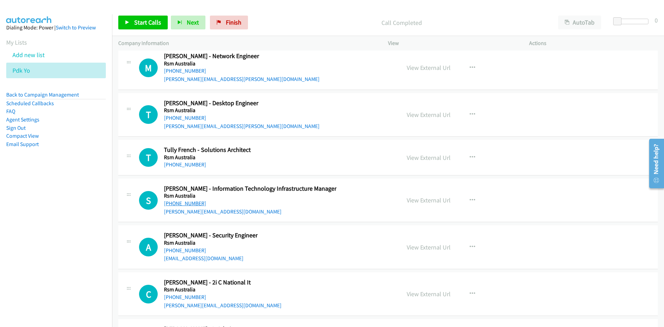
click at [187, 201] on link "+61 407 024 783" at bounding box center [185, 203] width 42 height 7
click at [182, 163] on link "+61 407 427 056" at bounding box center [185, 164] width 42 height 7
drag, startPoint x: 188, startPoint y: 118, endPoint x: 38, endPoint y: 168, distance: 157.5
click at [188, 118] on link "+61 424 069 112" at bounding box center [185, 117] width 42 height 7
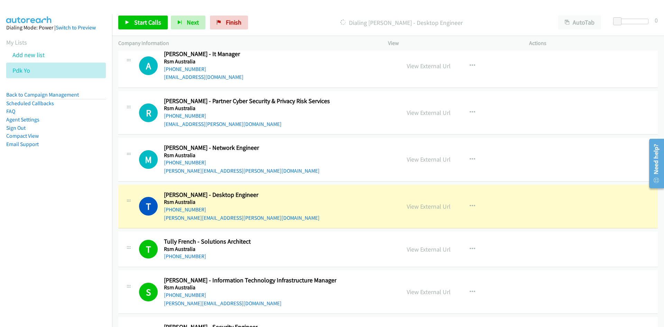
scroll to position [18319, 0]
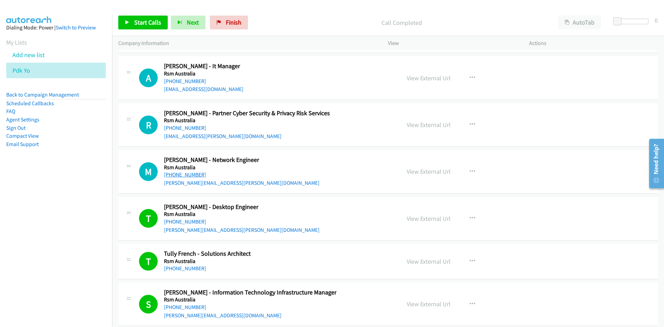
drag, startPoint x: 193, startPoint y: 175, endPoint x: 105, endPoint y: 184, distance: 88.0
click at [193, 175] on link "+61 439 809 393" at bounding box center [185, 174] width 42 height 7
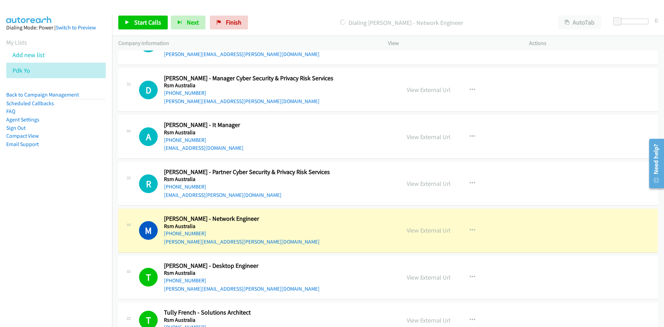
scroll to position [18250, 0]
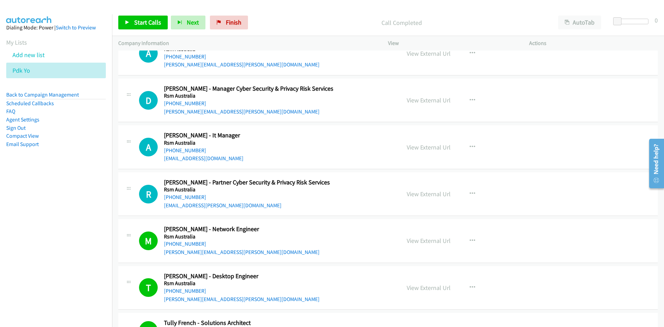
drag, startPoint x: 184, startPoint y: 197, endPoint x: 1, endPoint y: 252, distance: 190.9
click at [184, 197] on link "+61 435 034 792" at bounding box center [185, 197] width 42 height 7
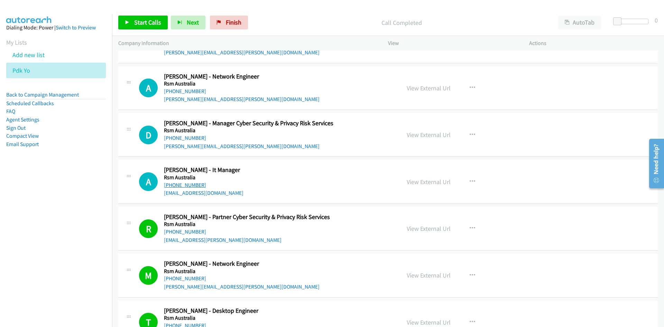
click at [189, 182] on link "+61 417 537 632" at bounding box center [185, 185] width 42 height 7
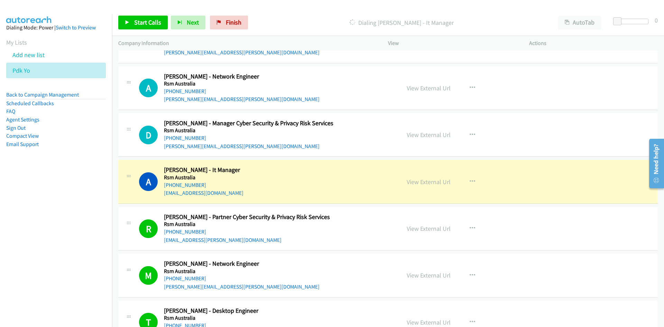
scroll to position [18146, 0]
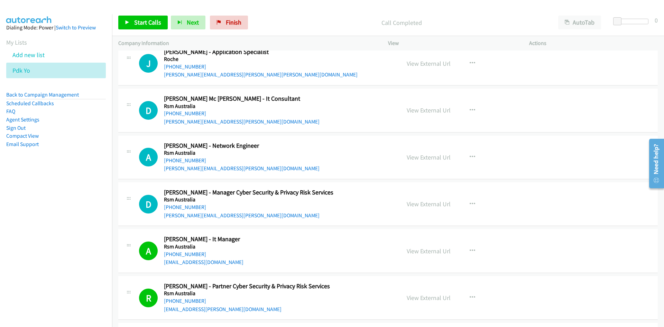
drag, startPoint x: 175, startPoint y: 208, endPoint x: 1, endPoint y: 226, distance: 174.9
click at [175, 208] on link "+61 425 624 421" at bounding box center [185, 207] width 42 height 7
click at [184, 161] on link "+61 419 091 105" at bounding box center [185, 160] width 42 height 7
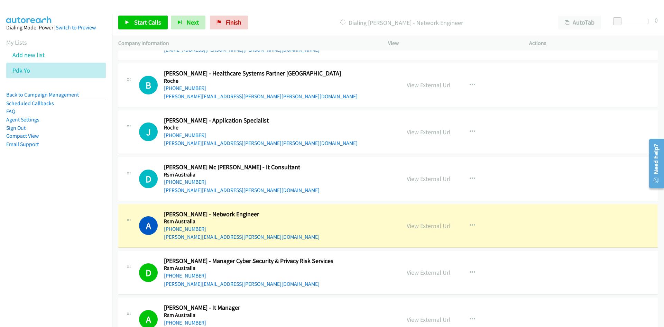
scroll to position [18077, 0]
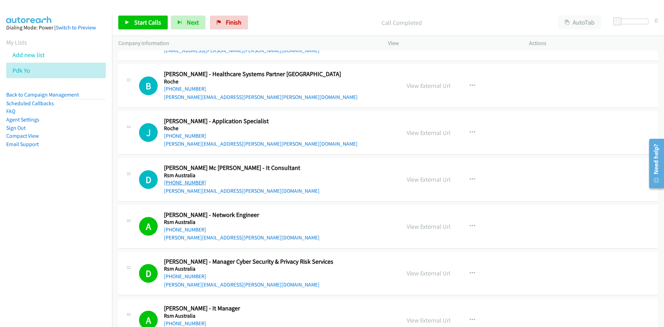
click at [190, 182] on link "+61 449 196 602" at bounding box center [185, 182] width 42 height 7
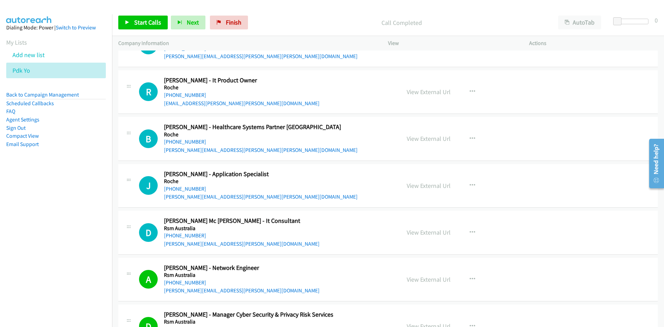
scroll to position [18008, 0]
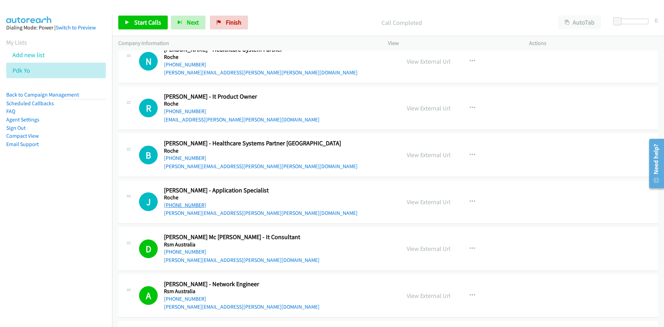
click at [197, 204] on link "+61 408 621 024" at bounding box center [185, 205] width 42 height 7
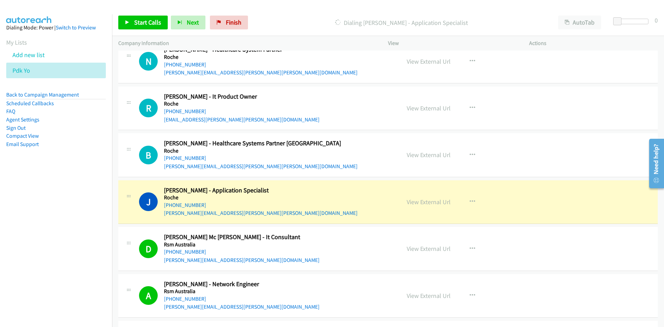
scroll to position [17973, 0]
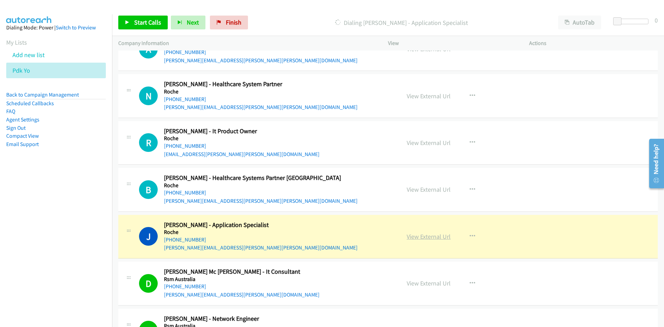
click at [422, 234] on link "View External Url" at bounding box center [429, 236] width 44 height 8
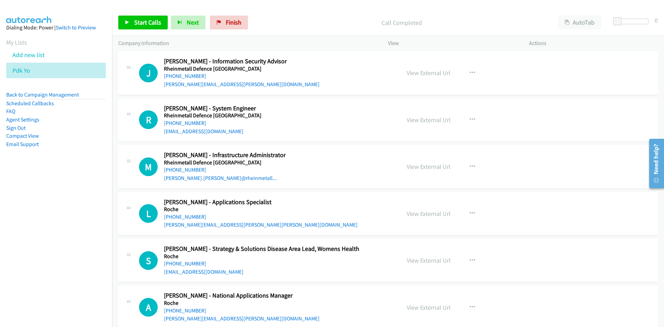
scroll to position [17662, 0]
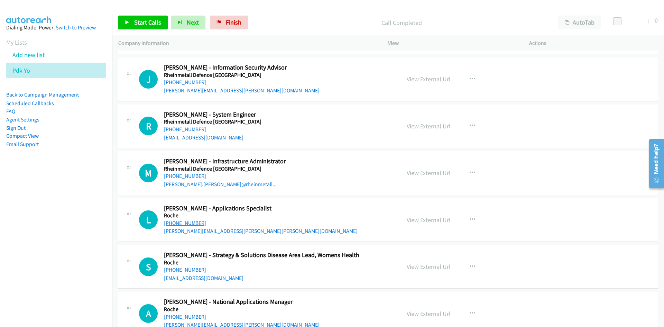
click at [185, 221] on link "+61 438 001 626" at bounding box center [185, 223] width 42 height 7
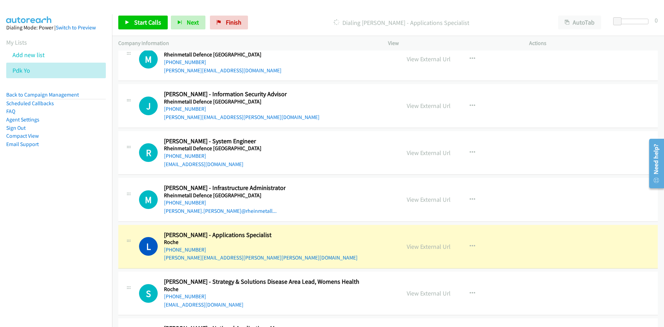
scroll to position [17628, 0]
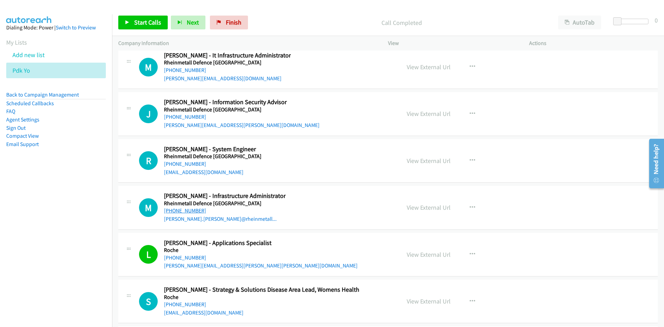
drag, startPoint x: 186, startPoint y: 210, endPoint x: 0, endPoint y: 238, distance: 187.8
click at [186, 210] on link "+61 423 225 112" at bounding box center [185, 210] width 42 height 7
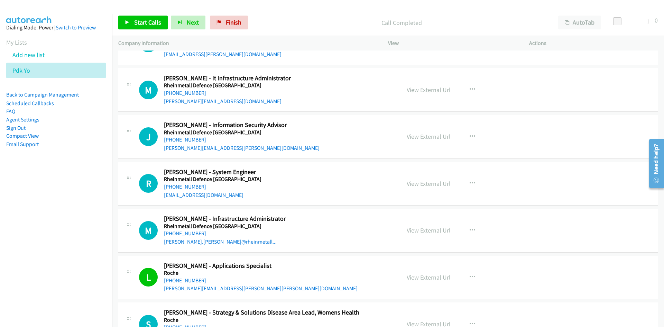
scroll to position [17593, 0]
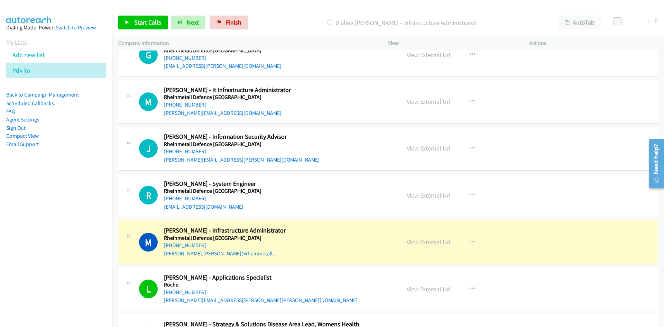
drag, startPoint x: 188, startPoint y: 195, endPoint x: 1, endPoint y: 229, distance: 189.8
click at [188, 195] on link "+61 400 963 446" at bounding box center [185, 198] width 42 height 7
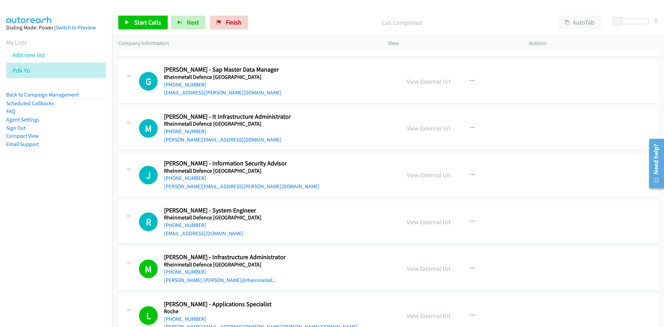
scroll to position [17558, 0]
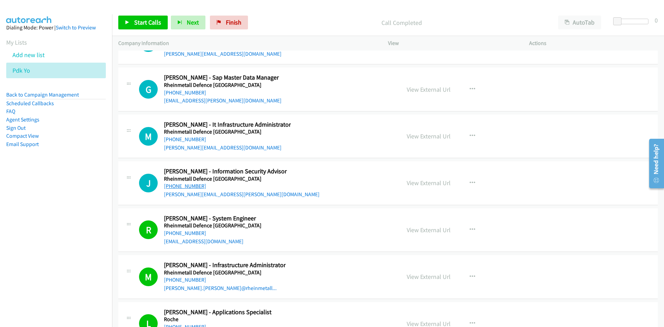
click at [194, 185] on link "+61 421 233 304" at bounding box center [185, 186] width 42 height 7
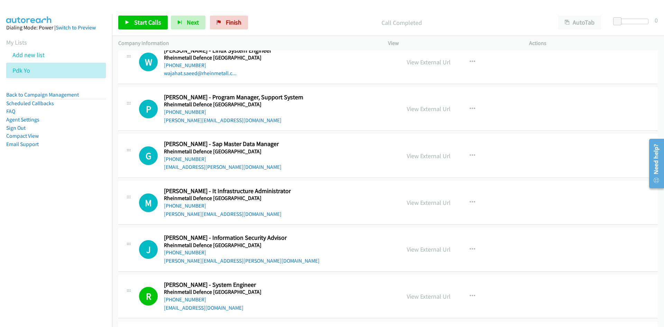
scroll to position [17489, 0]
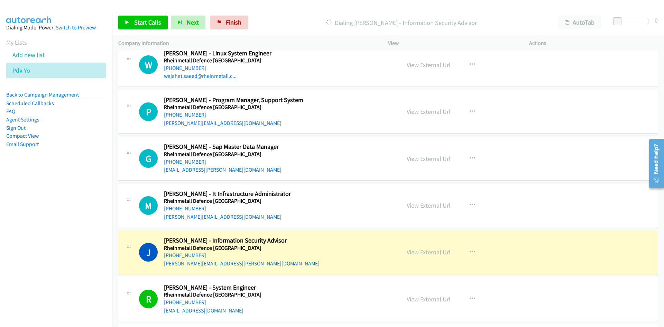
drag, startPoint x: 189, startPoint y: 207, endPoint x: 0, endPoint y: 236, distance: 191.0
click at [189, 207] on link "+61 401 862 727" at bounding box center [185, 208] width 42 height 7
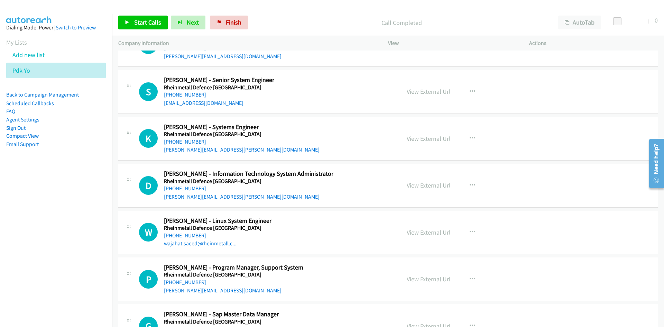
scroll to position [17316, 0]
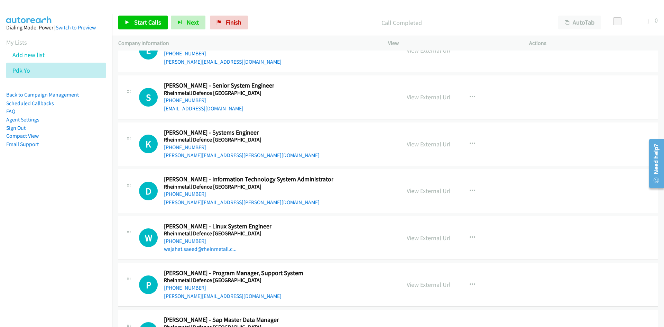
drag, startPoint x: 183, startPoint y: 239, endPoint x: 13, endPoint y: 266, distance: 172.2
click at [183, 239] on link "+61 424 068 953" at bounding box center [185, 241] width 42 height 7
click at [192, 193] on link "+61 478 030 123" at bounding box center [185, 194] width 42 height 7
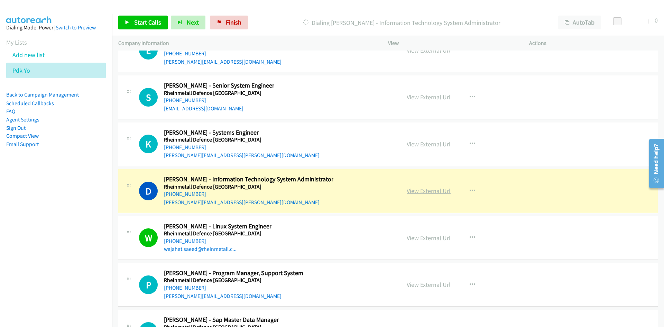
click at [436, 189] on link "View External Url" at bounding box center [429, 191] width 44 height 8
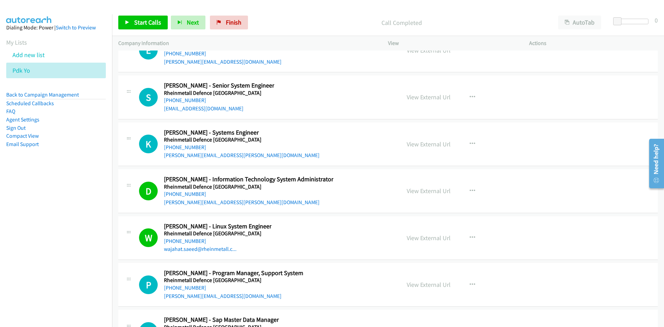
scroll to position [17282, 0]
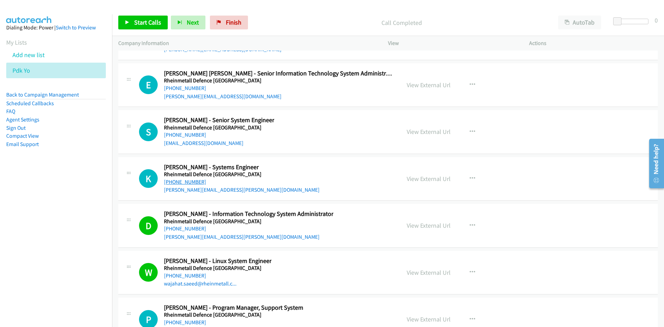
click at [182, 182] on link "+61 435 484 211" at bounding box center [185, 181] width 42 height 7
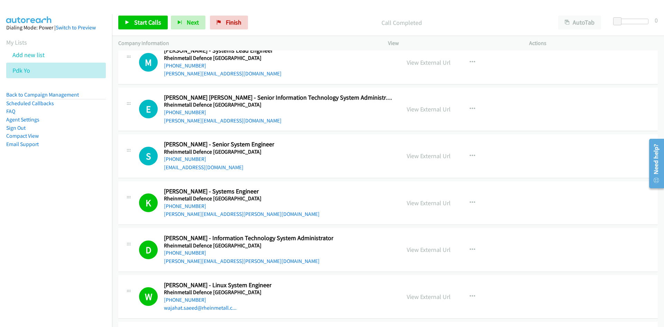
scroll to position [17247, 0]
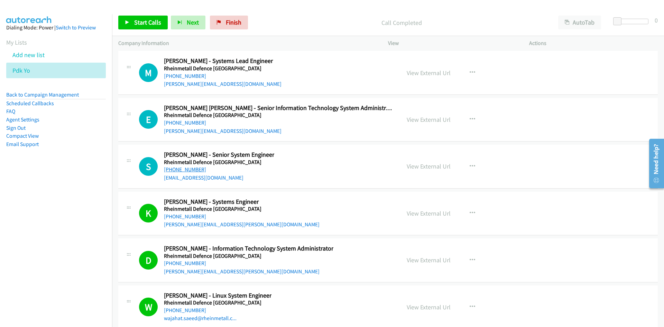
click at [189, 169] on link "+61 425 050 868" at bounding box center [185, 169] width 42 height 7
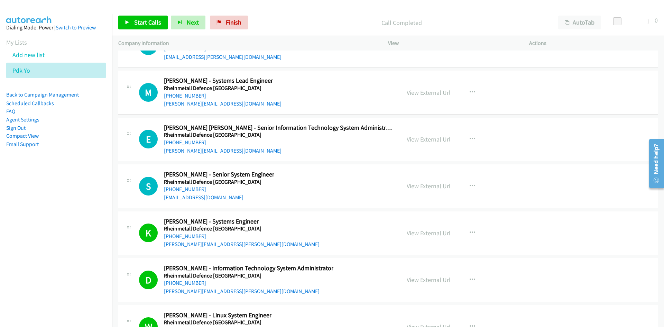
scroll to position [17178, 0]
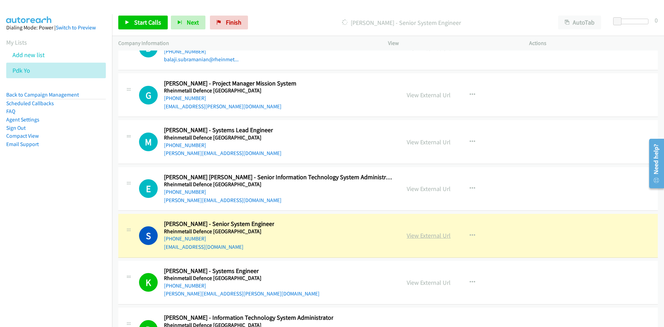
click at [426, 237] on link "View External Url" at bounding box center [429, 235] width 44 height 8
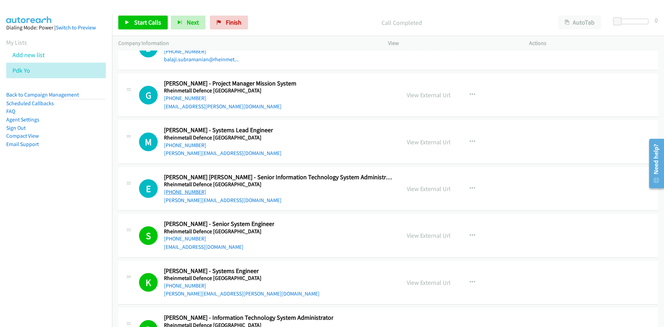
click at [194, 190] on link "+61 405 230 868" at bounding box center [185, 192] width 42 height 7
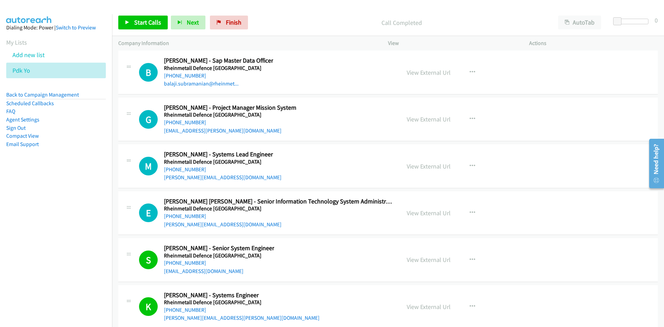
scroll to position [17143, 0]
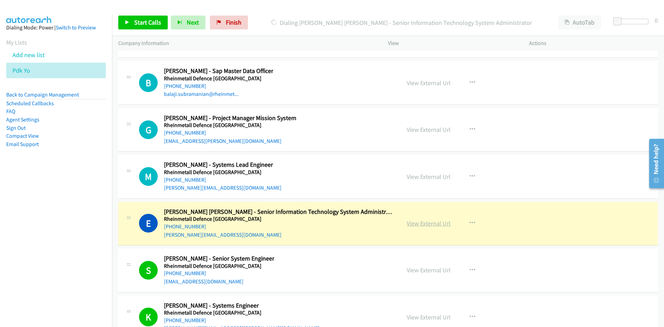
click at [434, 224] on link "View External Url" at bounding box center [429, 223] width 44 height 8
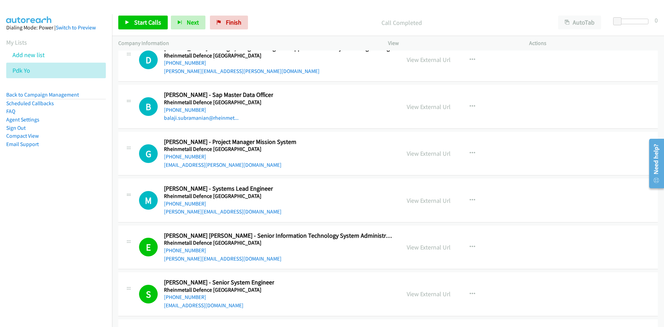
scroll to position [17109, 0]
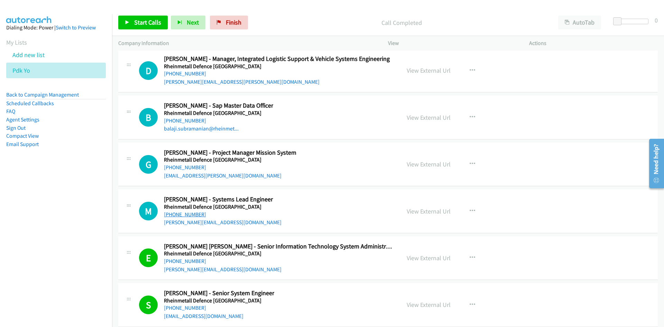
click at [170, 214] on link "+61 437 997 321" at bounding box center [185, 214] width 42 height 7
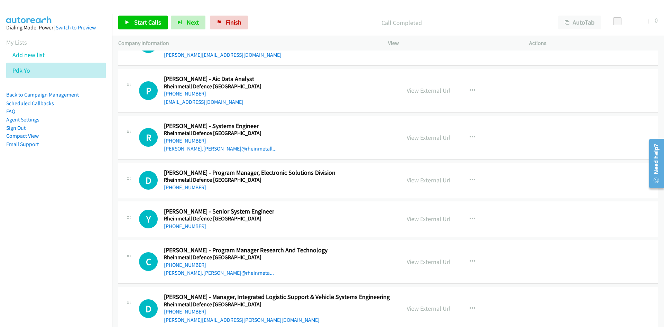
scroll to position [16832, 0]
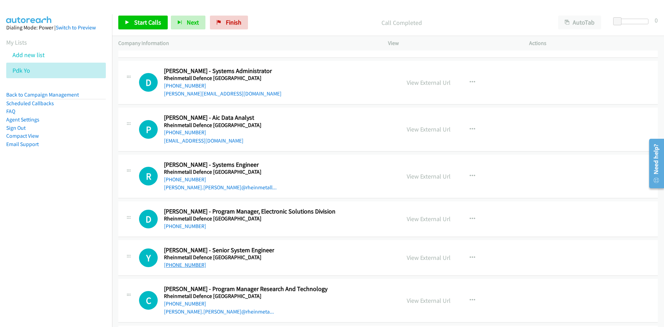
drag, startPoint x: 184, startPoint y: 265, endPoint x: 2, endPoint y: 276, distance: 183.0
click at [184, 265] on link "+61 421 125 200" at bounding box center [185, 264] width 42 height 7
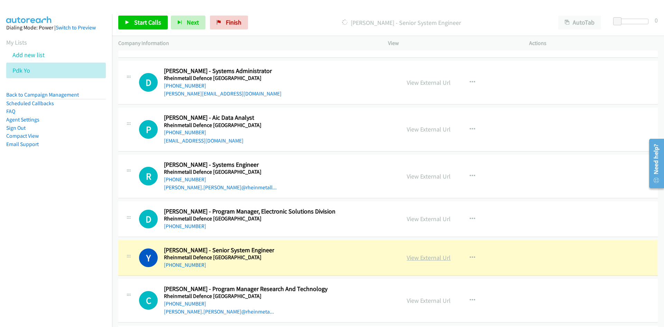
click at [426, 258] on link "View External Url" at bounding box center [429, 258] width 44 height 8
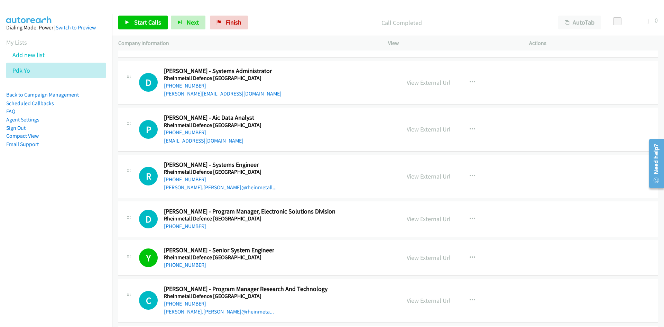
scroll to position [16797, 0]
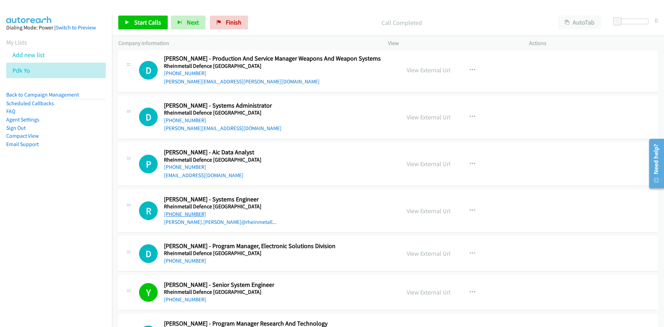
click at [176, 215] on link "+61 475 235 392" at bounding box center [185, 214] width 42 height 7
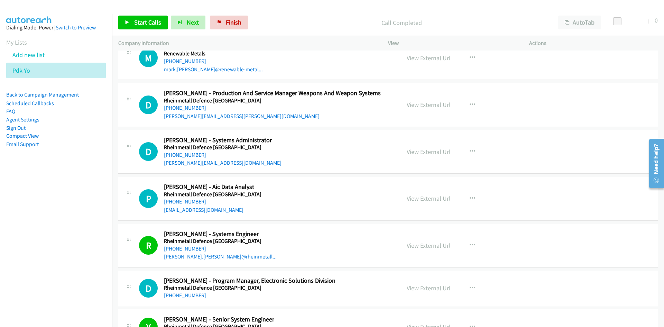
scroll to position [16728, 0]
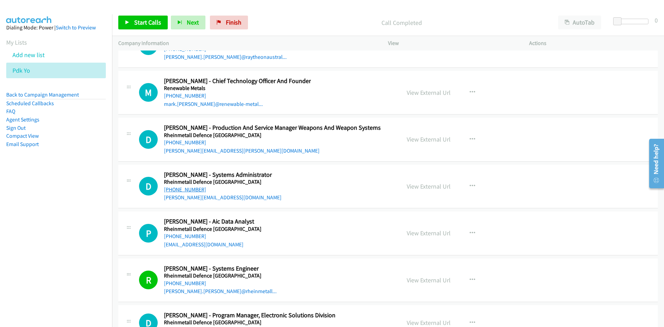
click at [199, 190] on link "+61 409 884 669" at bounding box center [185, 189] width 42 height 7
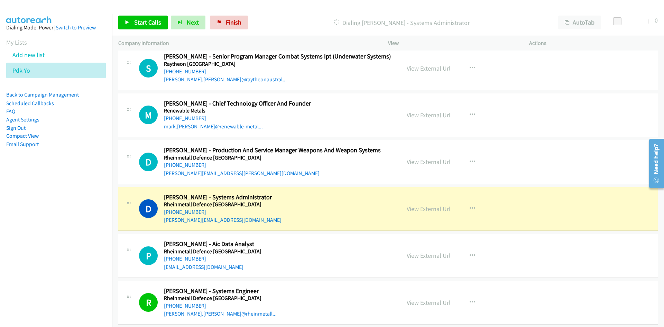
scroll to position [16694, 0]
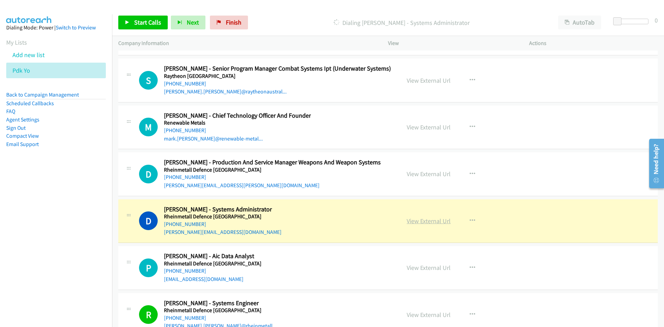
click at [432, 221] on link "View External Url" at bounding box center [429, 221] width 44 height 8
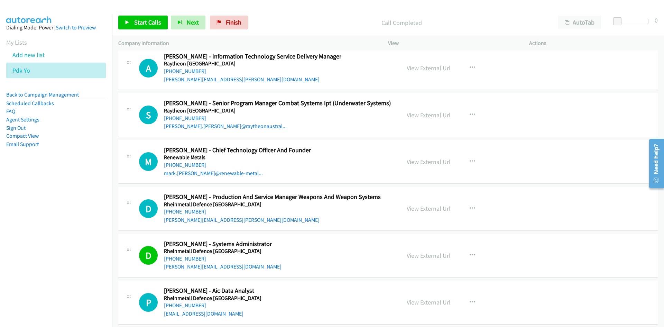
scroll to position [16624, 0]
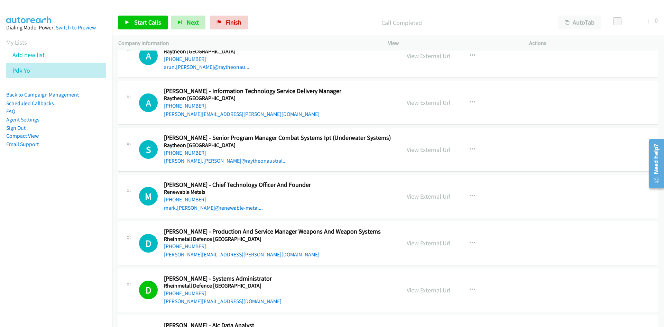
click at [186, 196] on link "+61 431 032 914" at bounding box center [185, 199] width 42 height 7
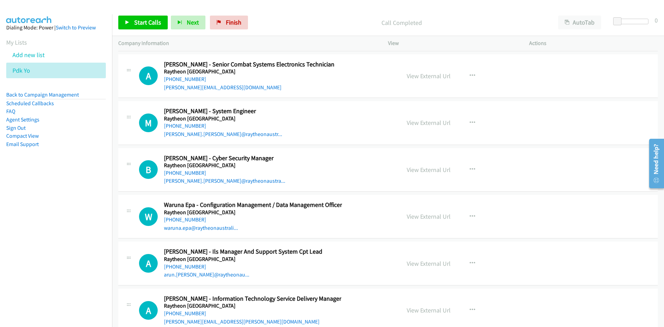
scroll to position [16382, 0]
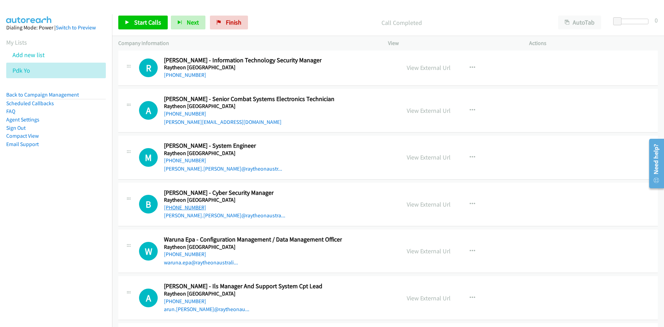
click at [171, 206] on link "+61 477 022 022" at bounding box center [185, 207] width 42 height 7
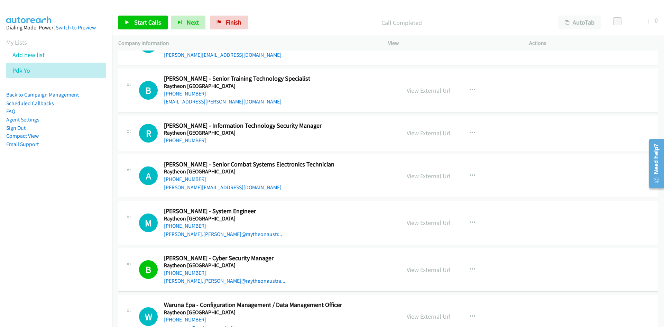
scroll to position [16313, 0]
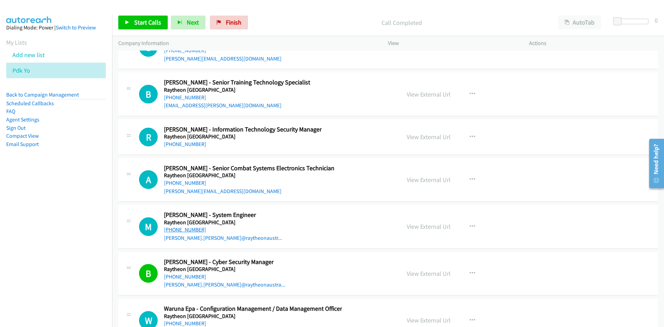
drag, startPoint x: 179, startPoint y: 230, endPoint x: 12, endPoint y: 249, distance: 168.5
click at [179, 230] on link "+61 447 181 557" at bounding box center [185, 229] width 42 height 7
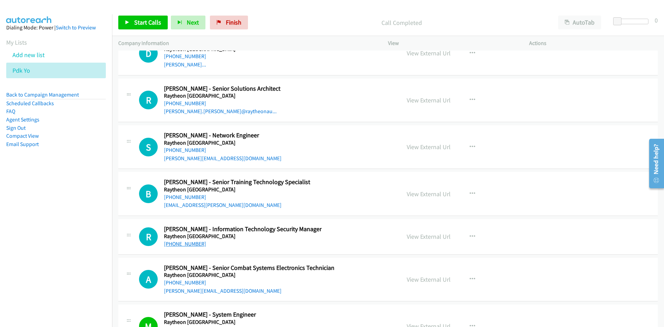
scroll to position [16209, 0]
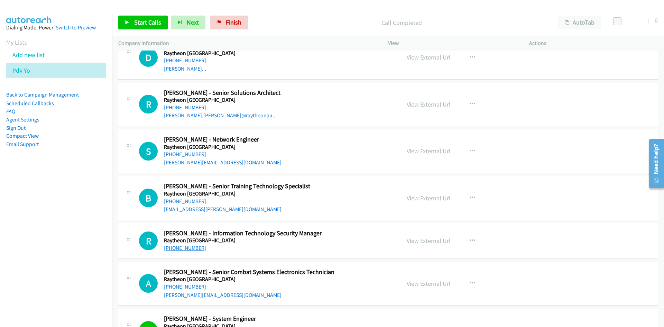
click at [178, 246] on link "+61 432 299 511" at bounding box center [185, 248] width 42 height 7
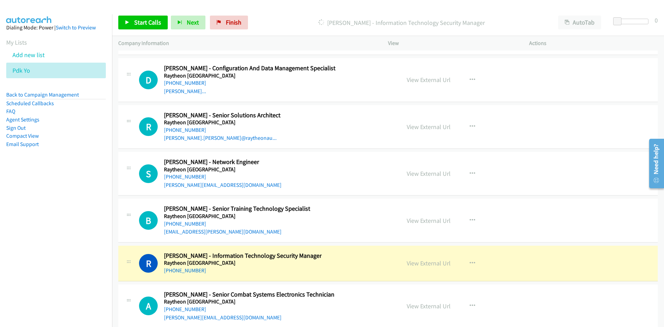
scroll to position [16175, 0]
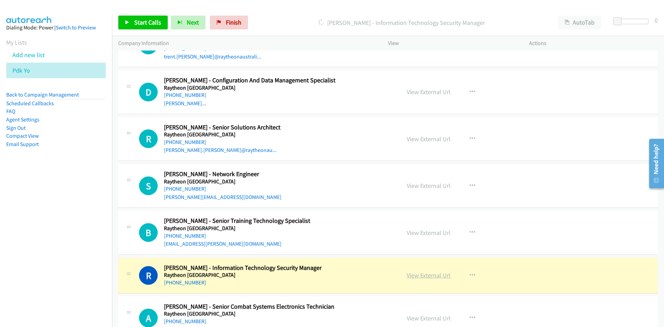
click at [417, 273] on link "View External Url" at bounding box center [429, 275] width 44 height 8
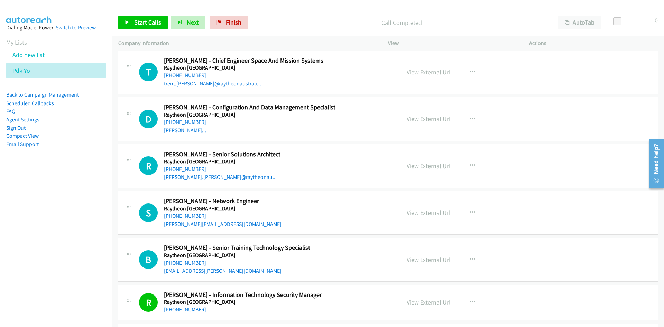
scroll to position [16140, 0]
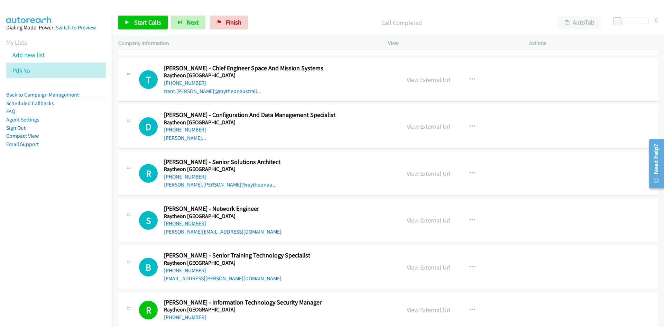
click at [187, 224] on link "+61 431 590 528" at bounding box center [185, 223] width 42 height 7
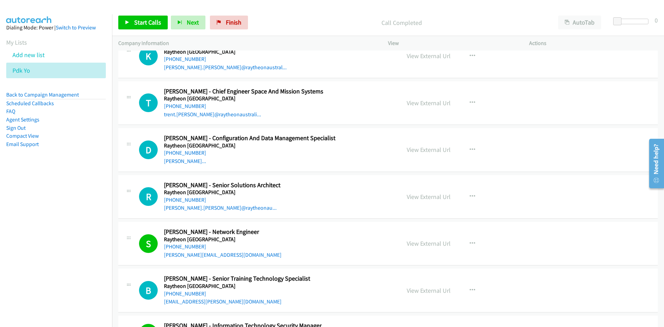
scroll to position [16106, 0]
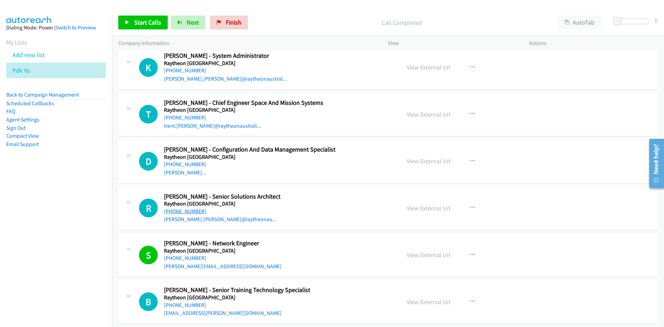
click at [183, 211] on link "+61 455 665 044" at bounding box center [185, 211] width 42 height 7
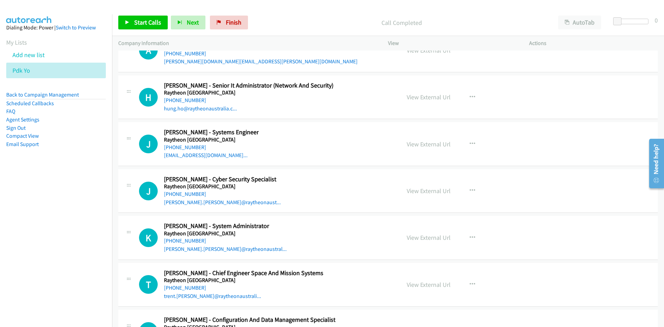
scroll to position [15933, 0]
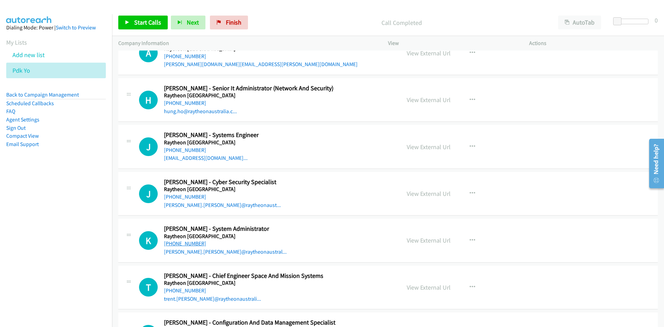
click at [185, 246] on link "+61 424 199 487" at bounding box center [185, 243] width 42 height 7
click at [183, 195] on link "+61 428 191 332" at bounding box center [185, 196] width 42 height 7
drag, startPoint x: 184, startPoint y: 151, endPoint x: 0, endPoint y: 205, distance: 192.0
click at [184, 151] on link "+61 466 210 324" at bounding box center [185, 150] width 42 height 7
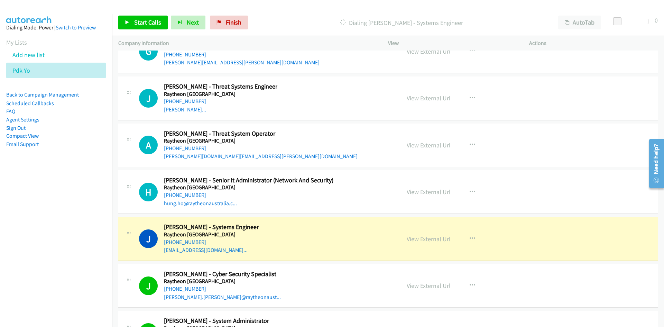
scroll to position [15829, 0]
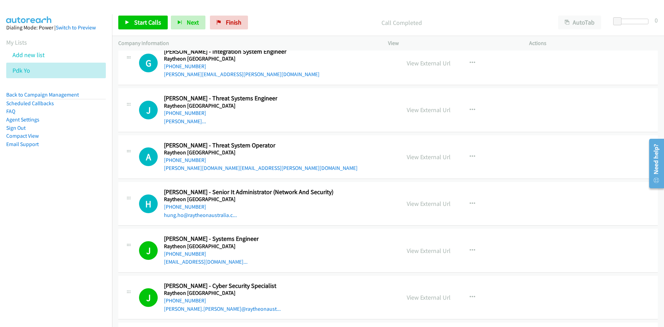
drag, startPoint x: 173, startPoint y: 204, endPoint x: 0, endPoint y: 242, distance: 177.2
click at [173, 204] on link "+61 402 304 089" at bounding box center [185, 206] width 42 height 7
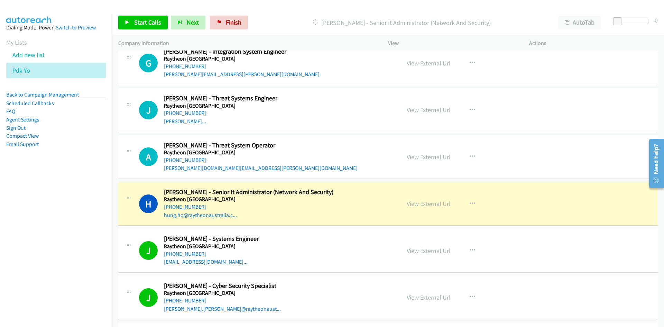
drag, startPoint x: 429, startPoint y: 205, endPoint x: 414, endPoint y: 213, distance: 16.6
click at [429, 205] on link "View External Url" at bounding box center [429, 204] width 44 height 8
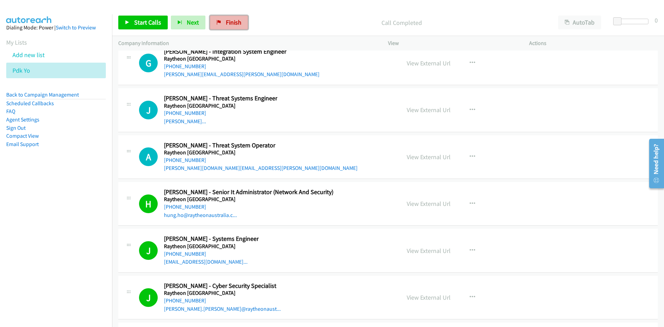
click at [232, 26] on link "Finish" at bounding box center [229, 23] width 38 height 14
